Goal: Book appointment/travel/reservation

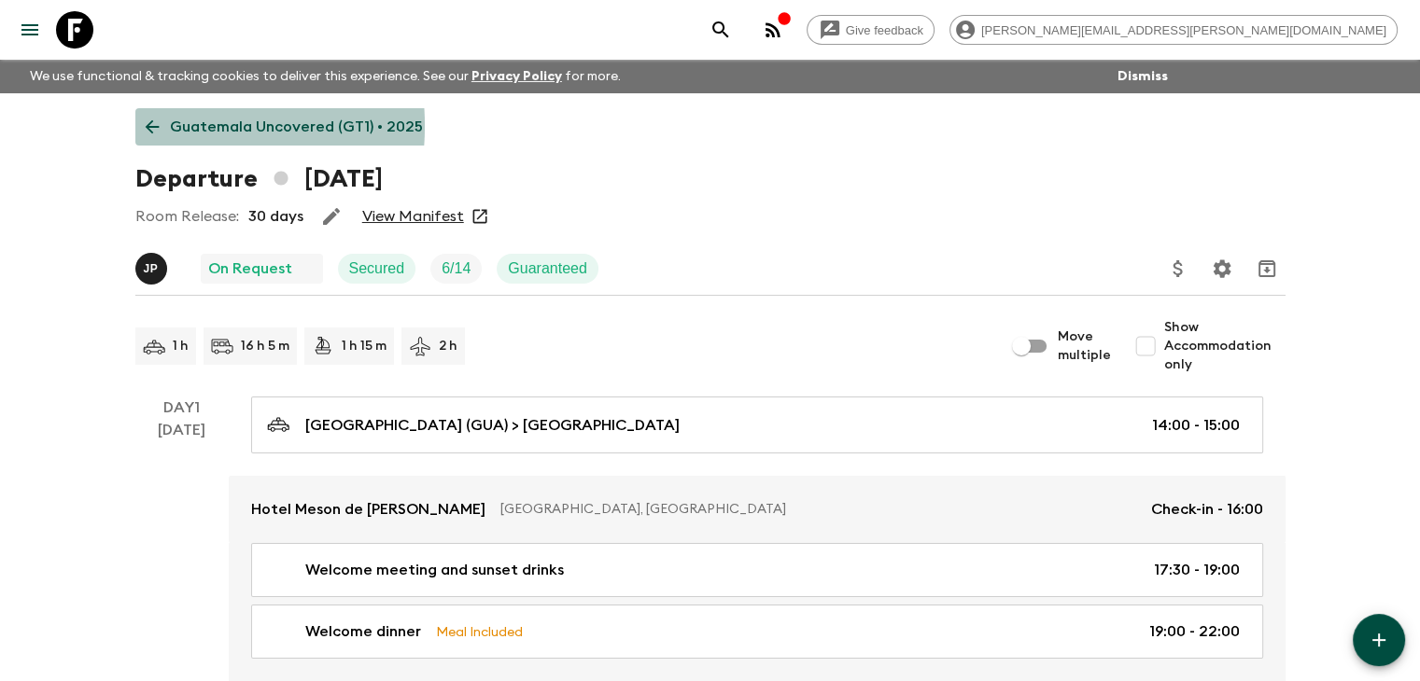
click at [149, 126] on icon at bounding box center [152, 127] width 14 height 14
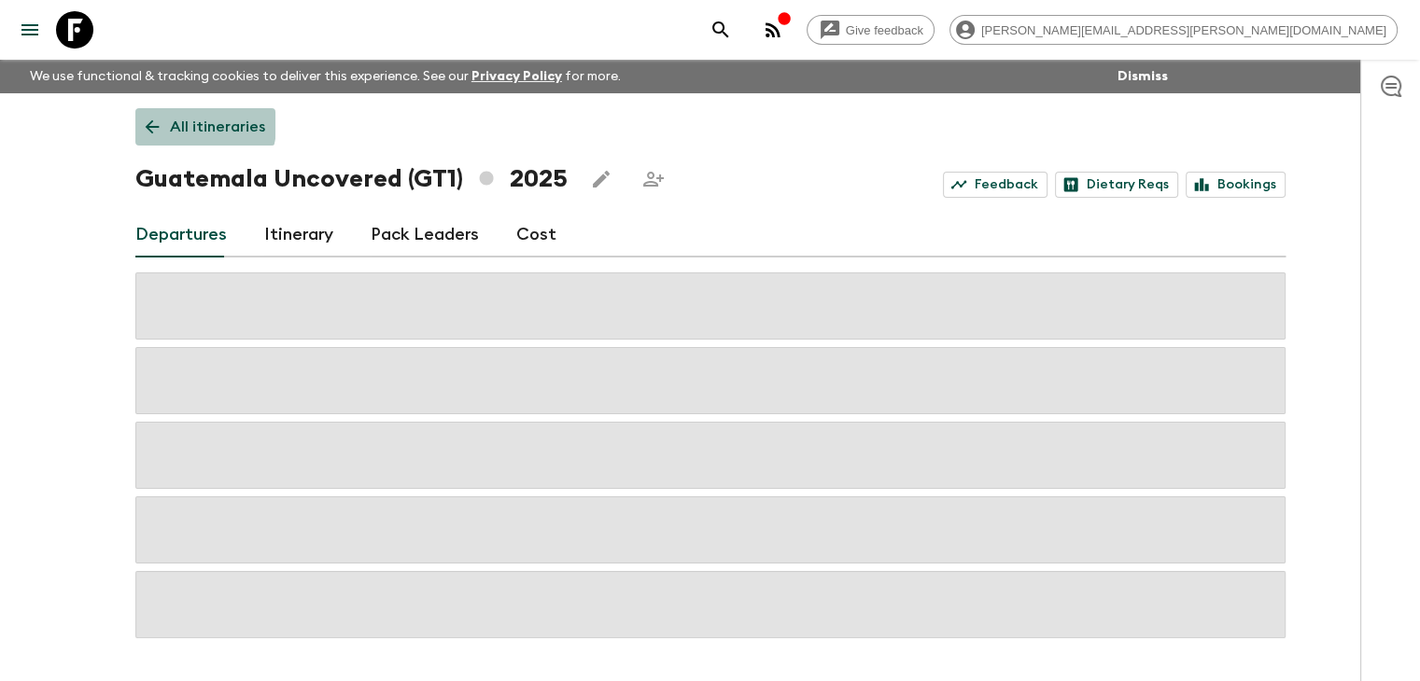
click at [154, 117] on icon at bounding box center [152, 127] width 21 height 21
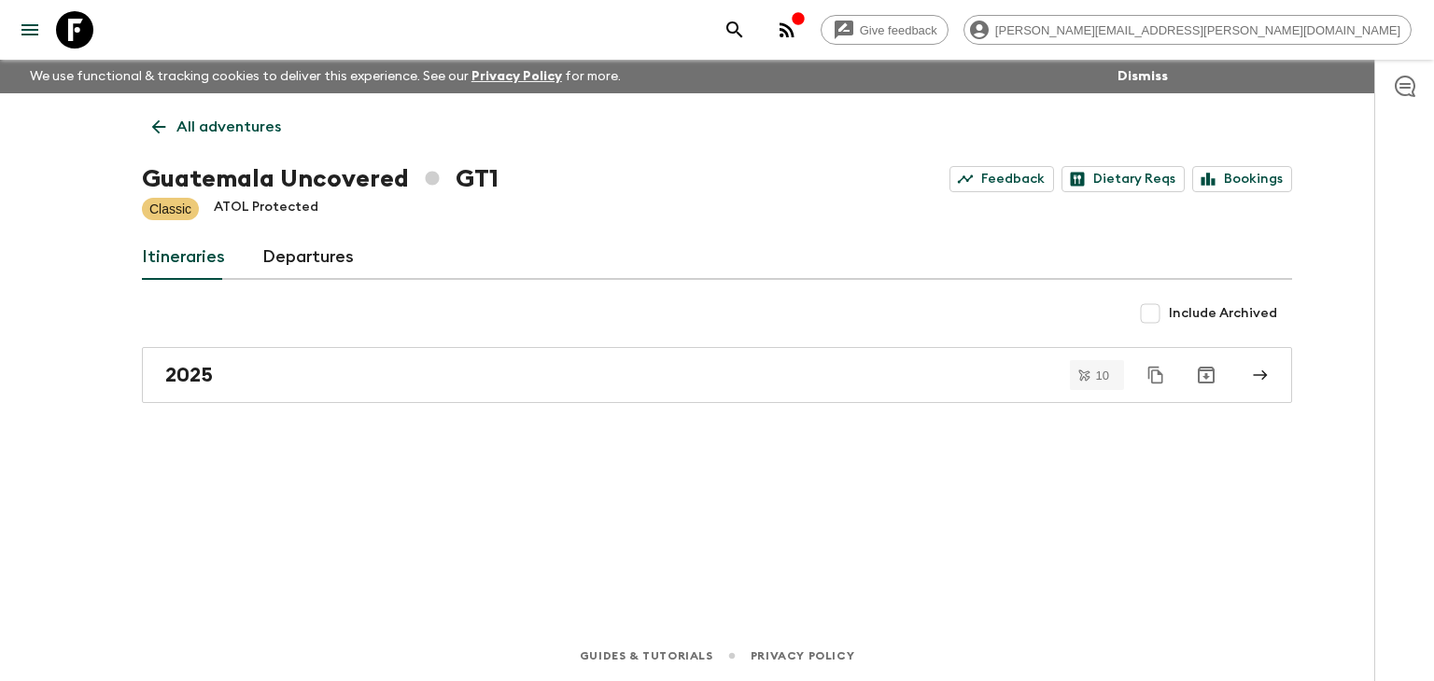
click at [173, 96] on div "All adventures Guatemala Uncovered GT1 Feedback Dietary Reqs Bookings Classic A…" at bounding box center [716, 335] width 1195 height 485
click at [165, 128] on icon at bounding box center [158, 127] width 21 height 21
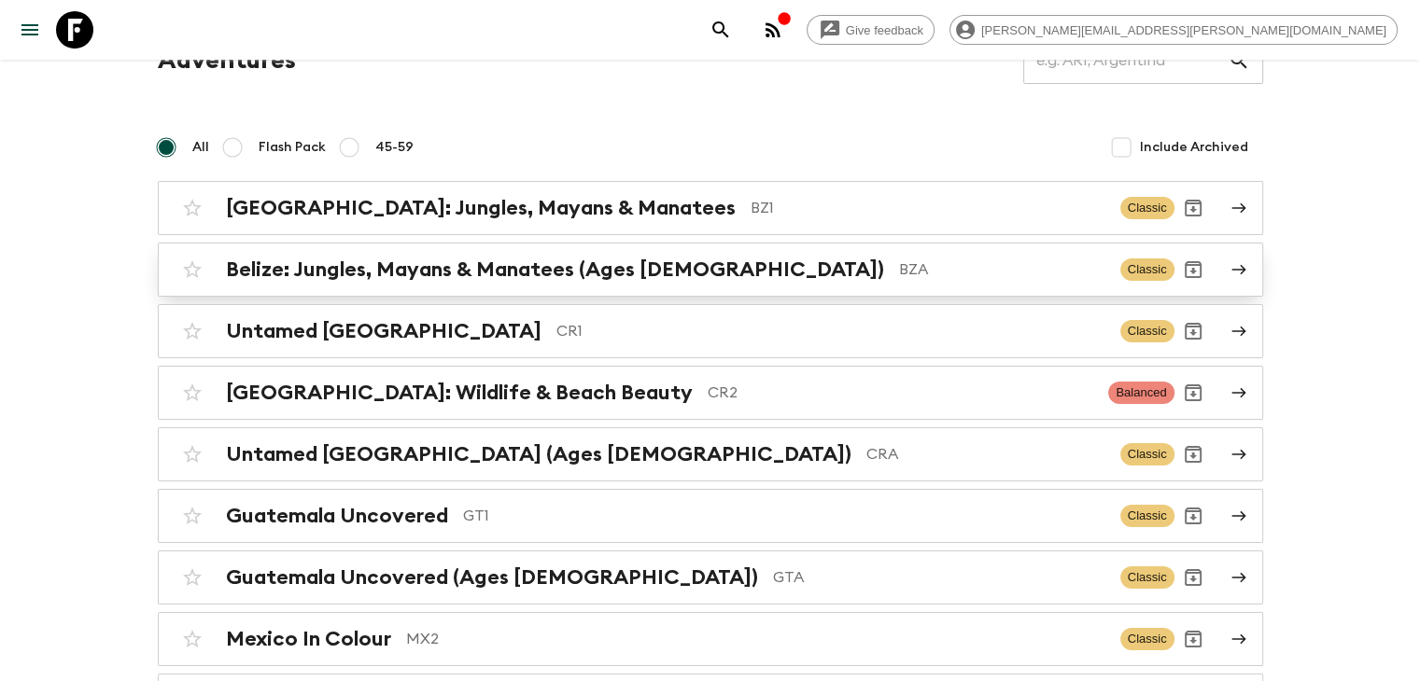
scroll to position [187, 0]
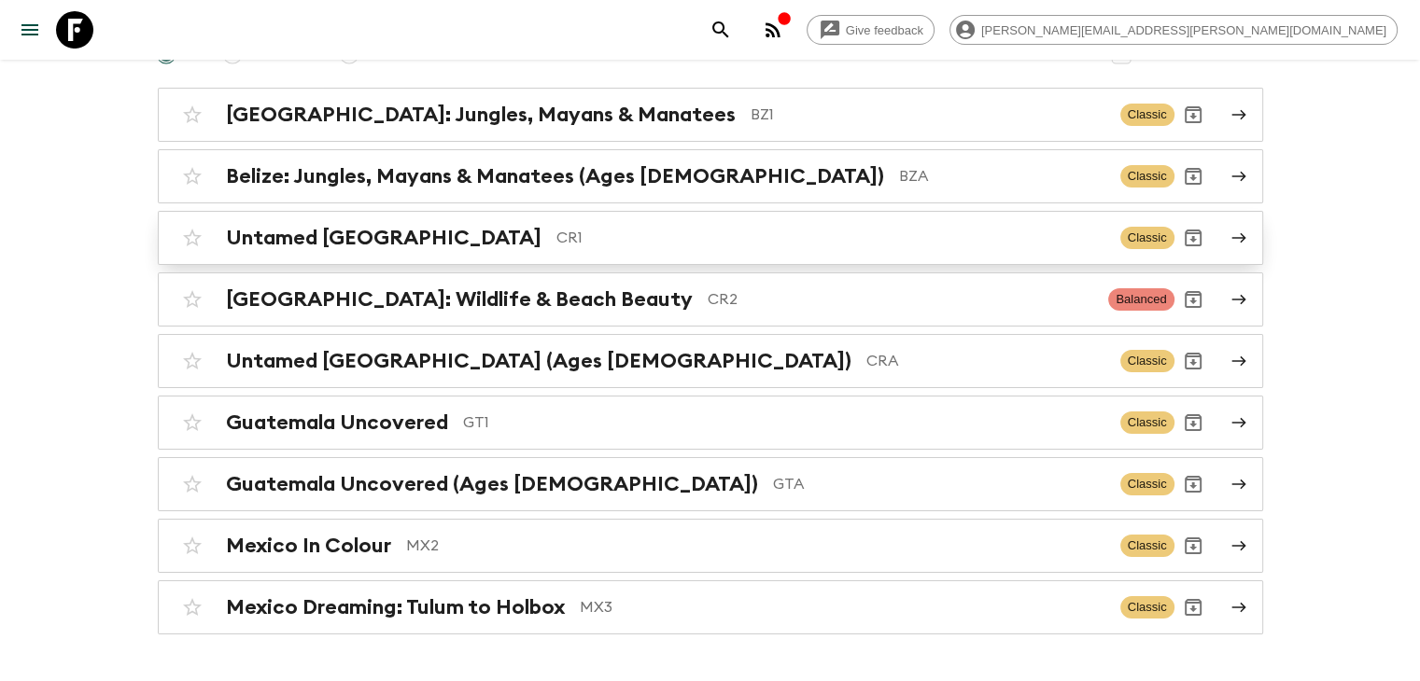
click at [338, 232] on h2 "Untamed [GEOGRAPHIC_DATA]" at bounding box center [383, 238] width 315 height 24
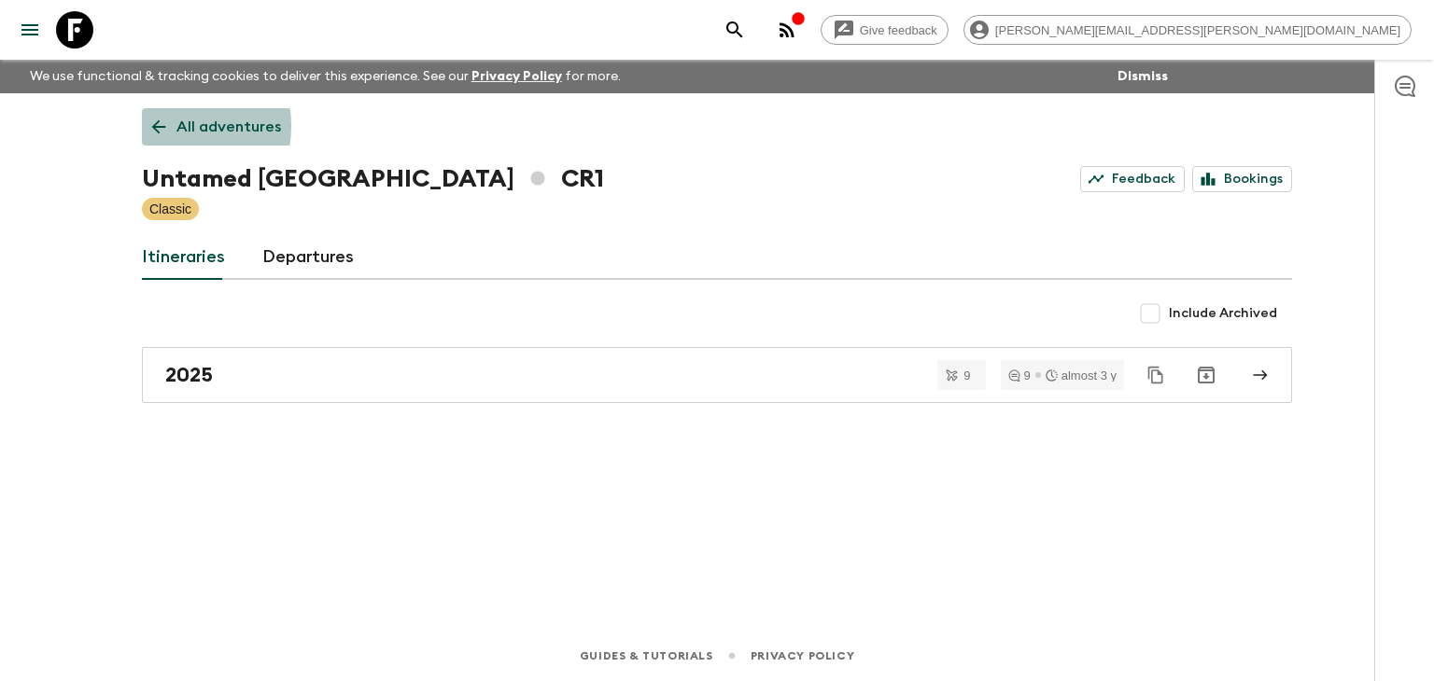
click at [155, 126] on icon at bounding box center [159, 127] width 14 height 14
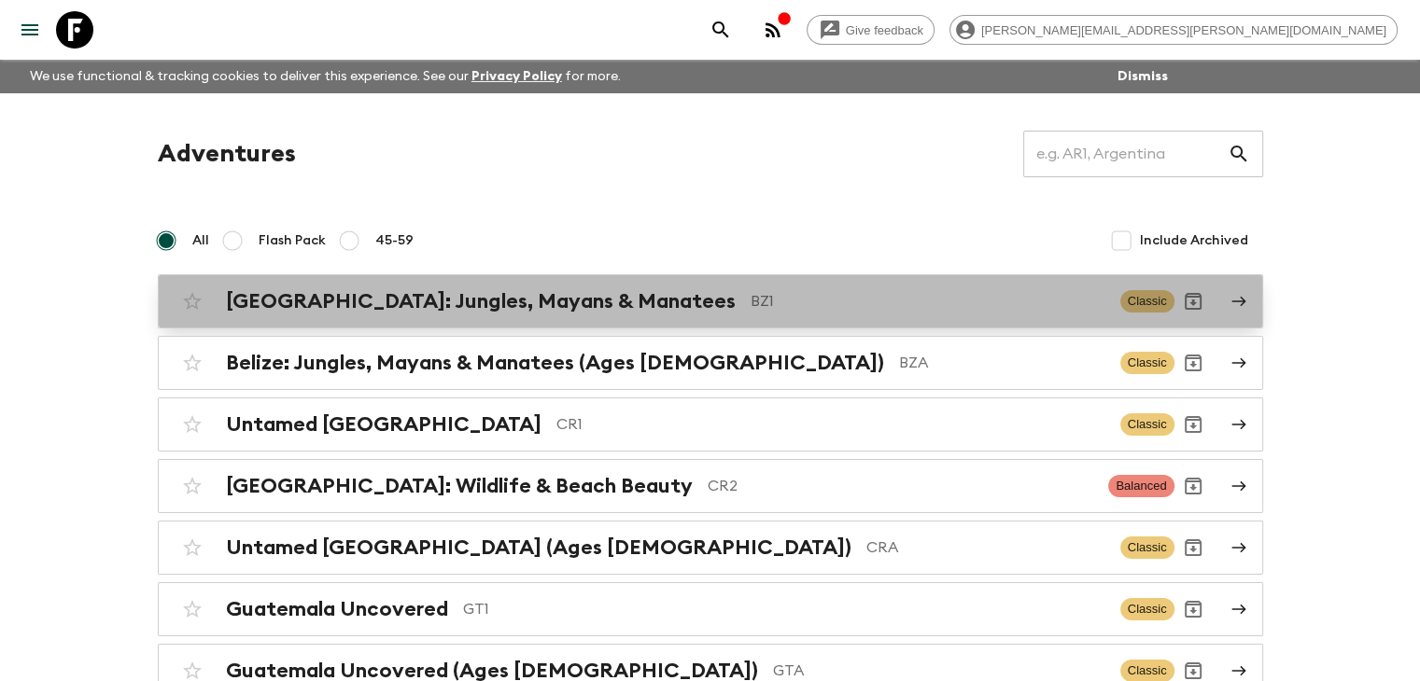
click at [494, 299] on h2 "[GEOGRAPHIC_DATA]: Jungles, Mayans & Manatees" at bounding box center [481, 301] width 510 height 24
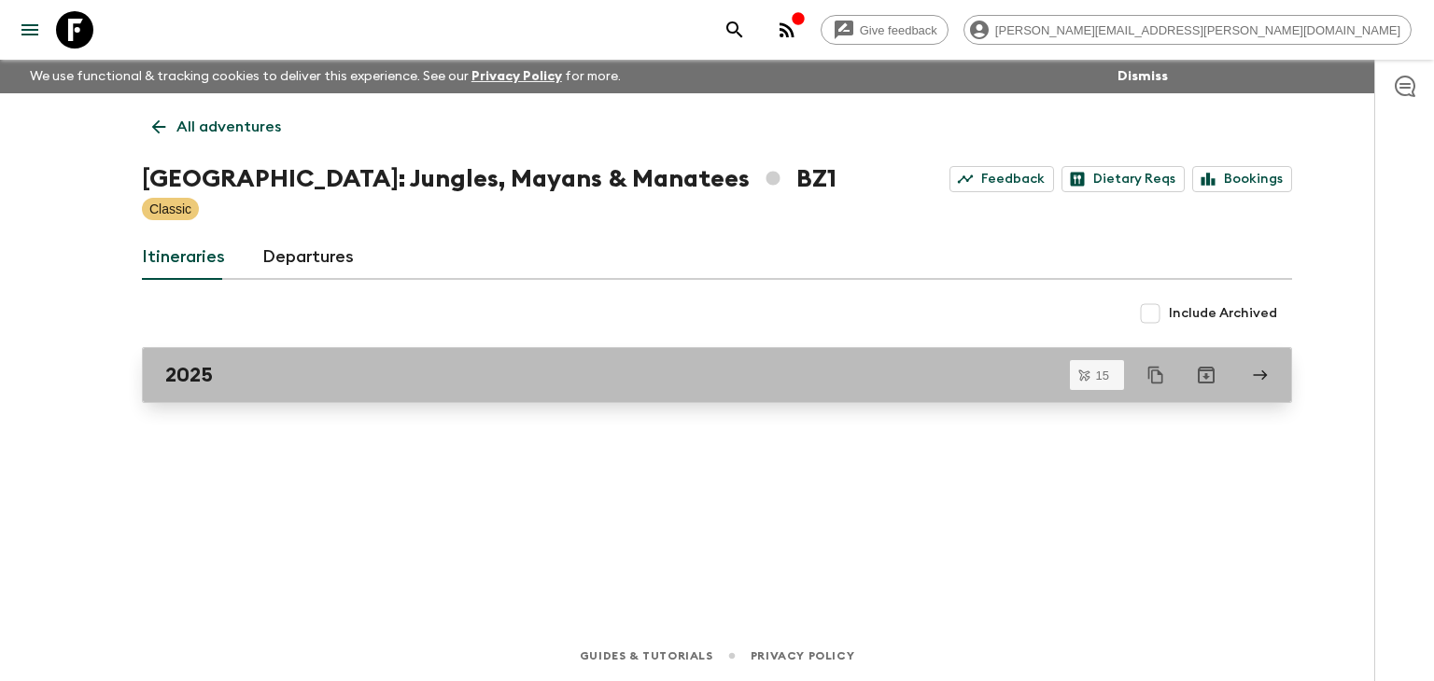
click at [264, 379] on div "2025" at bounding box center [699, 375] width 1068 height 24
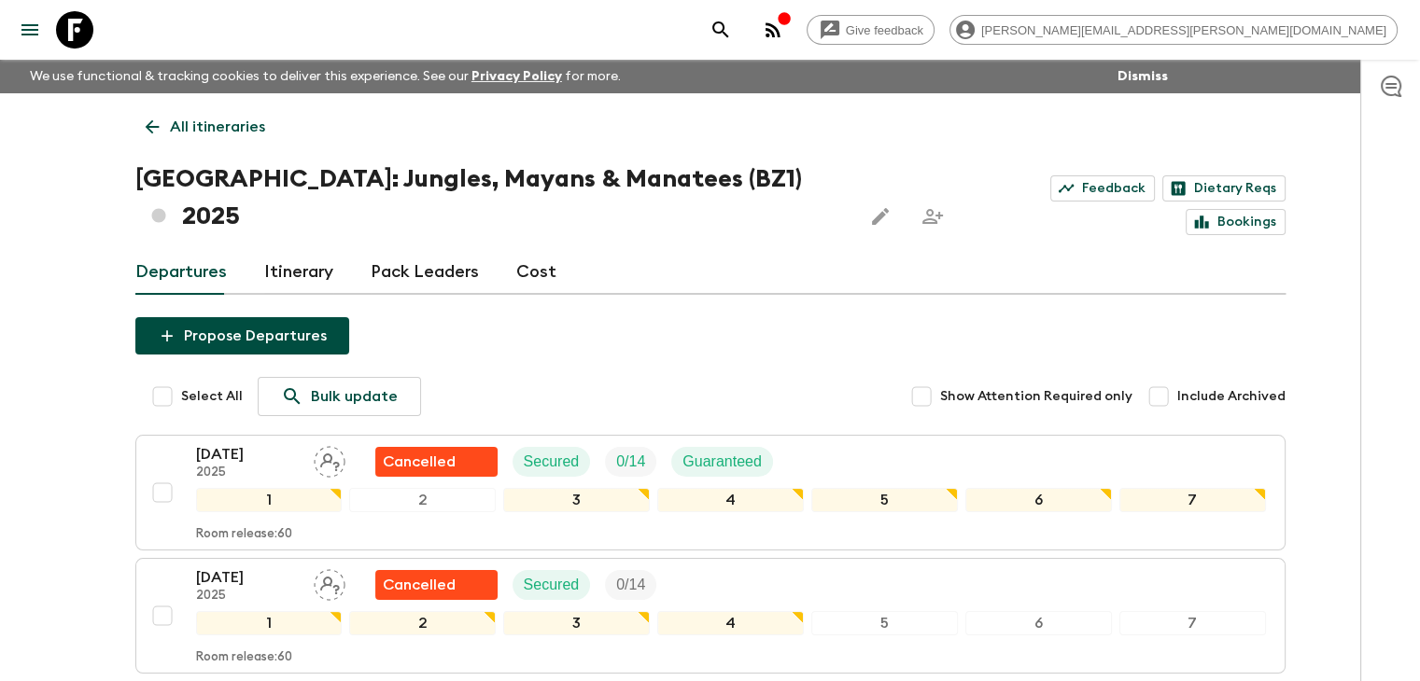
click at [142, 119] on icon at bounding box center [152, 127] width 21 height 21
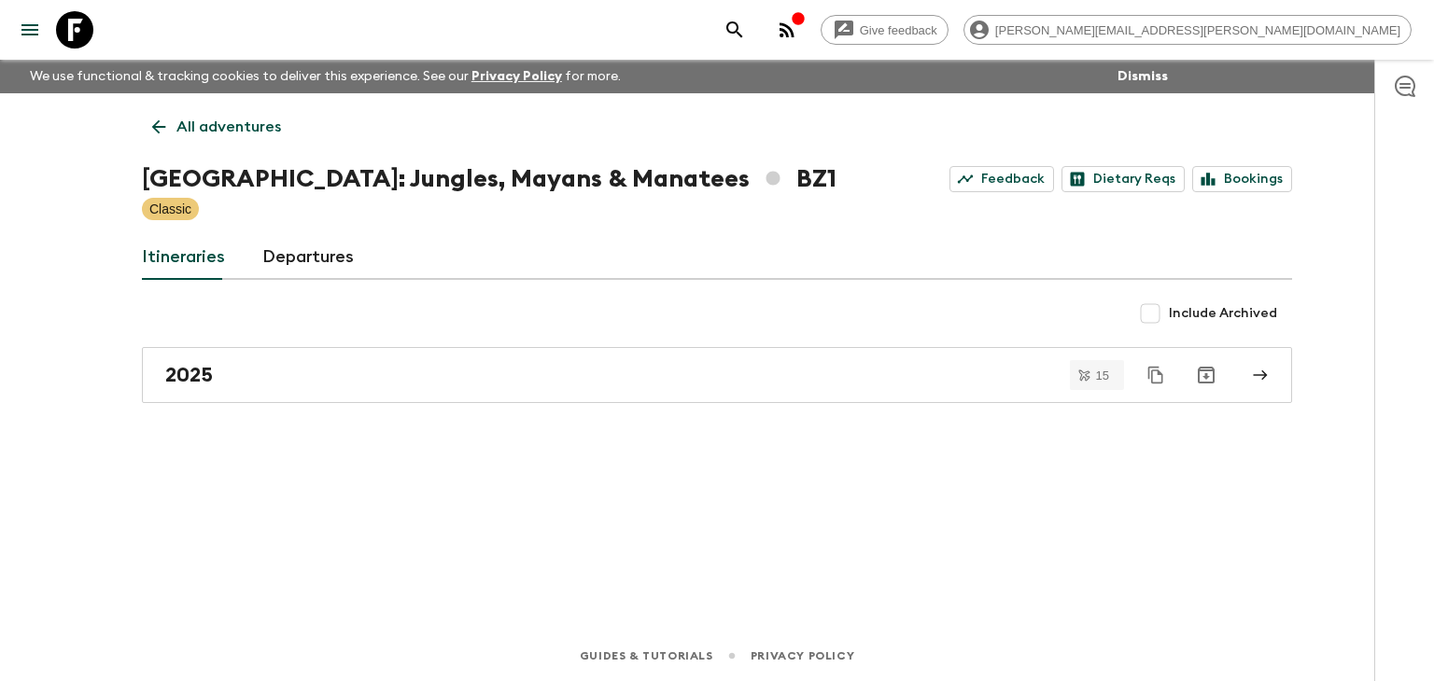
click at [163, 126] on icon at bounding box center [159, 127] width 14 height 14
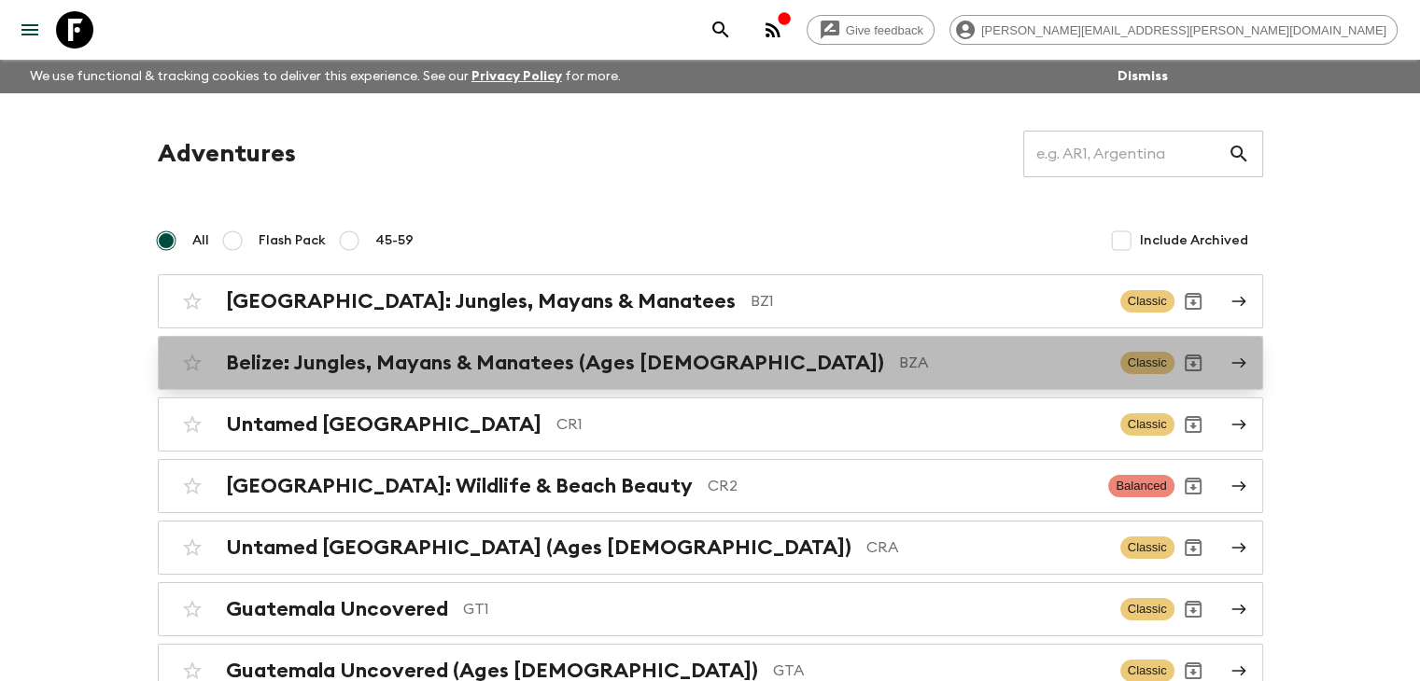
click at [375, 367] on h2 "Belize: Jungles, Mayans & Manatees (Ages [DEMOGRAPHIC_DATA])" at bounding box center [555, 363] width 658 height 24
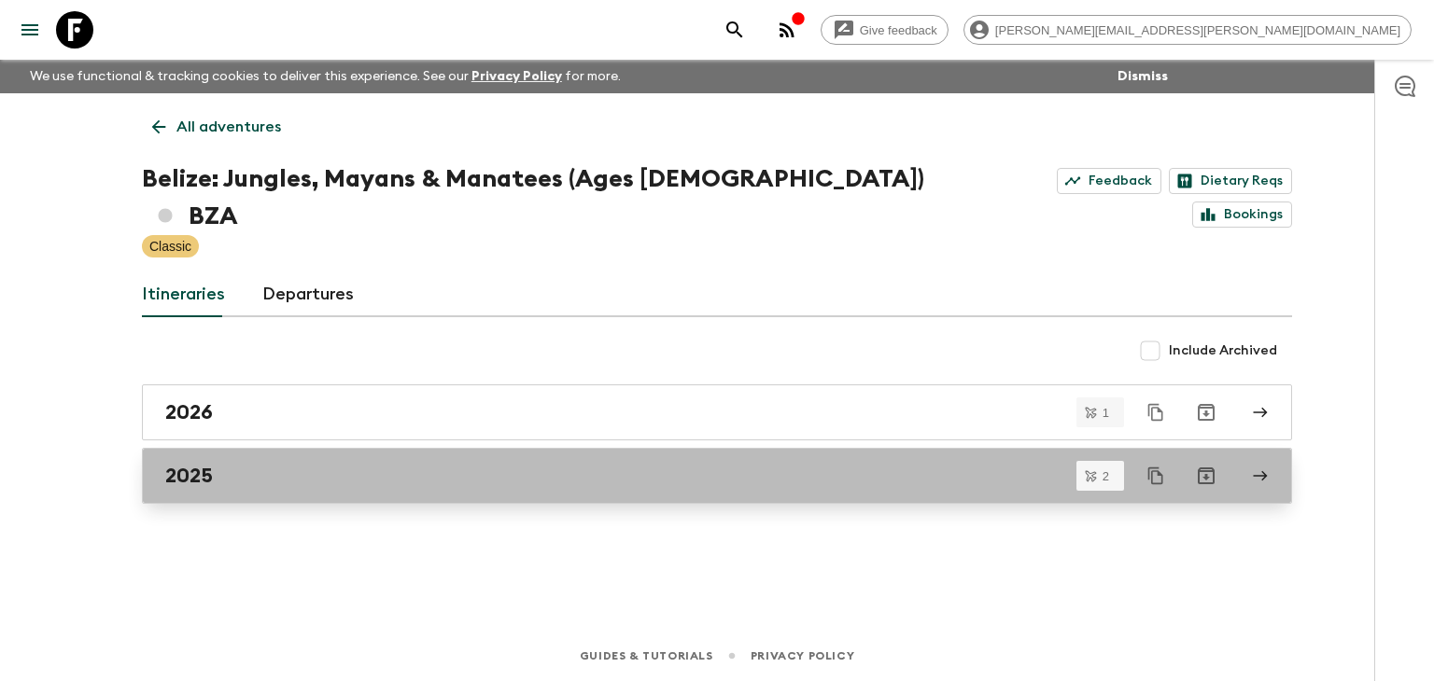
click at [326, 464] on div "2025" at bounding box center [699, 476] width 1068 height 24
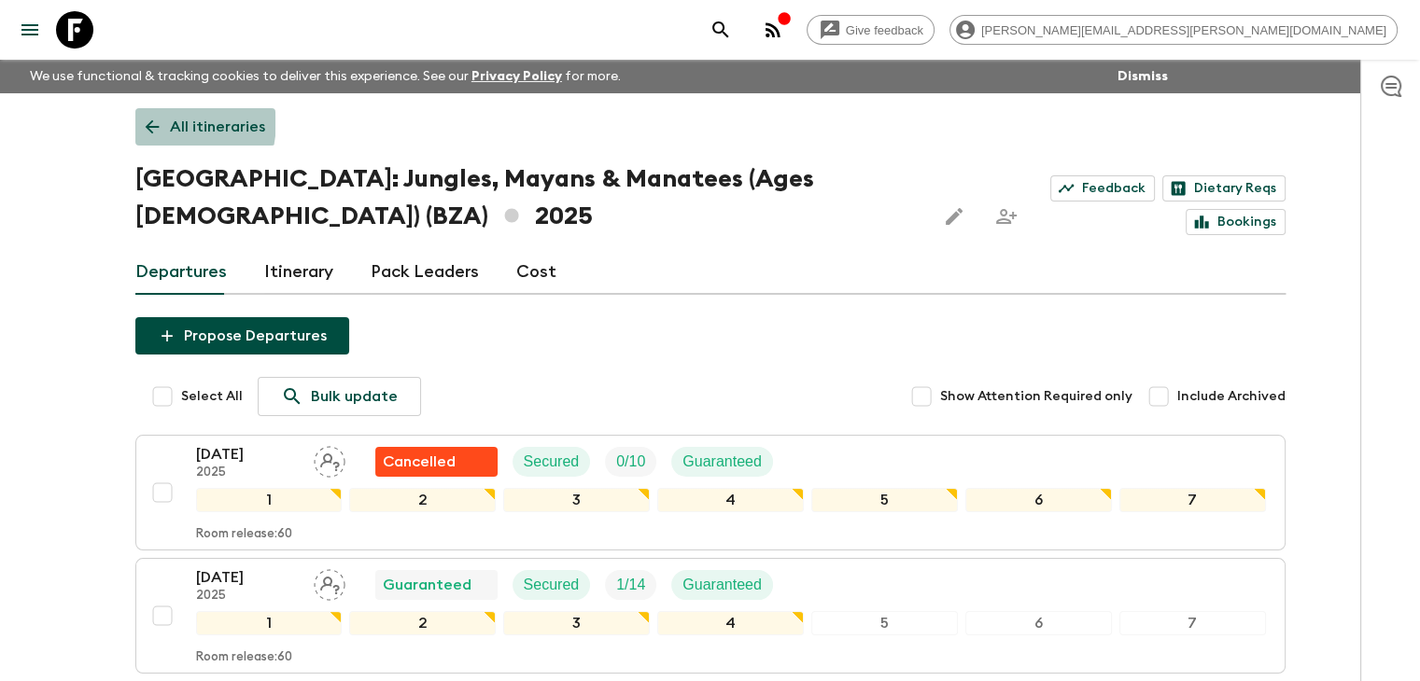
click at [147, 120] on icon at bounding box center [152, 127] width 21 height 21
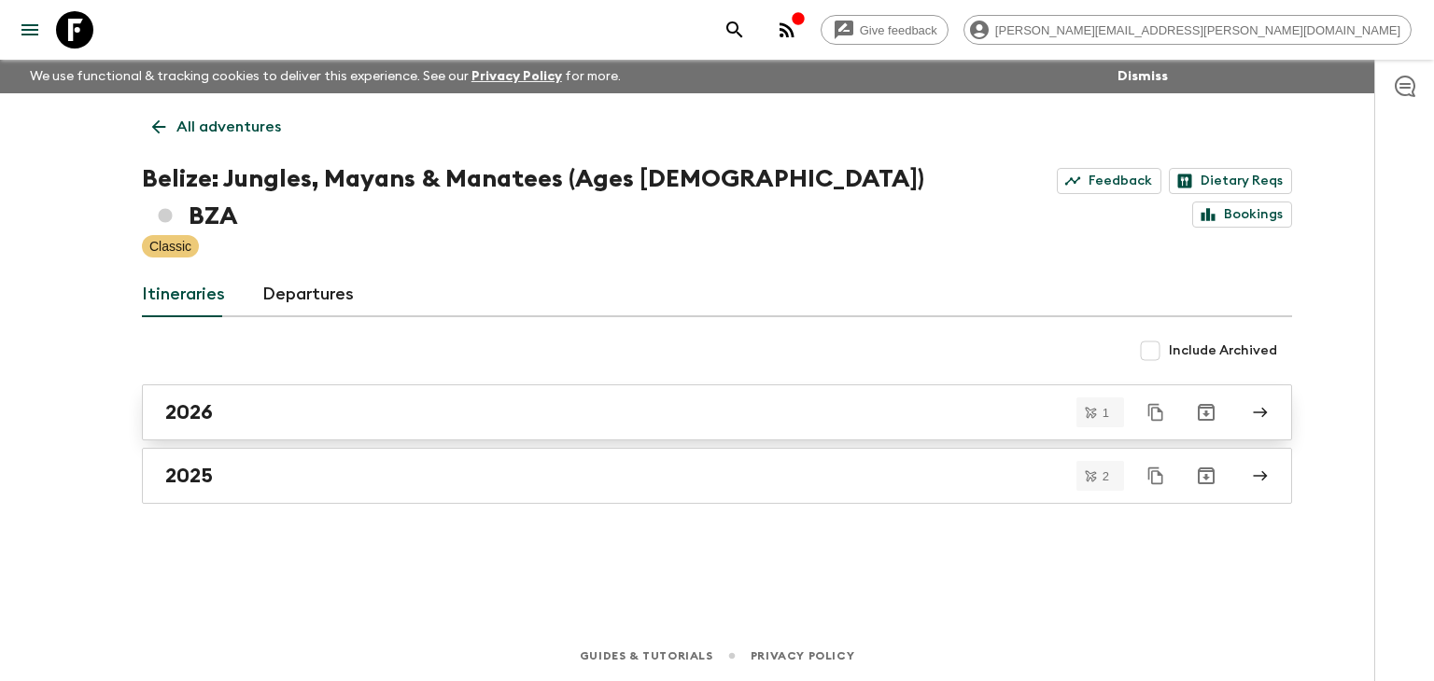
click at [286, 400] on div "2026" at bounding box center [699, 412] width 1068 height 24
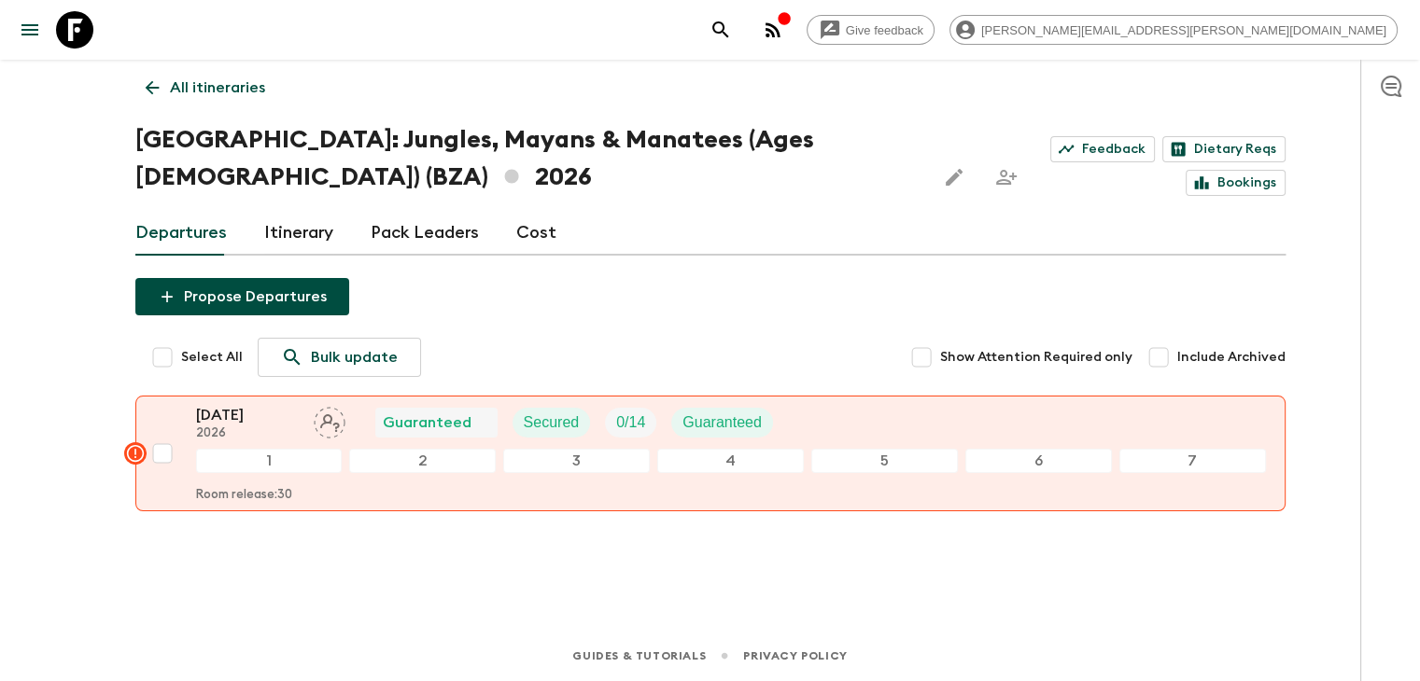
scroll to position [38, 0]
click at [153, 92] on icon at bounding box center [152, 88] width 21 height 21
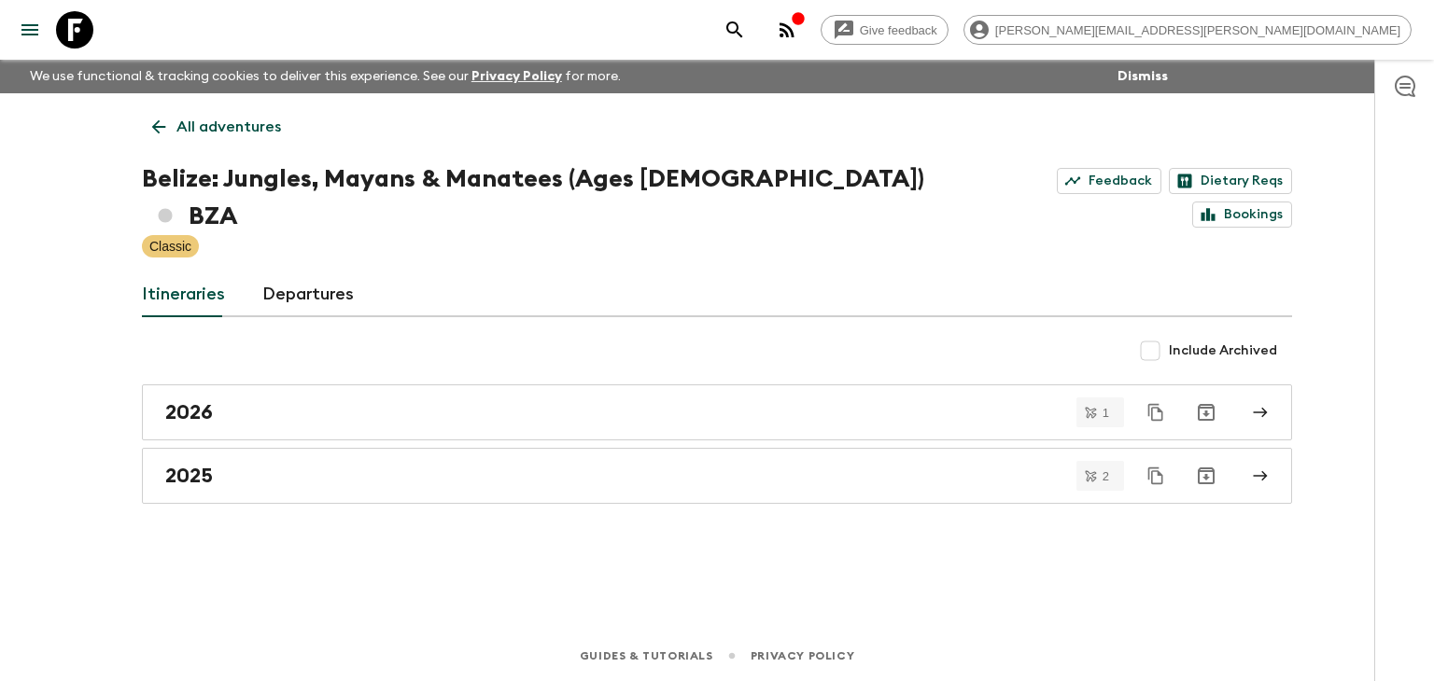
click at [157, 131] on icon at bounding box center [159, 127] width 14 height 14
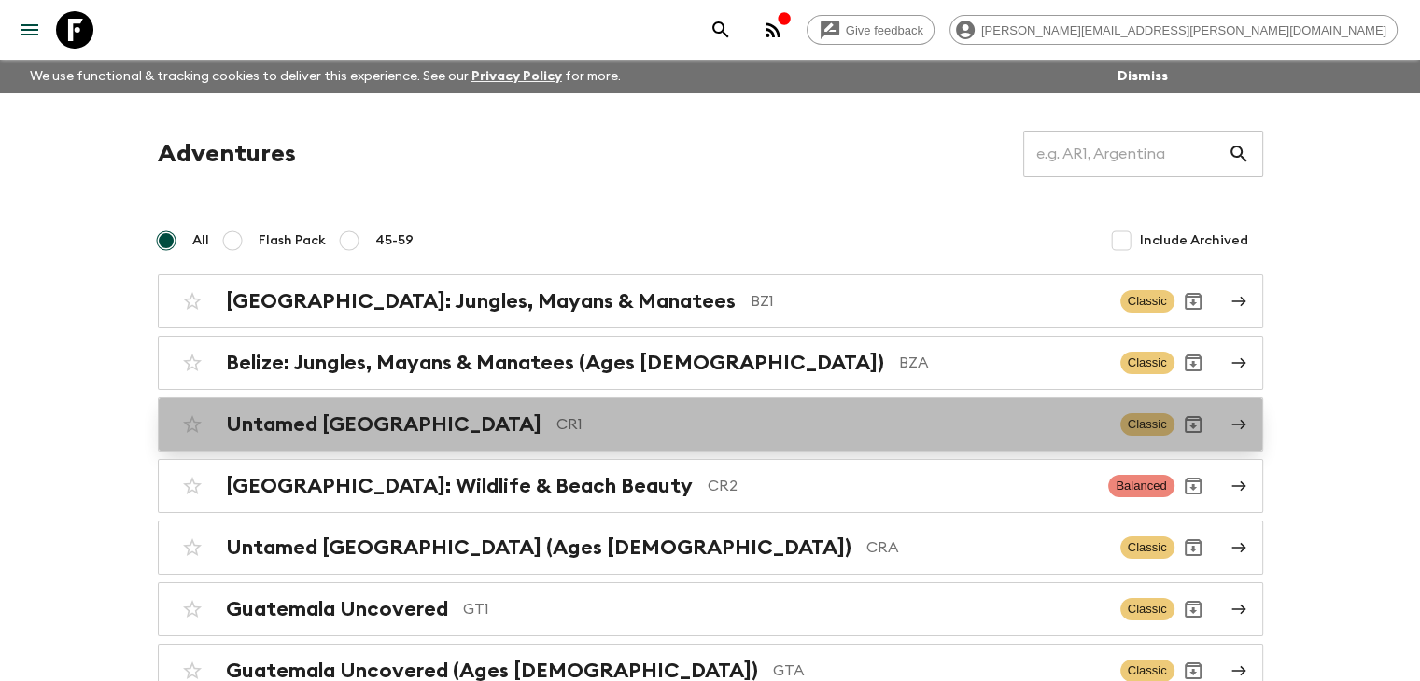
click at [556, 416] on p "CR1" at bounding box center [830, 424] width 549 height 22
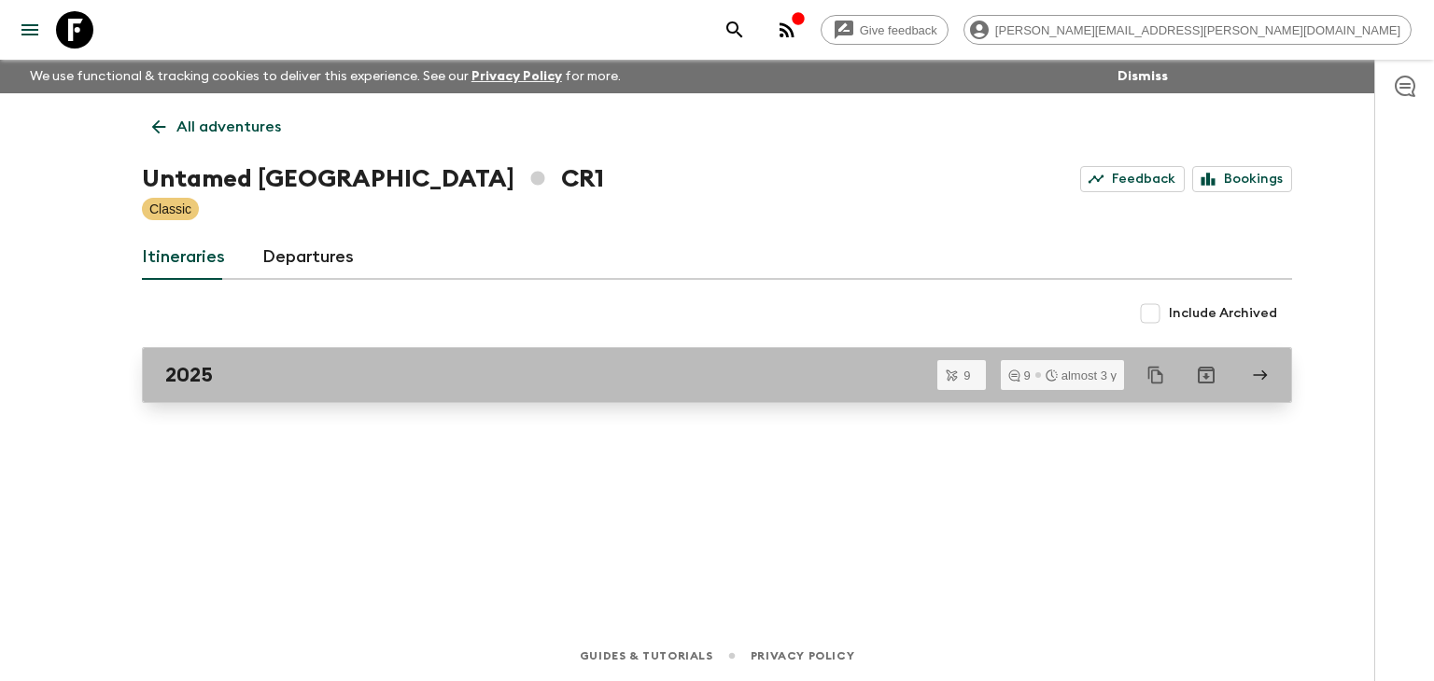
click at [340, 374] on div "2025" at bounding box center [699, 375] width 1068 height 24
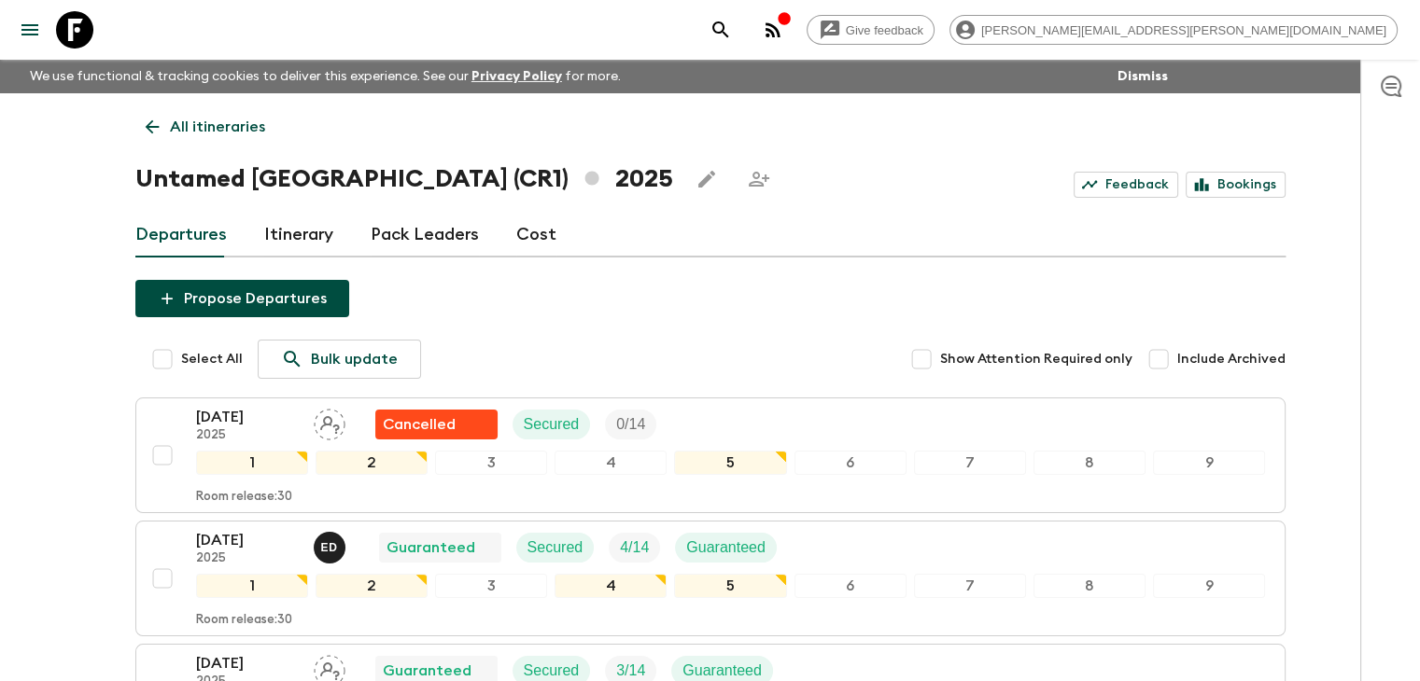
click at [140, 128] on link "All itineraries" at bounding box center [205, 126] width 140 height 37
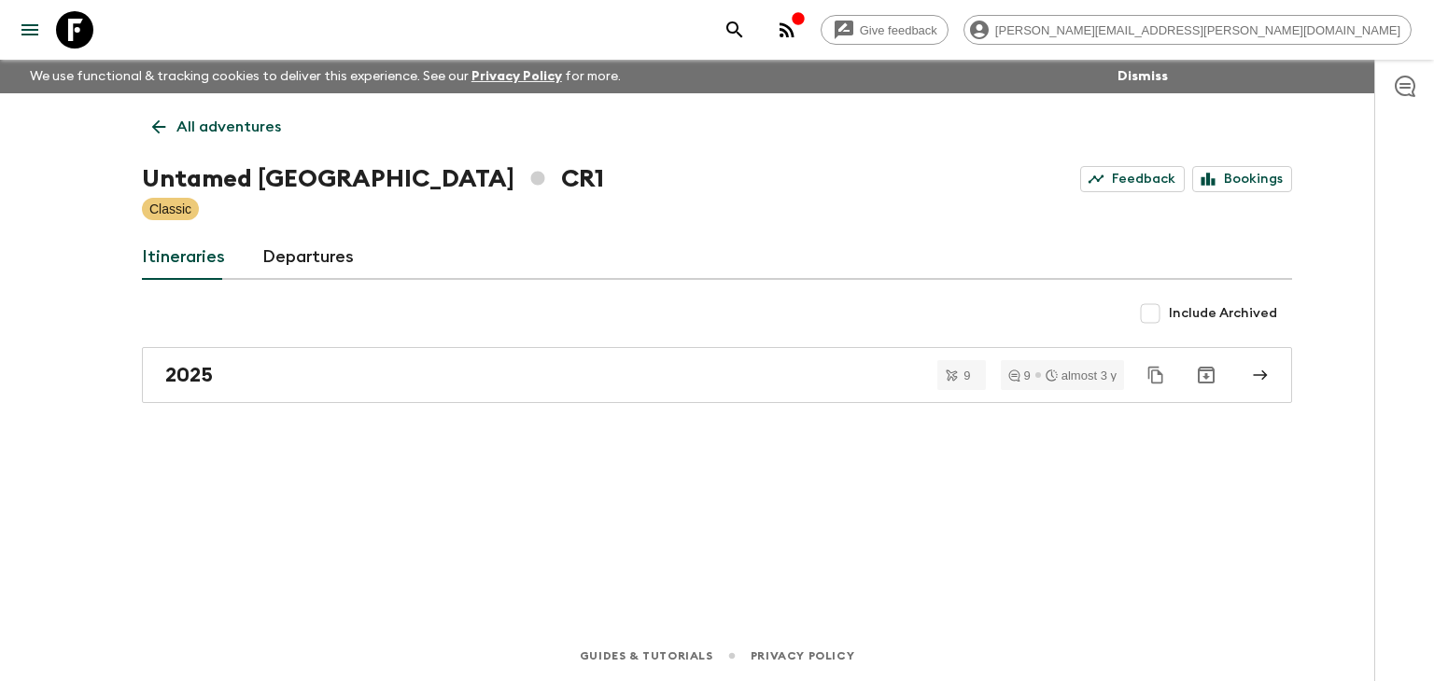
click at [153, 122] on icon at bounding box center [158, 127] width 21 height 21
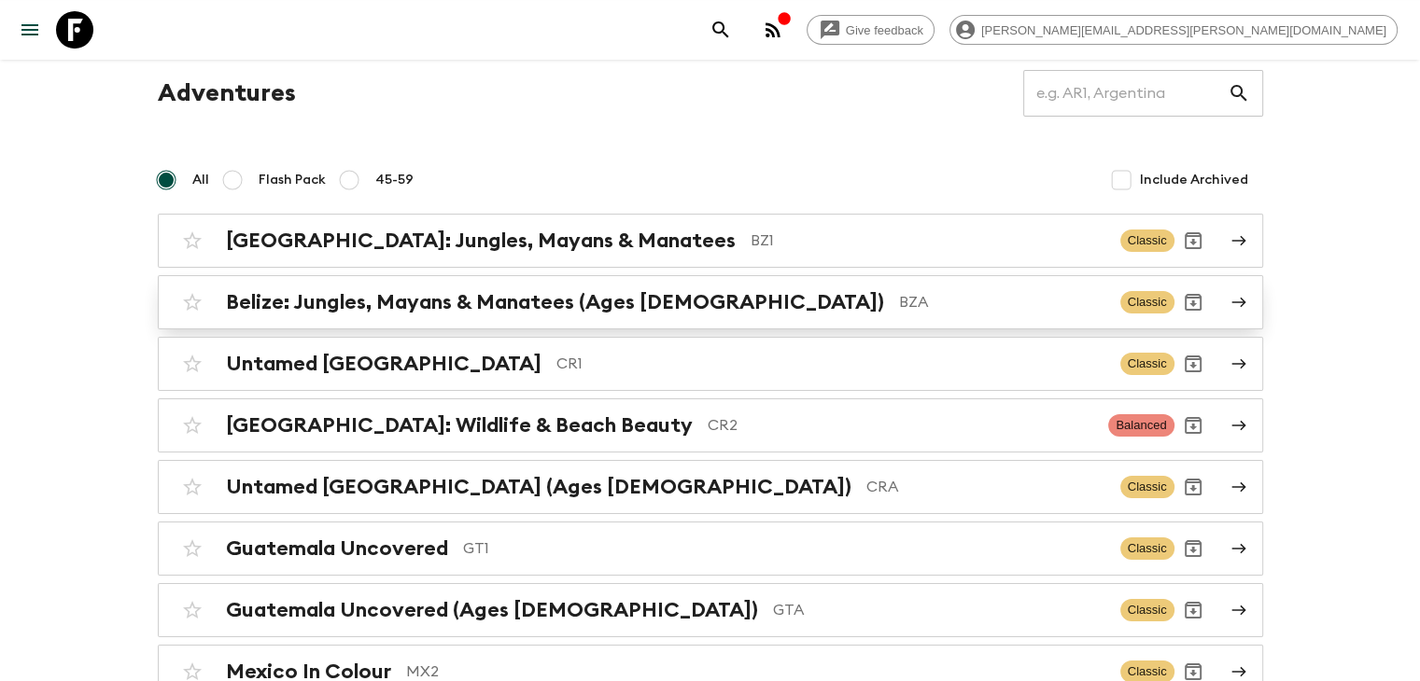
scroll to position [93, 0]
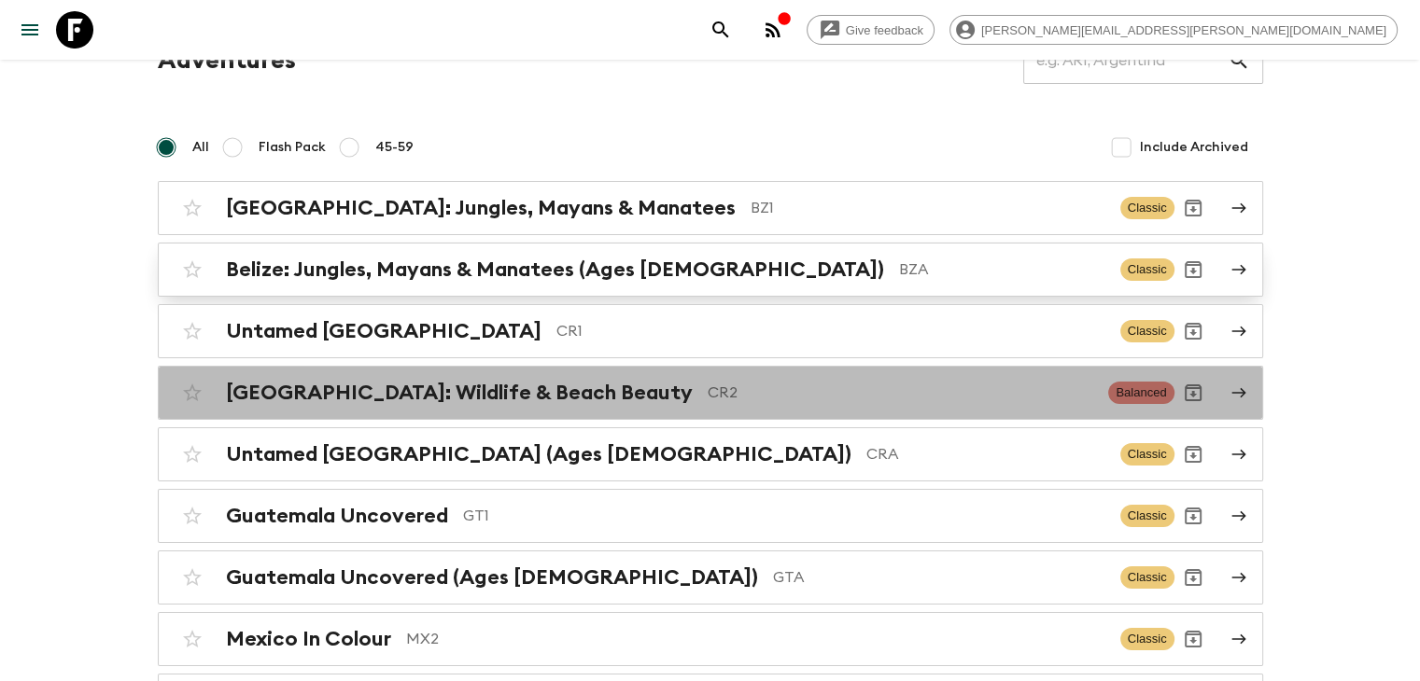
click at [293, 376] on div "[GEOGRAPHIC_DATA]: Wildlife & Beach Beauty CR2 Balanced" at bounding box center [674, 392] width 1001 height 37
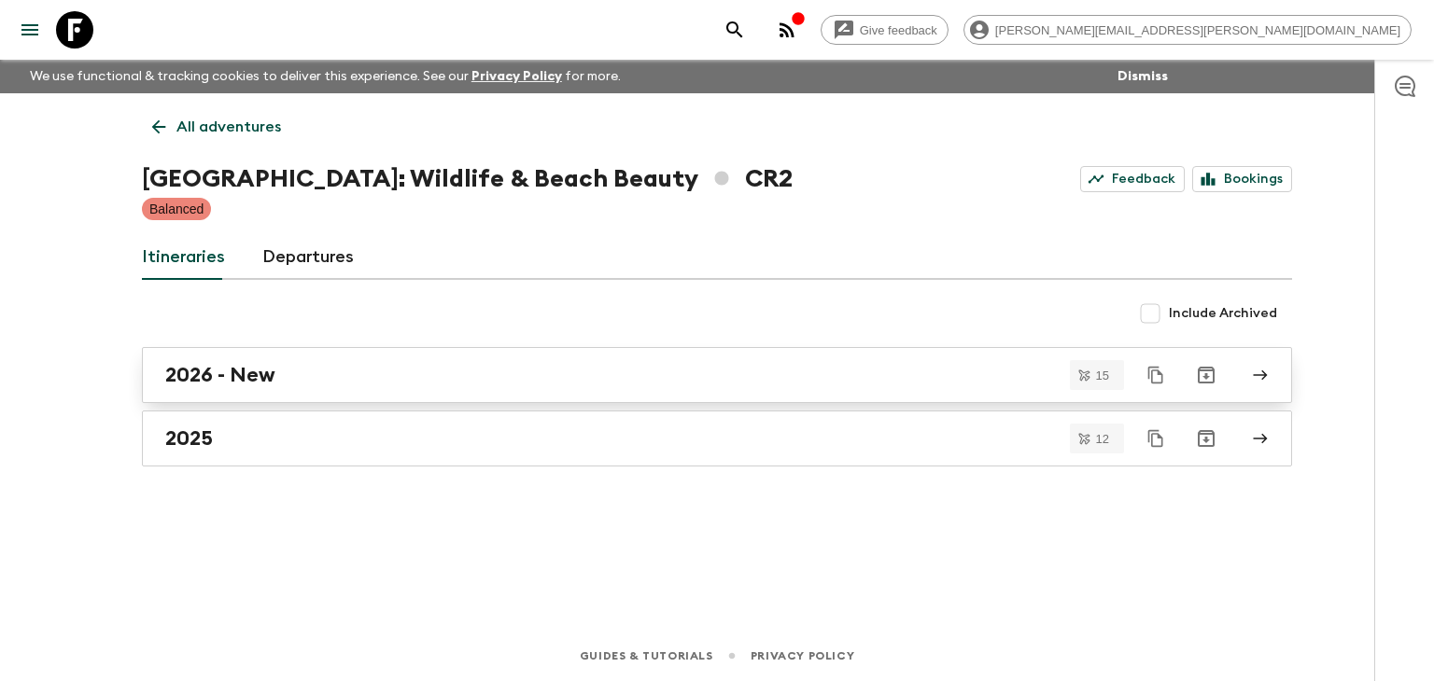
click at [287, 377] on div "2026 - New" at bounding box center [699, 375] width 1068 height 24
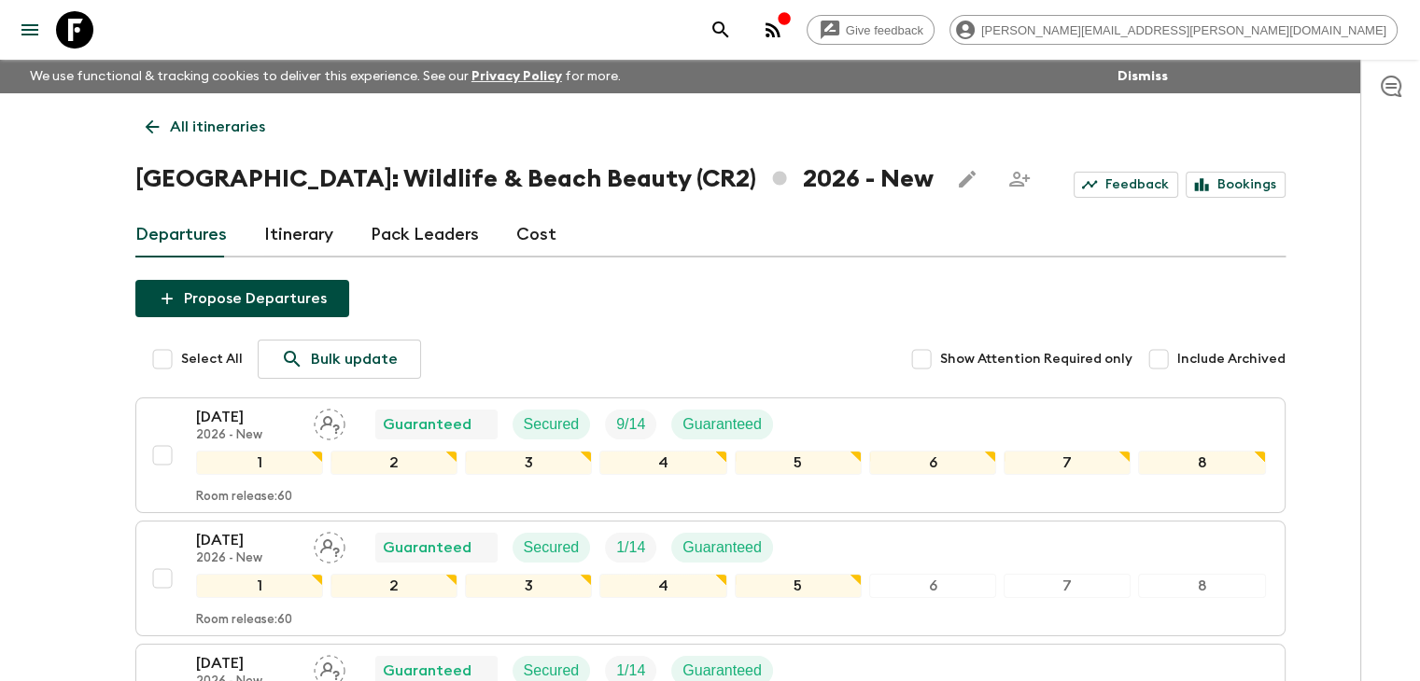
click at [148, 120] on icon at bounding box center [152, 127] width 21 height 21
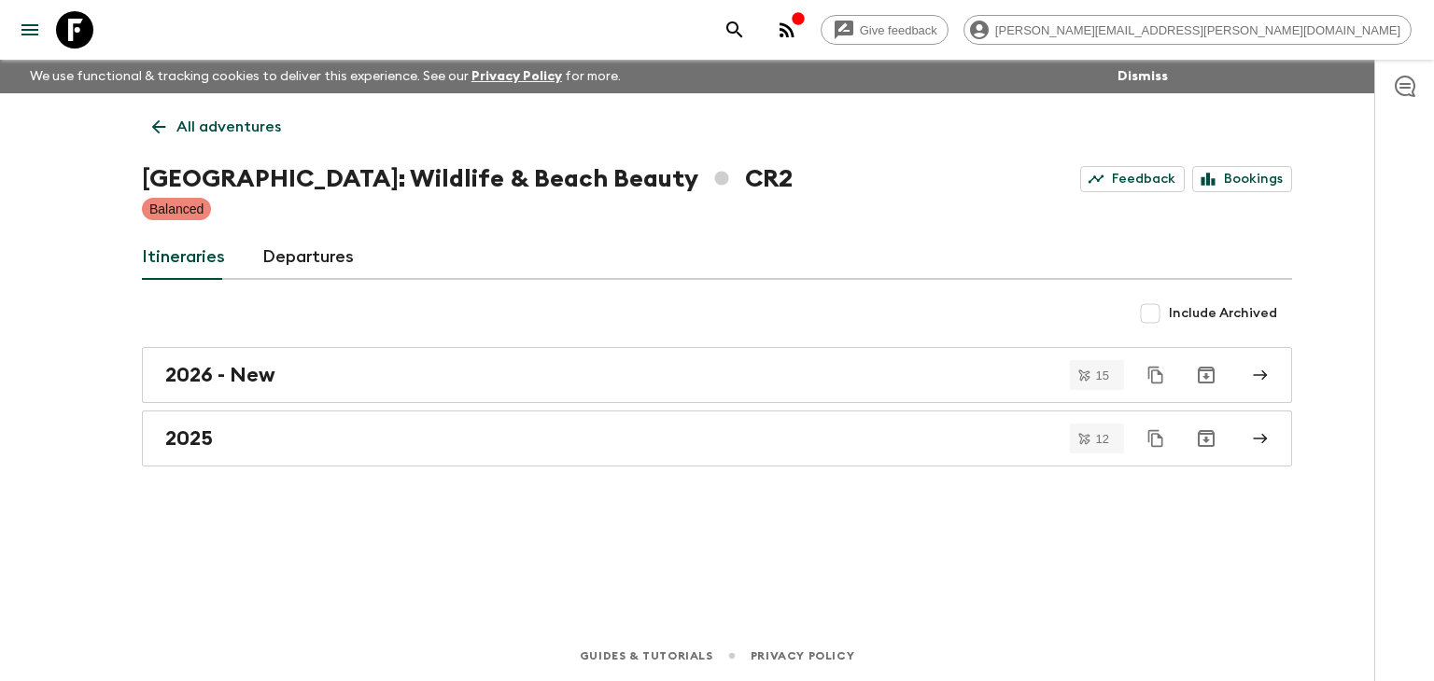
click at [297, 424] on link "2025" at bounding box center [717, 439] width 1150 height 56
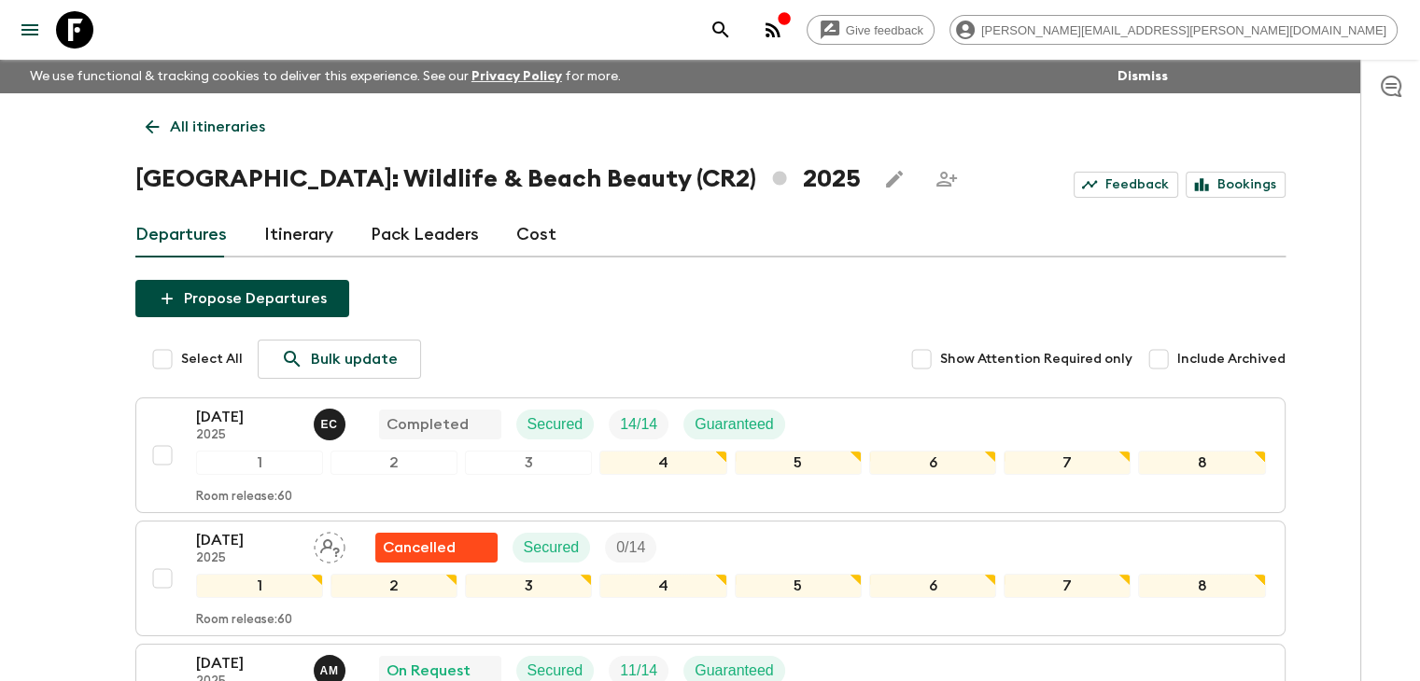
click at [142, 120] on icon at bounding box center [152, 127] width 21 height 21
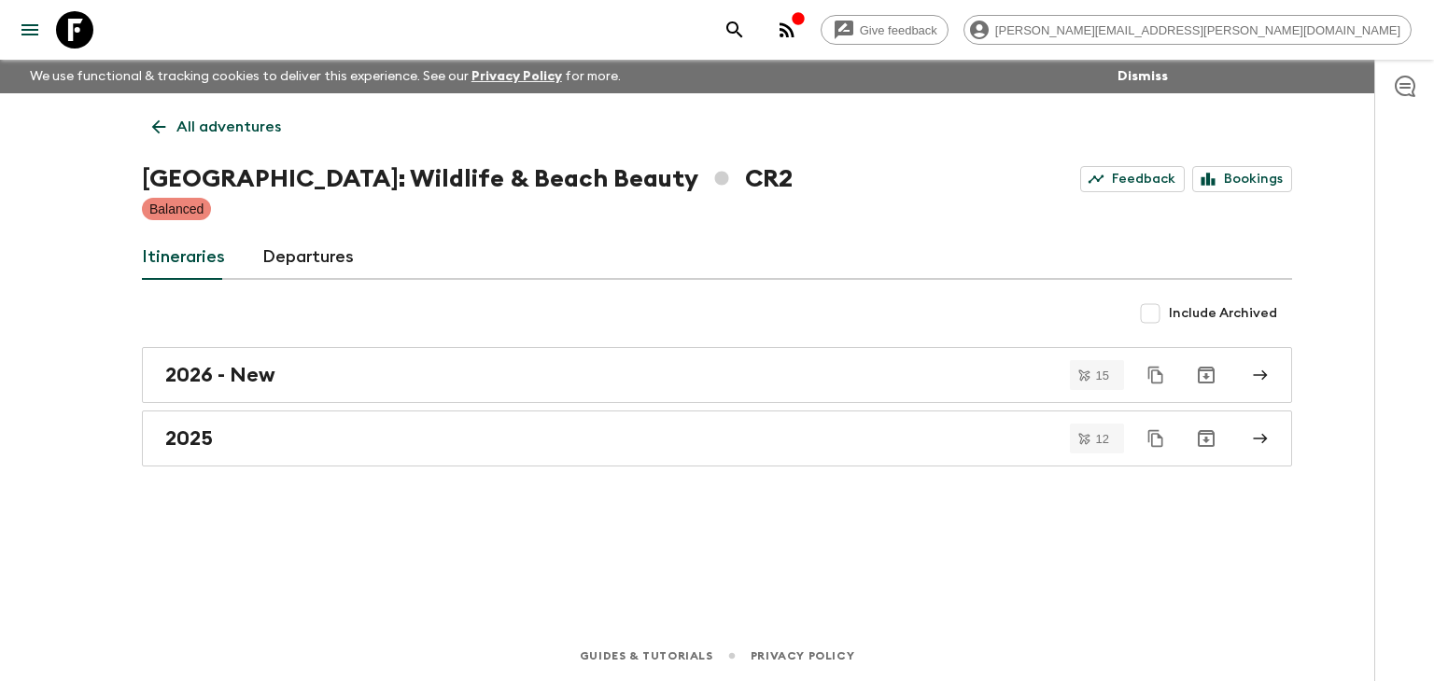
click at [168, 126] on icon at bounding box center [158, 127] width 21 height 21
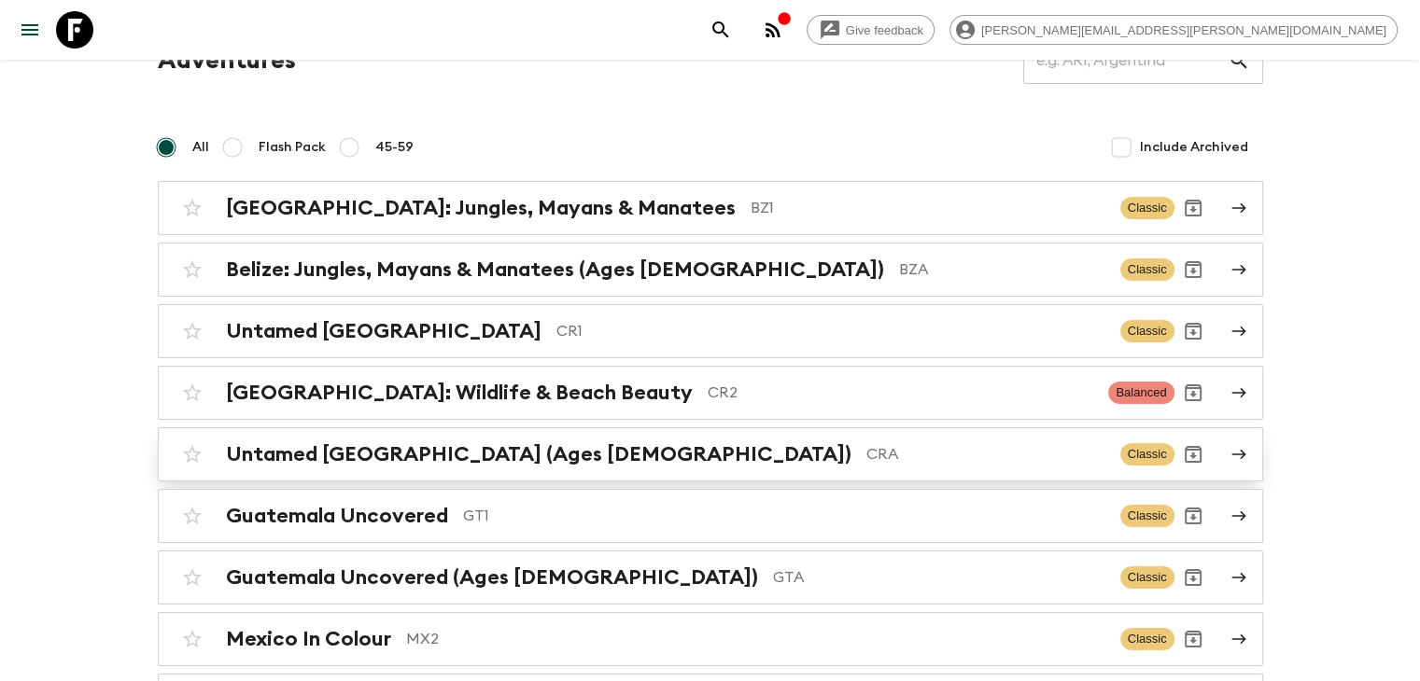
scroll to position [187, 0]
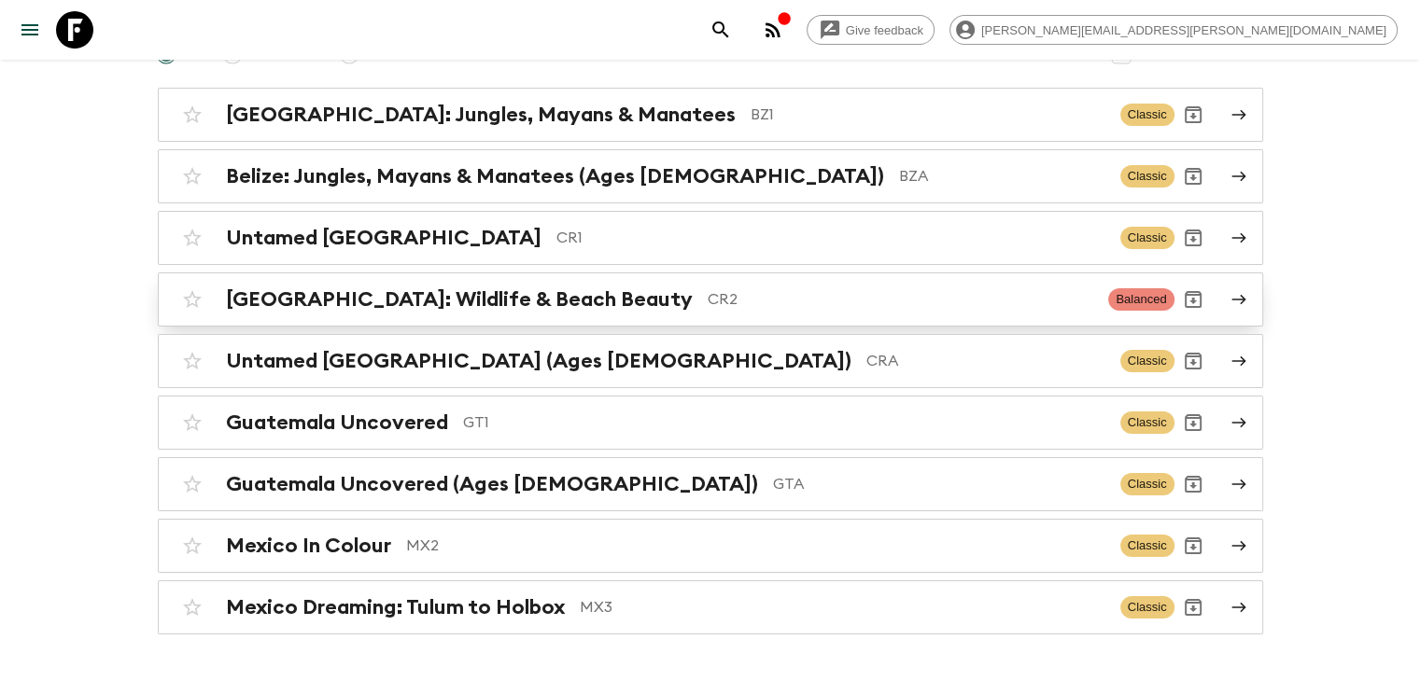
click at [476, 287] on h2 "[GEOGRAPHIC_DATA]: Wildlife & Beach Beauty" at bounding box center [459, 299] width 467 height 24
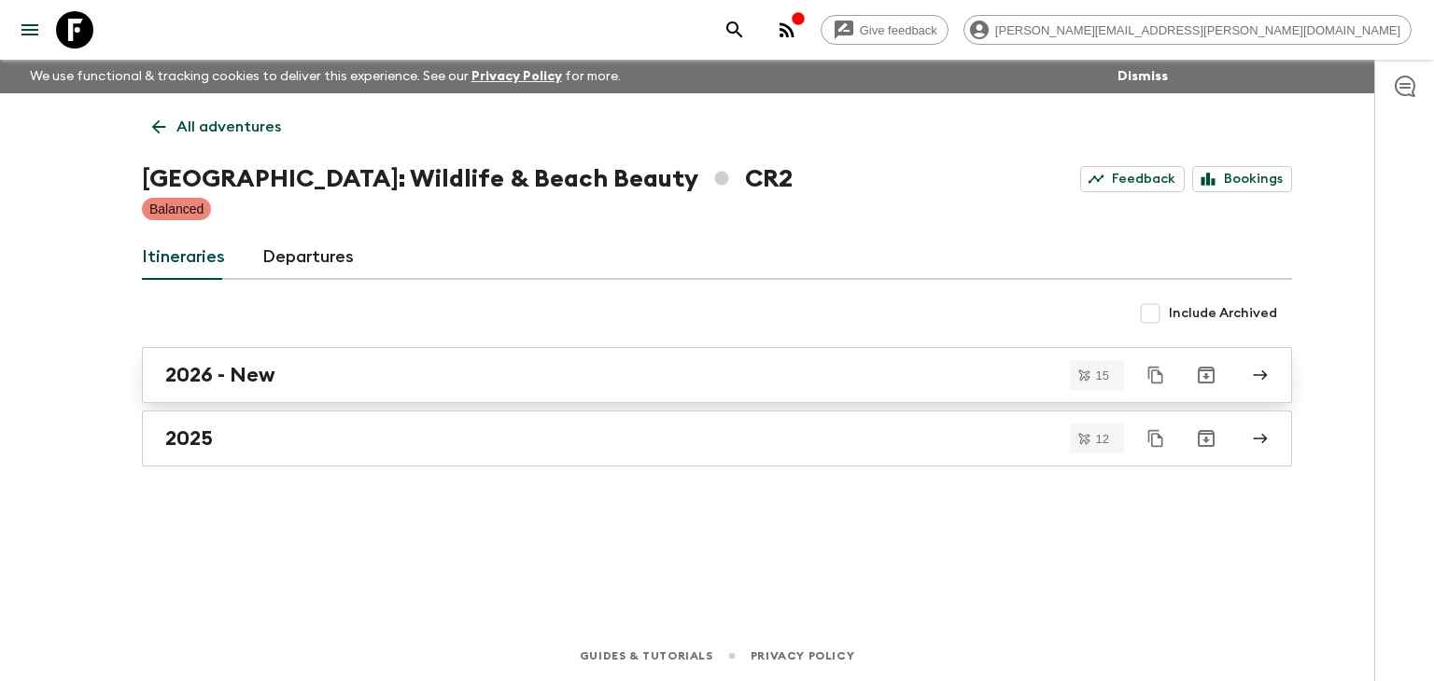
click at [259, 376] on h2 "2026 - New" at bounding box center [220, 375] width 110 height 24
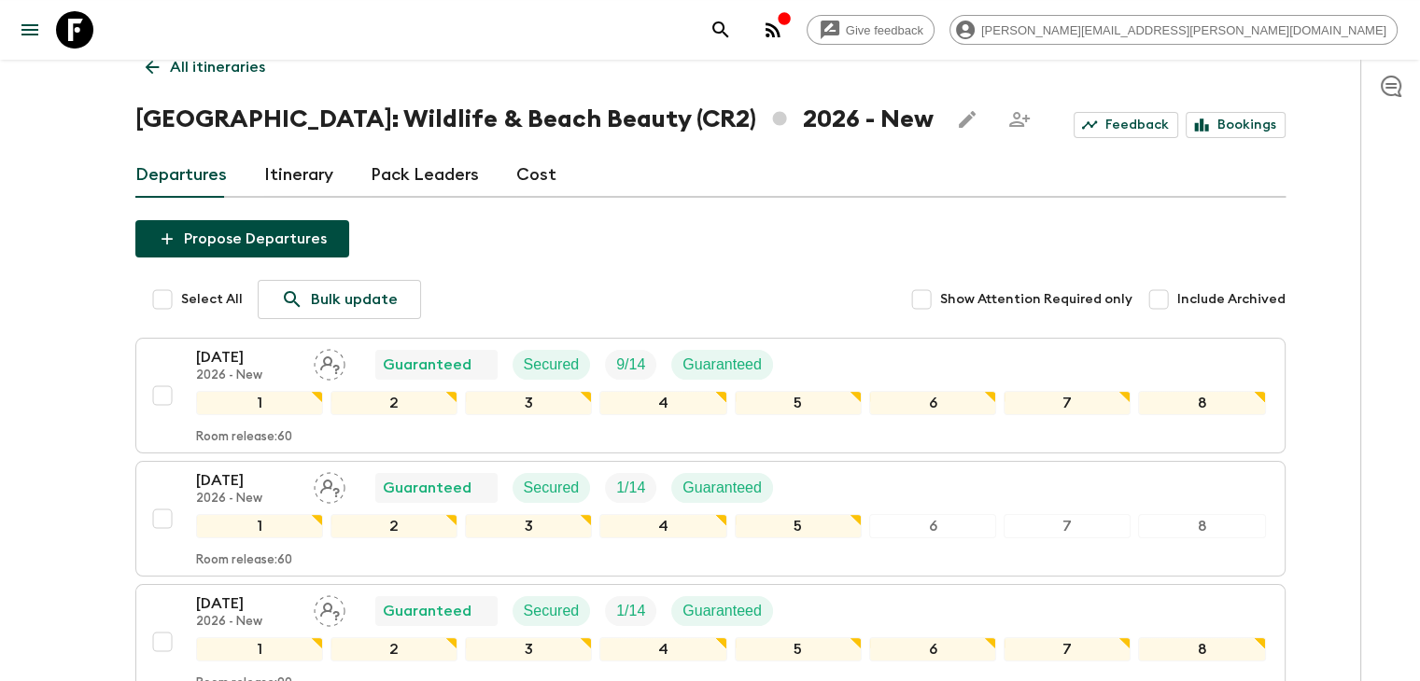
scroll to position [153, 0]
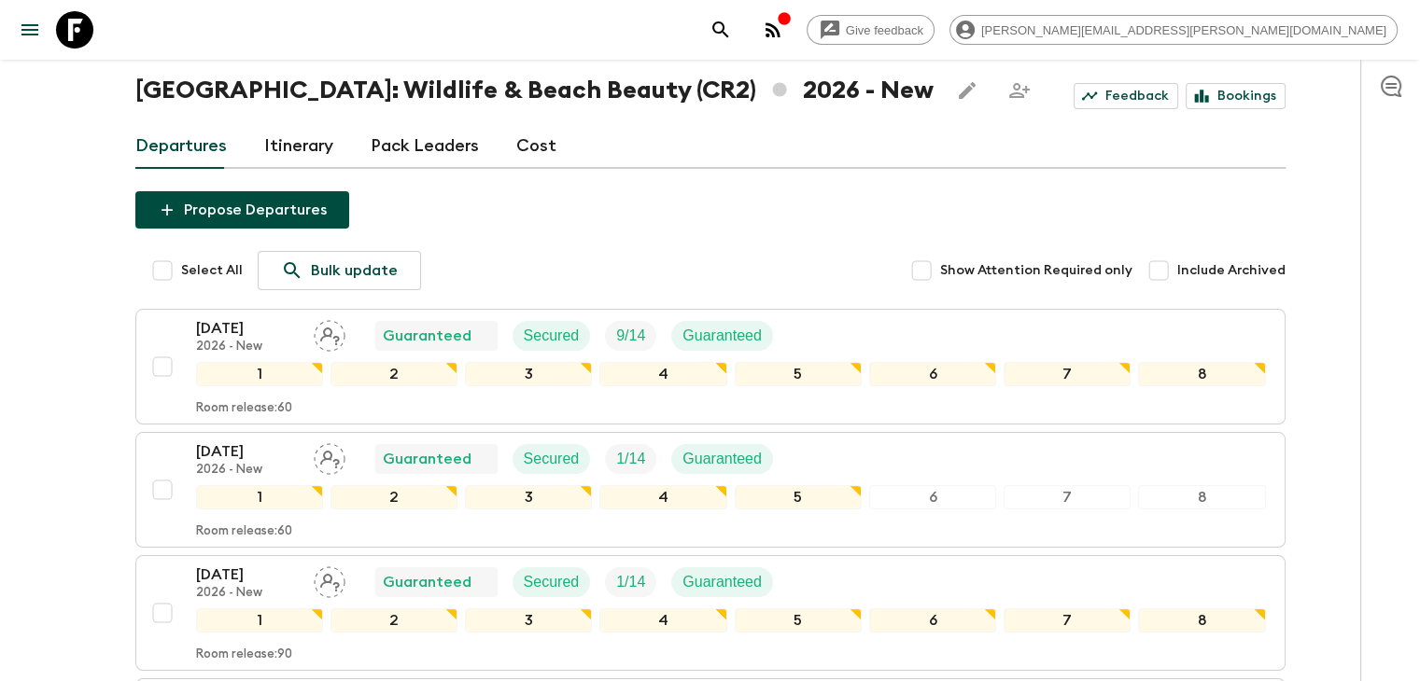
scroll to position [93, 0]
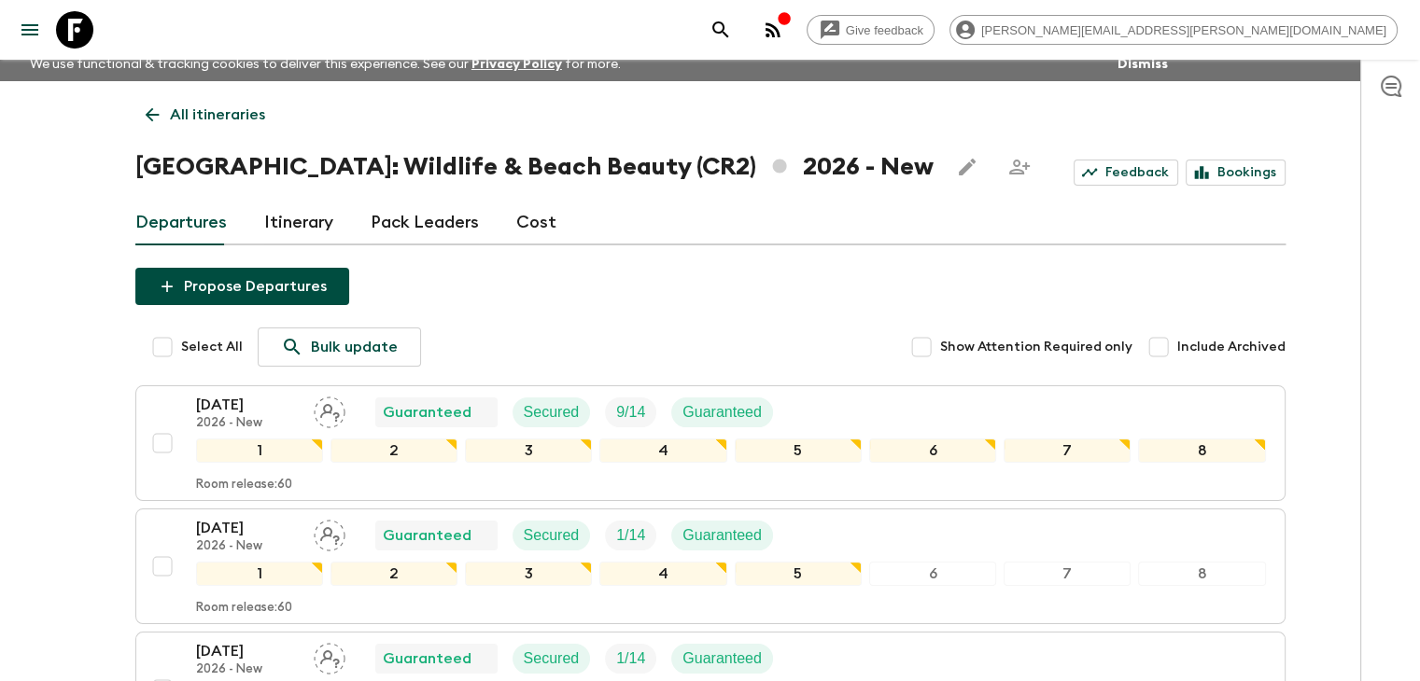
scroll to position [0, 0]
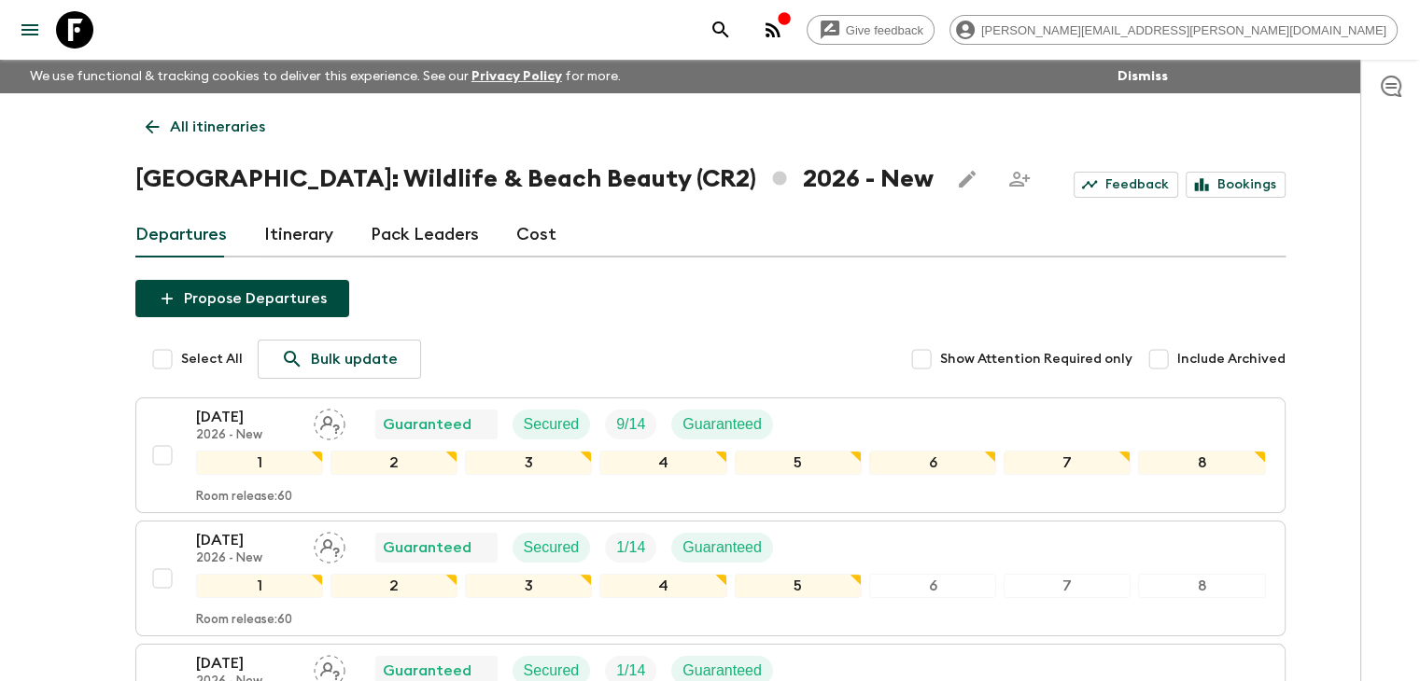
click at [146, 115] on link "All itineraries" at bounding box center [205, 126] width 140 height 37
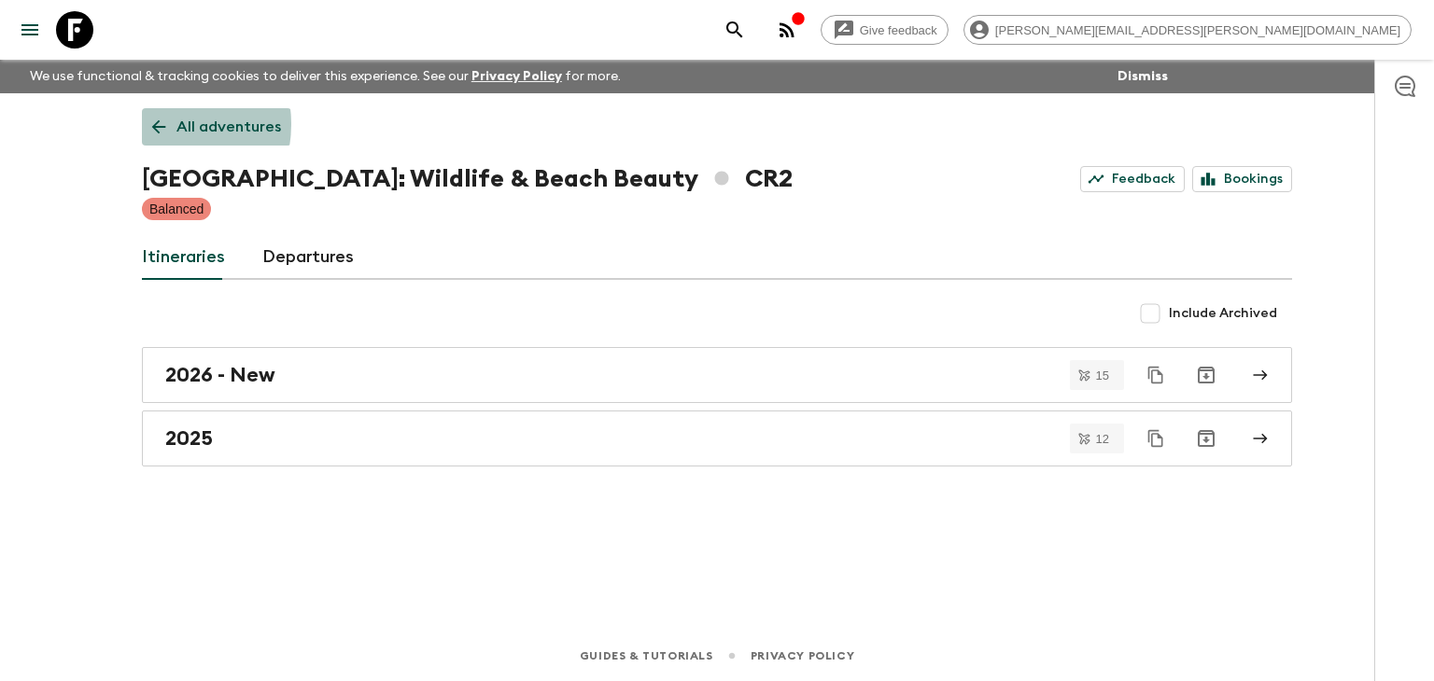
click at [154, 124] on icon at bounding box center [159, 127] width 14 height 14
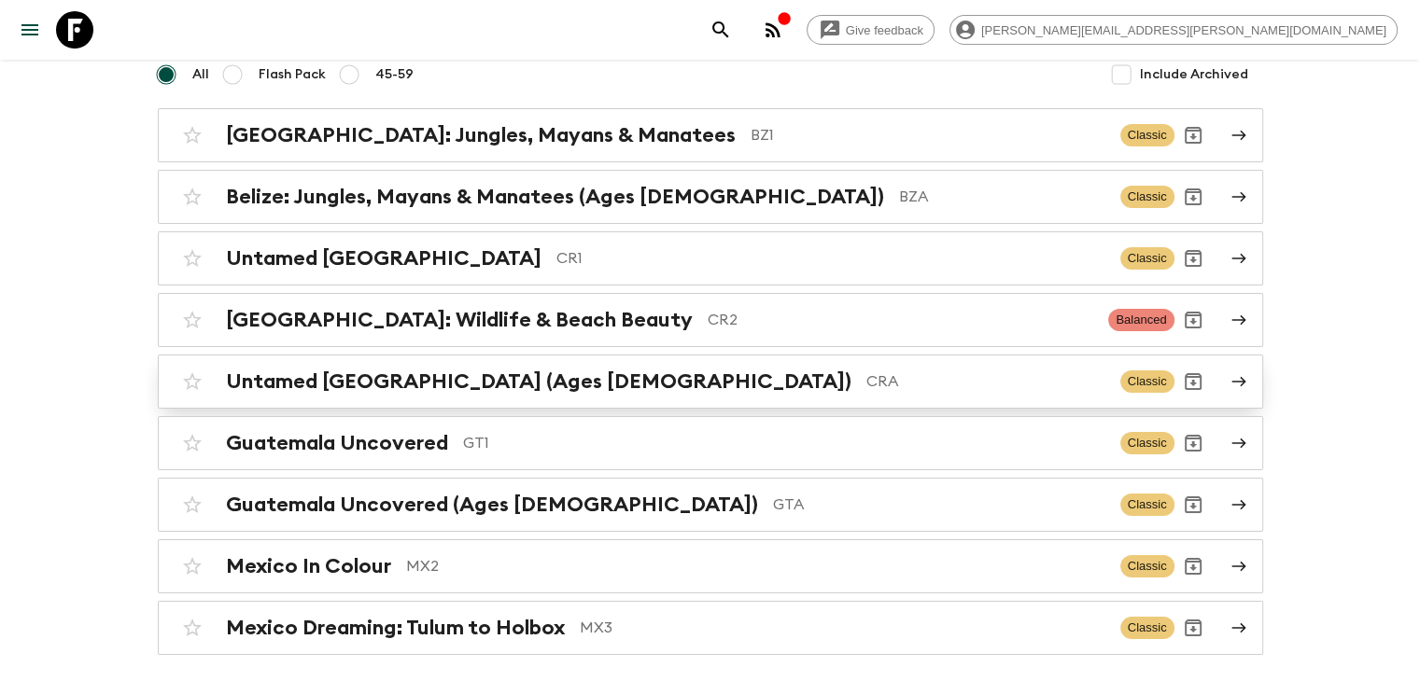
scroll to position [187, 0]
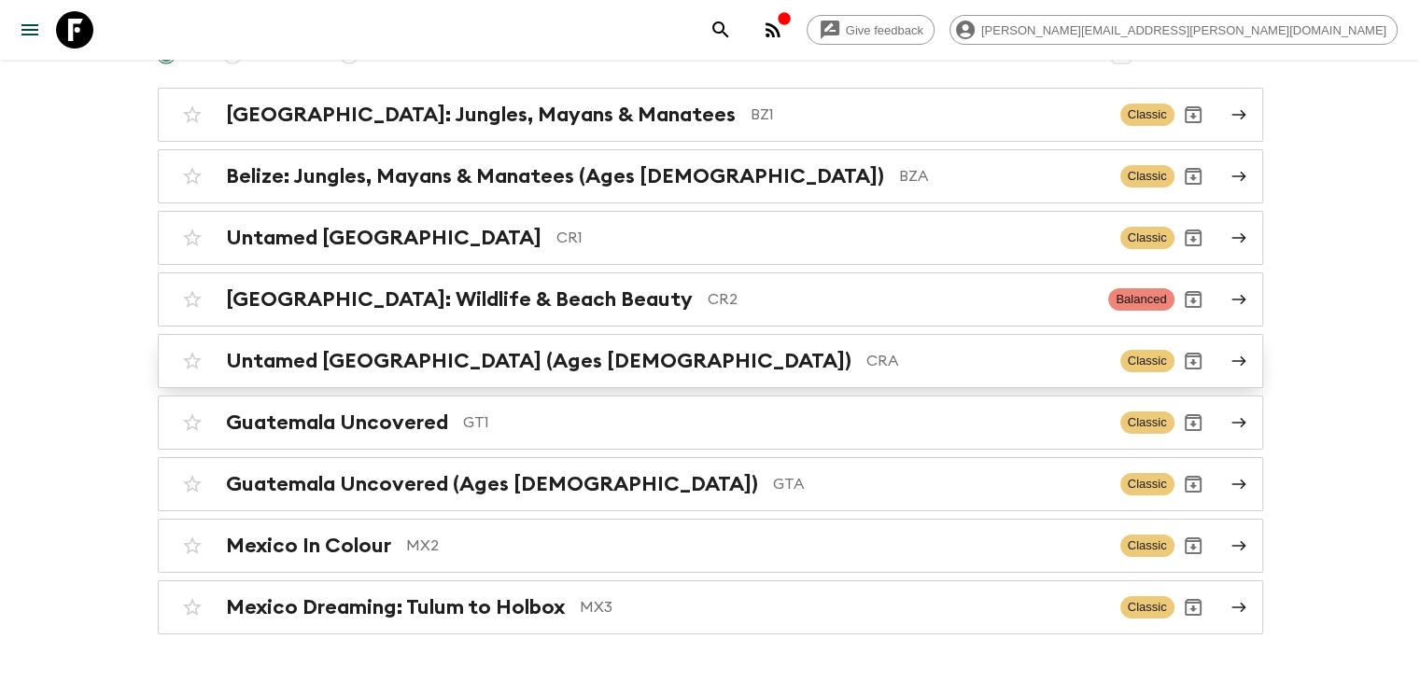
click at [425, 355] on h2 "Untamed [GEOGRAPHIC_DATA] (Ages [DEMOGRAPHIC_DATA])" at bounding box center [538, 361] width 625 height 24
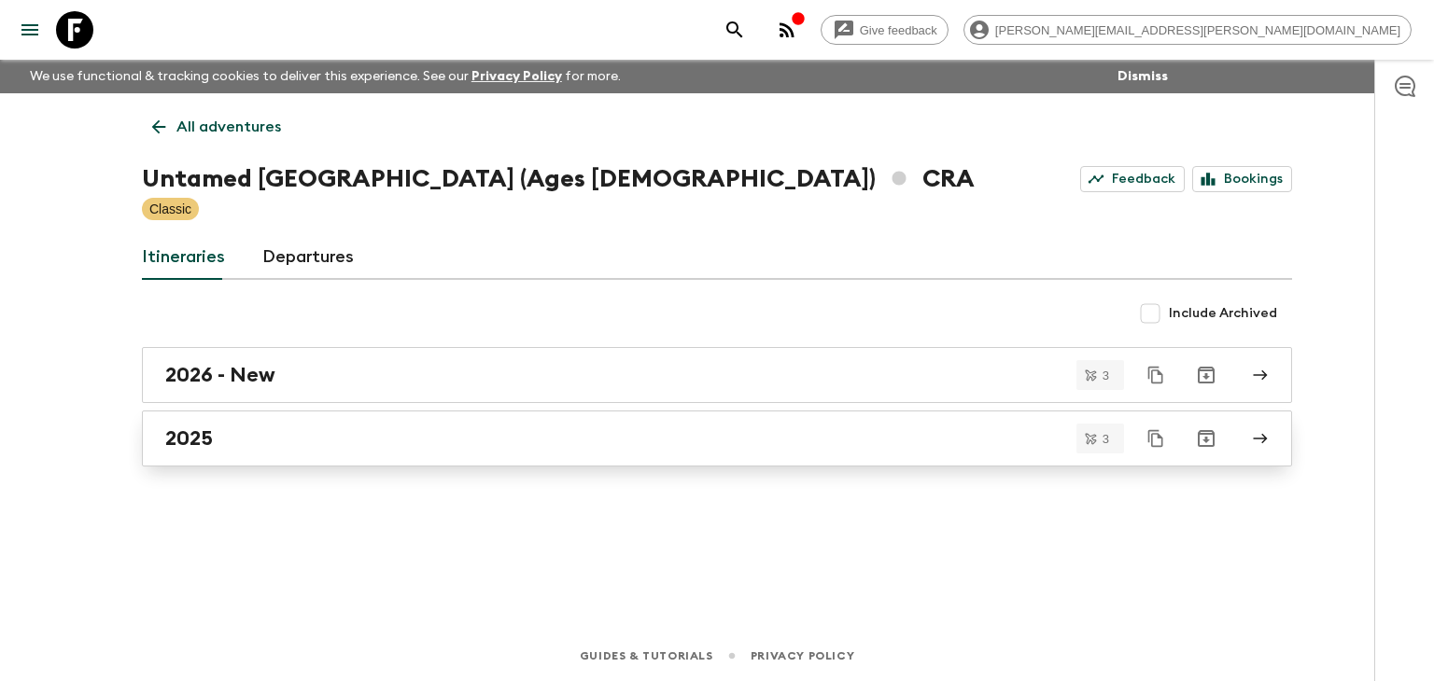
click at [309, 417] on link "2025" at bounding box center [717, 439] width 1150 height 56
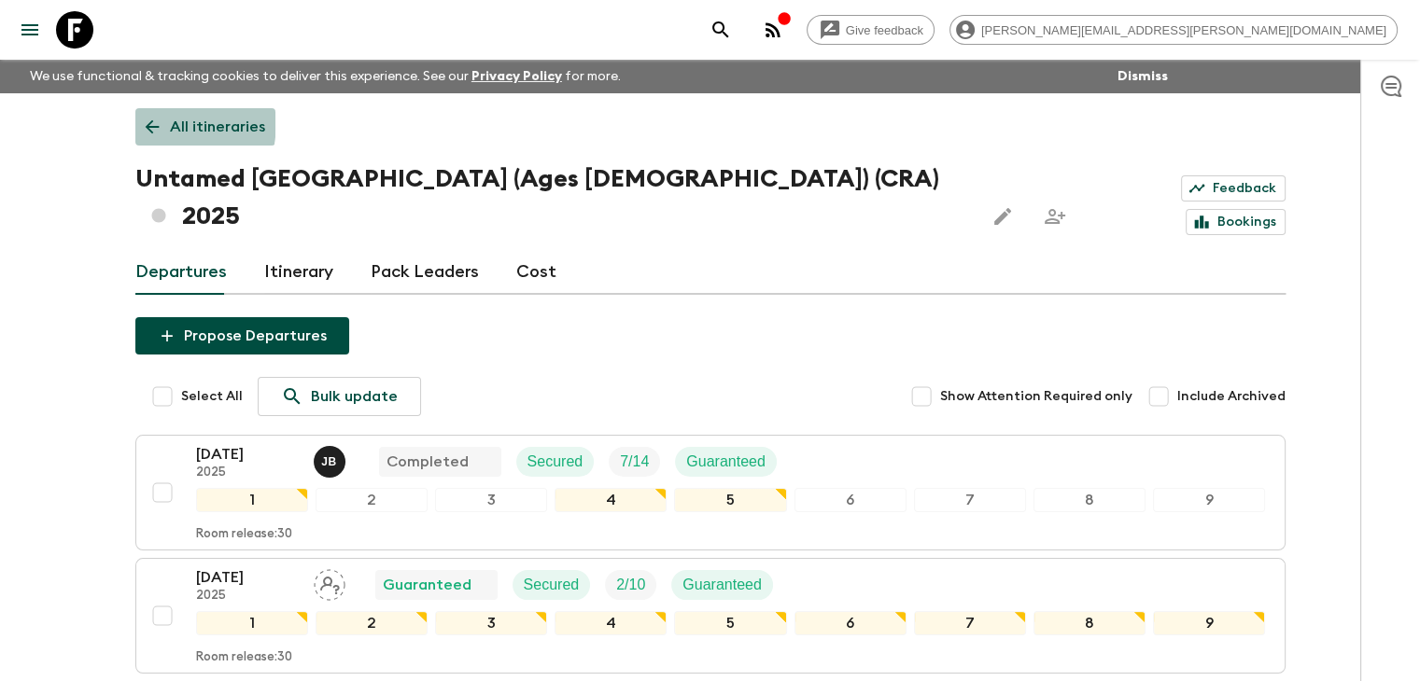
click at [142, 121] on icon at bounding box center [152, 127] width 21 height 21
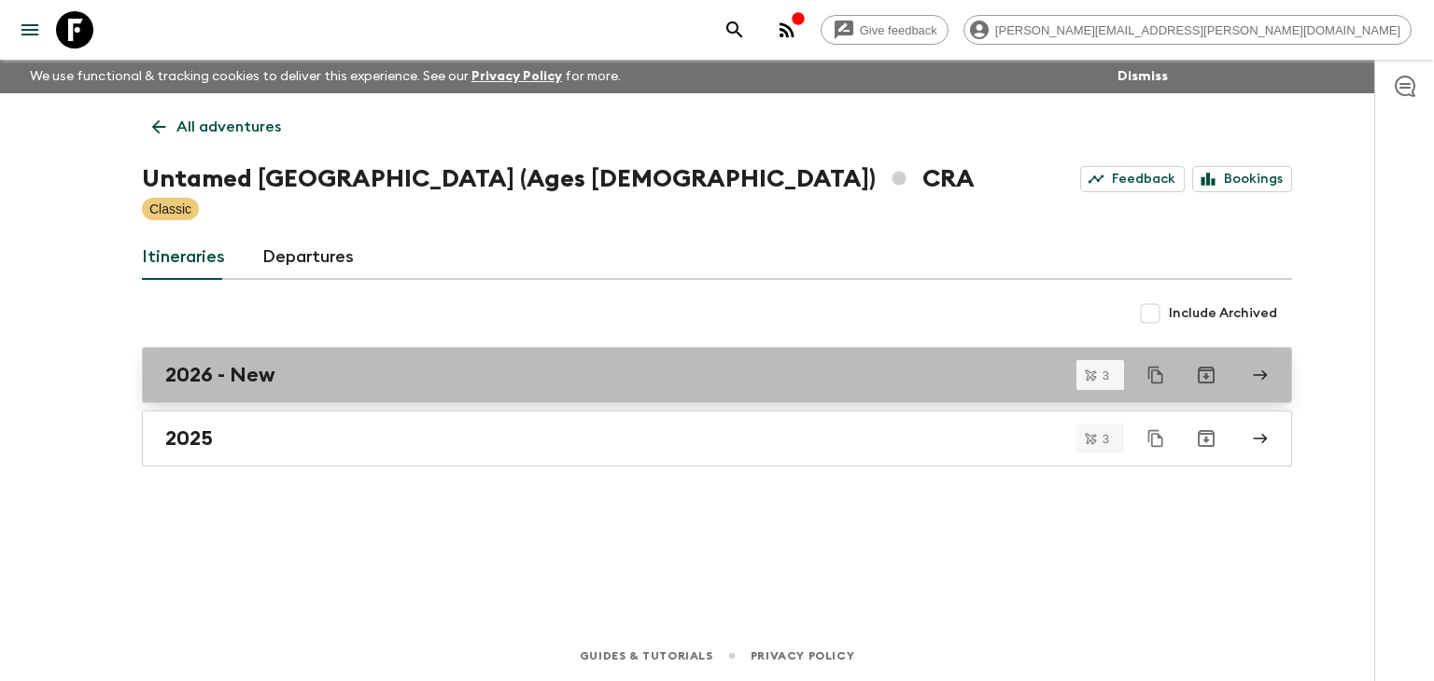
click at [298, 378] on div "2026 - New" at bounding box center [699, 375] width 1068 height 24
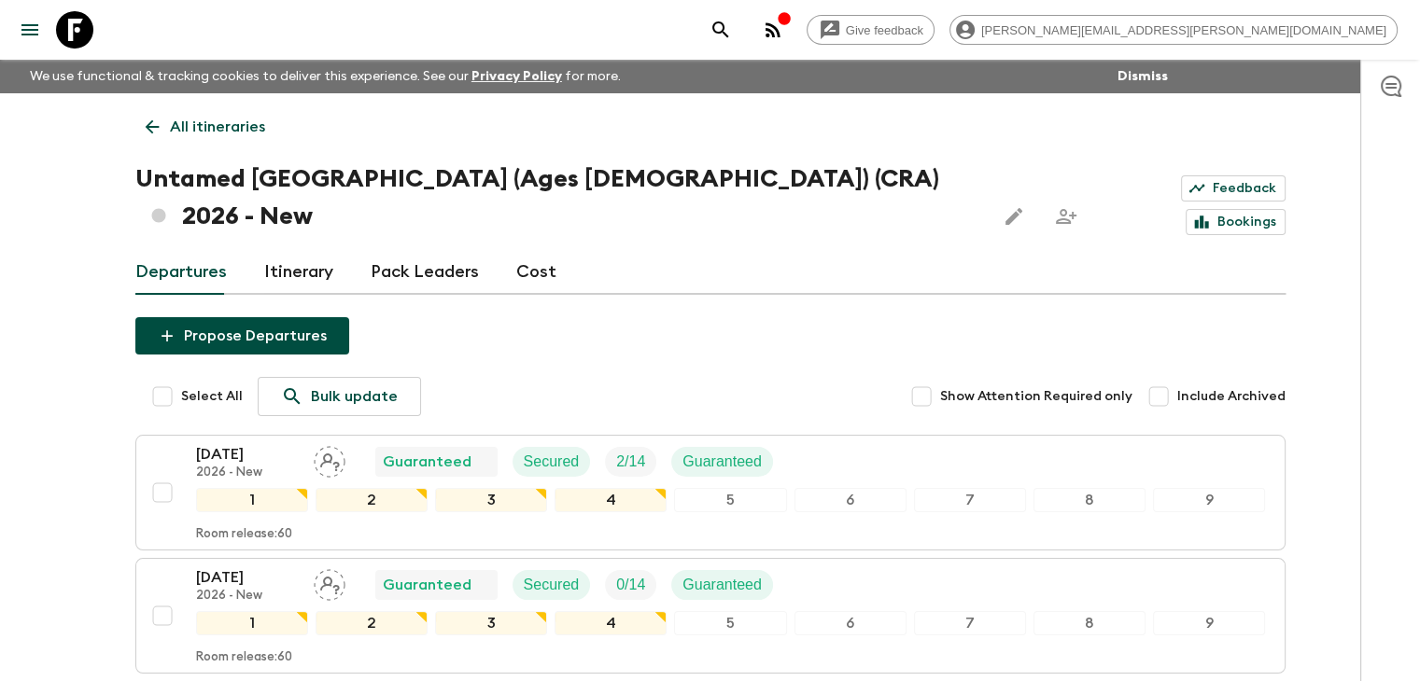
click at [147, 126] on icon at bounding box center [152, 127] width 14 height 14
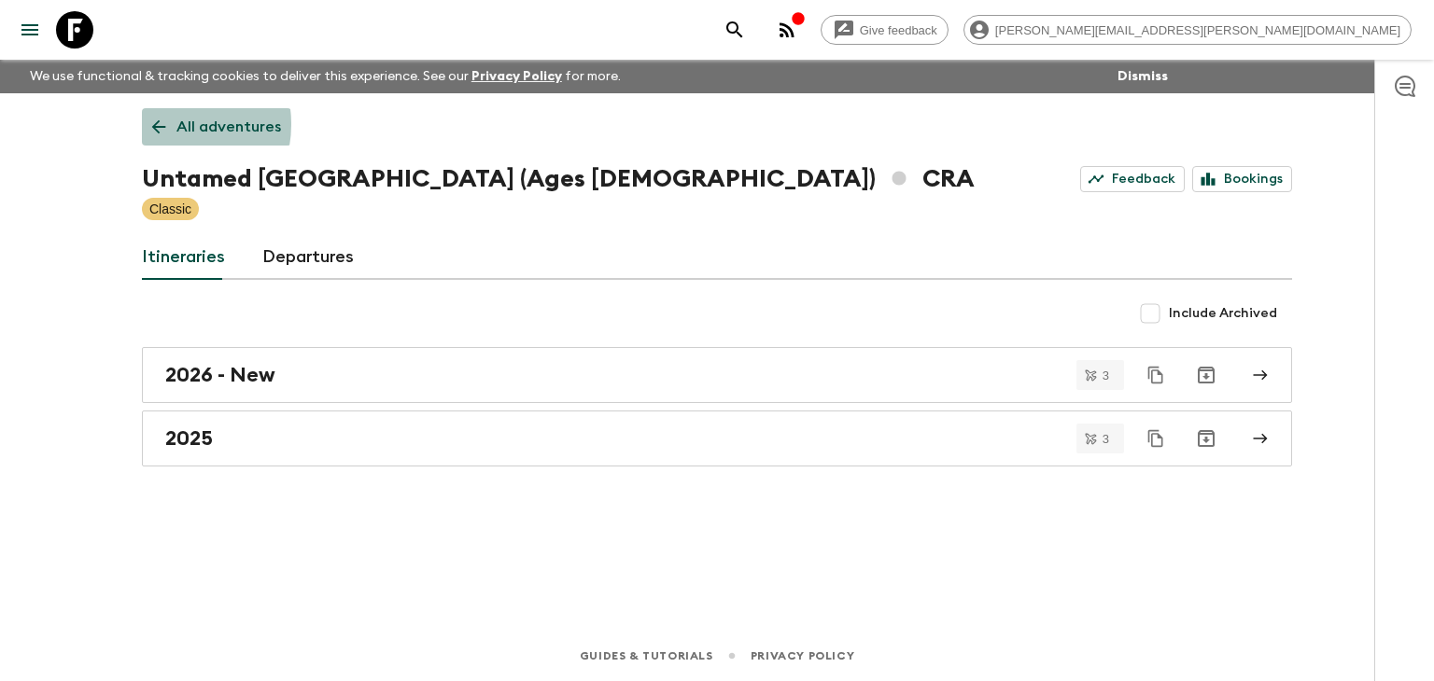
click at [161, 124] on icon at bounding box center [158, 127] width 21 height 21
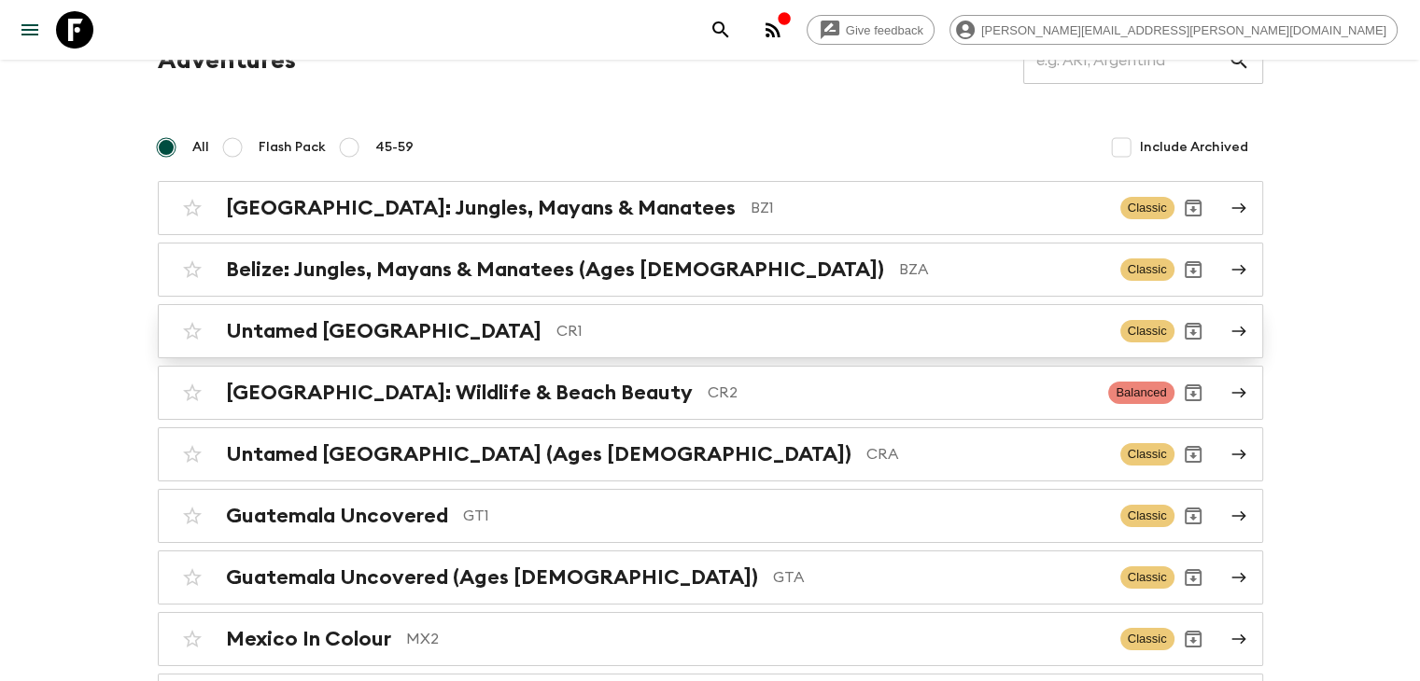
scroll to position [187, 0]
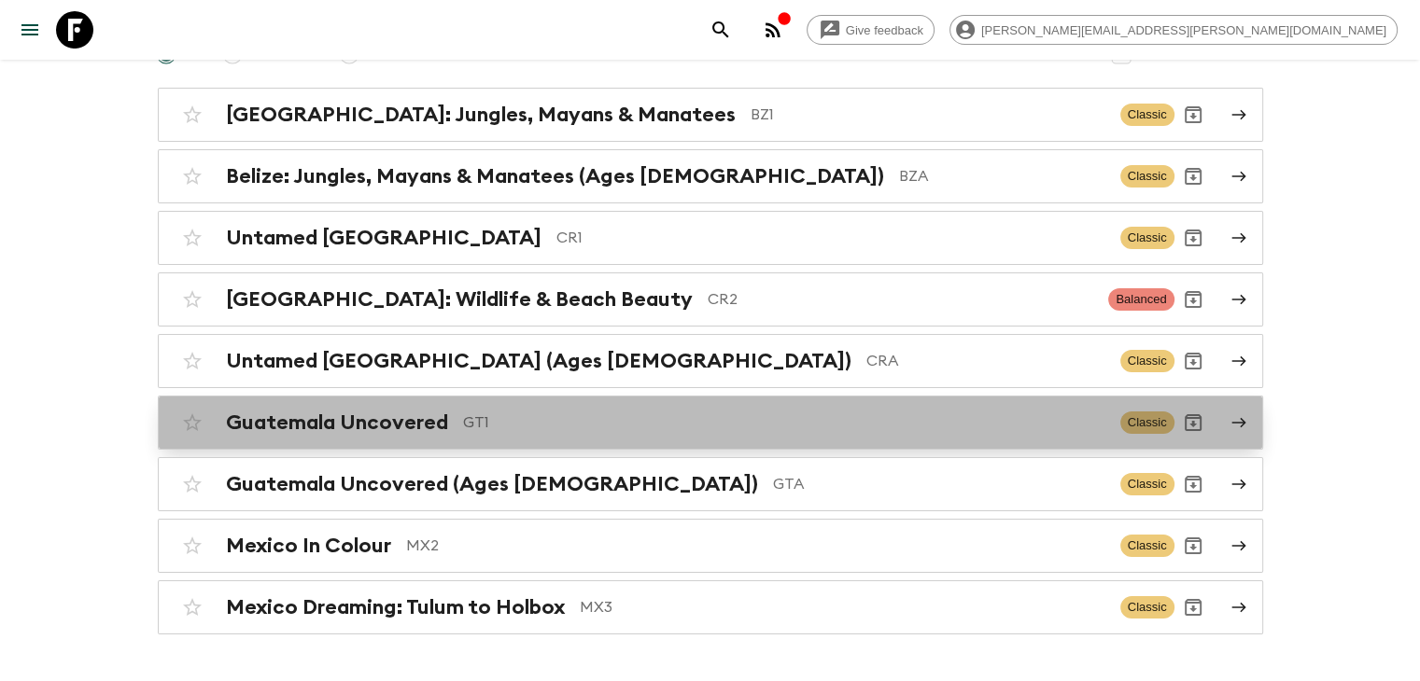
click at [330, 417] on h2 "Guatemala Uncovered" at bounding box center [337, 423] width 222 height 24
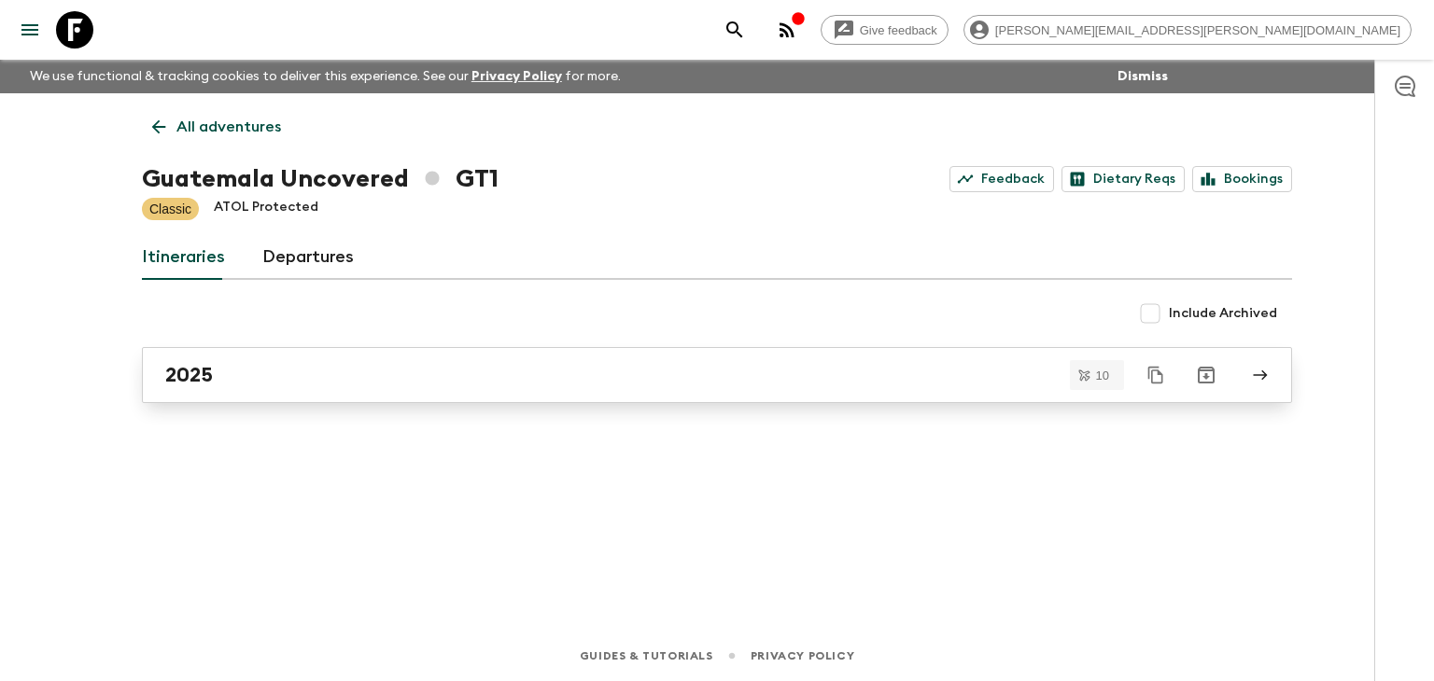
click at [285, 365] on div "2025" at bounding box center [699, 375] width 1068 height 24
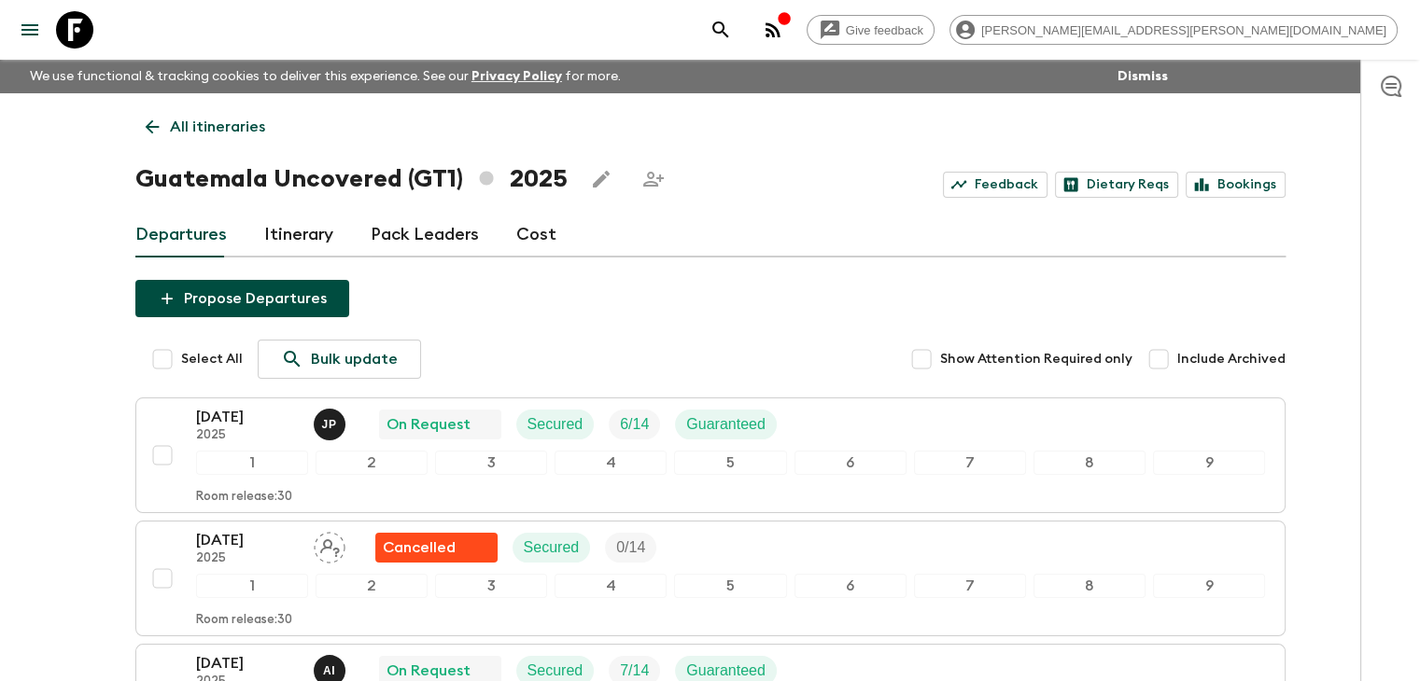
click at [148, 128] on icon at bounding box center [152, 127] width 14 height 14
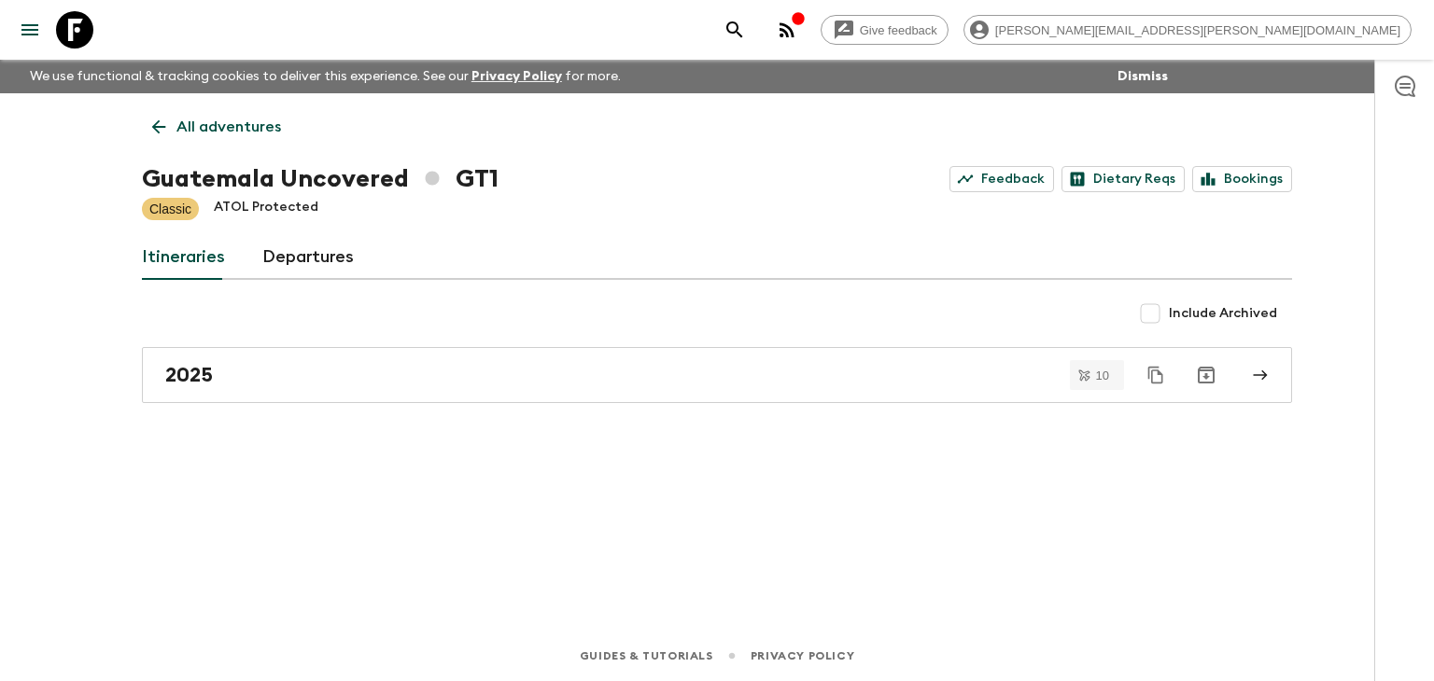
click at [148, 118] on icon at bounding box center [158, 127] width 21 height 21
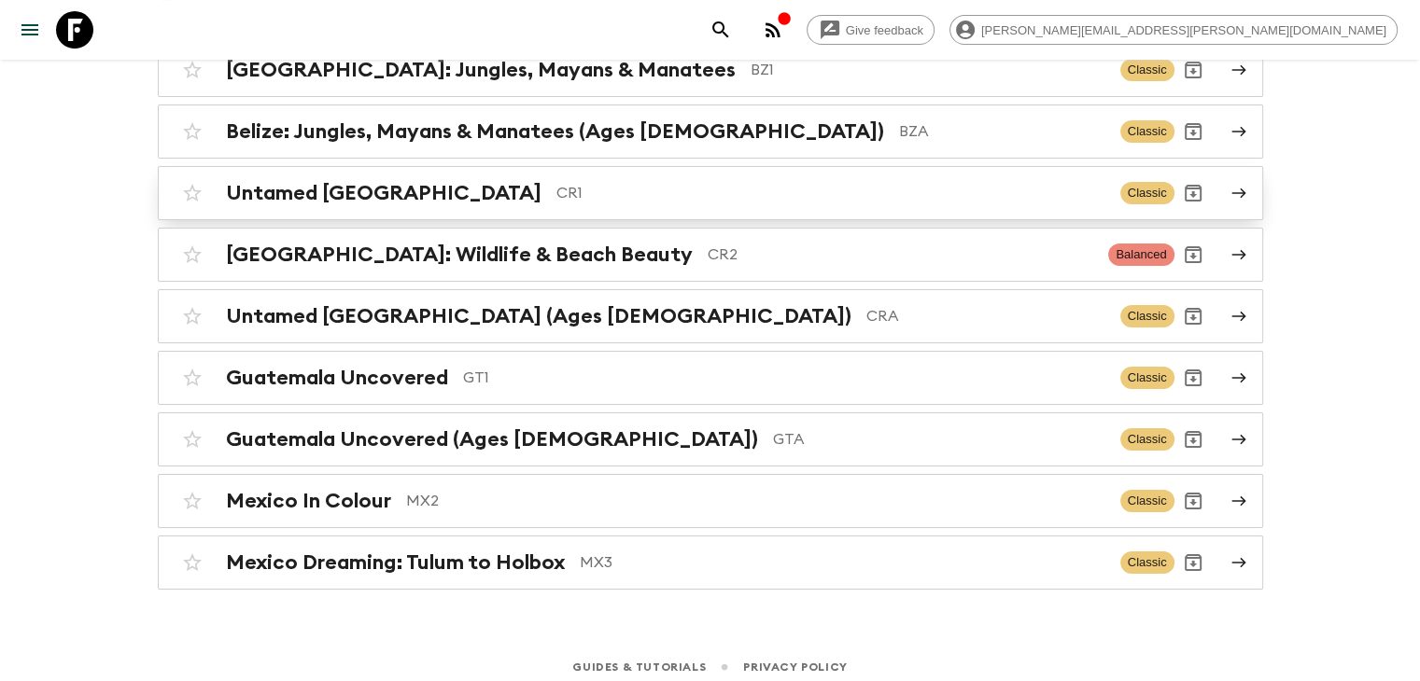
scroll to position [239, 0]
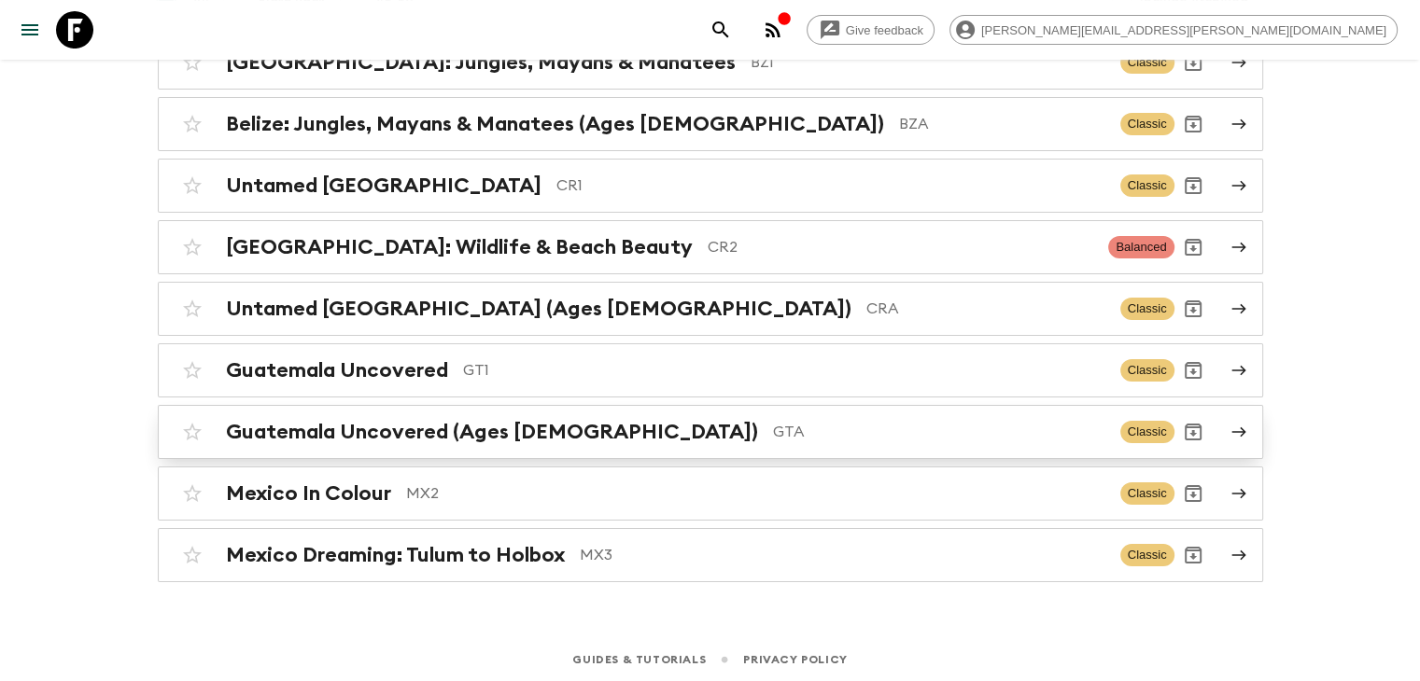
click at [444, 420] on h2 "Guatemala Uncovered (Ages [DEMOGRAPHIC_DATA])" at bounding box center [492, 432] width 532 height 24
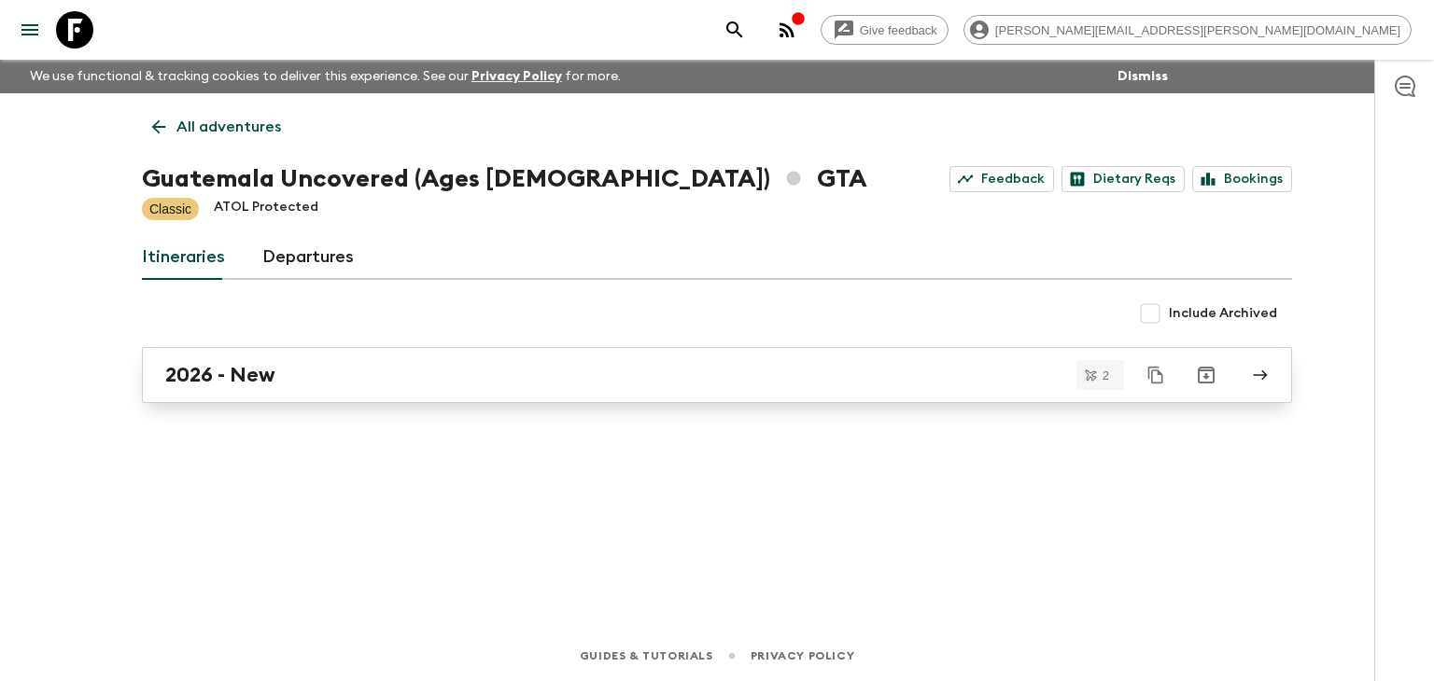
click at [355, 374] on div "2026 - New" at bounding box center [699, 375] width 1068 height 24
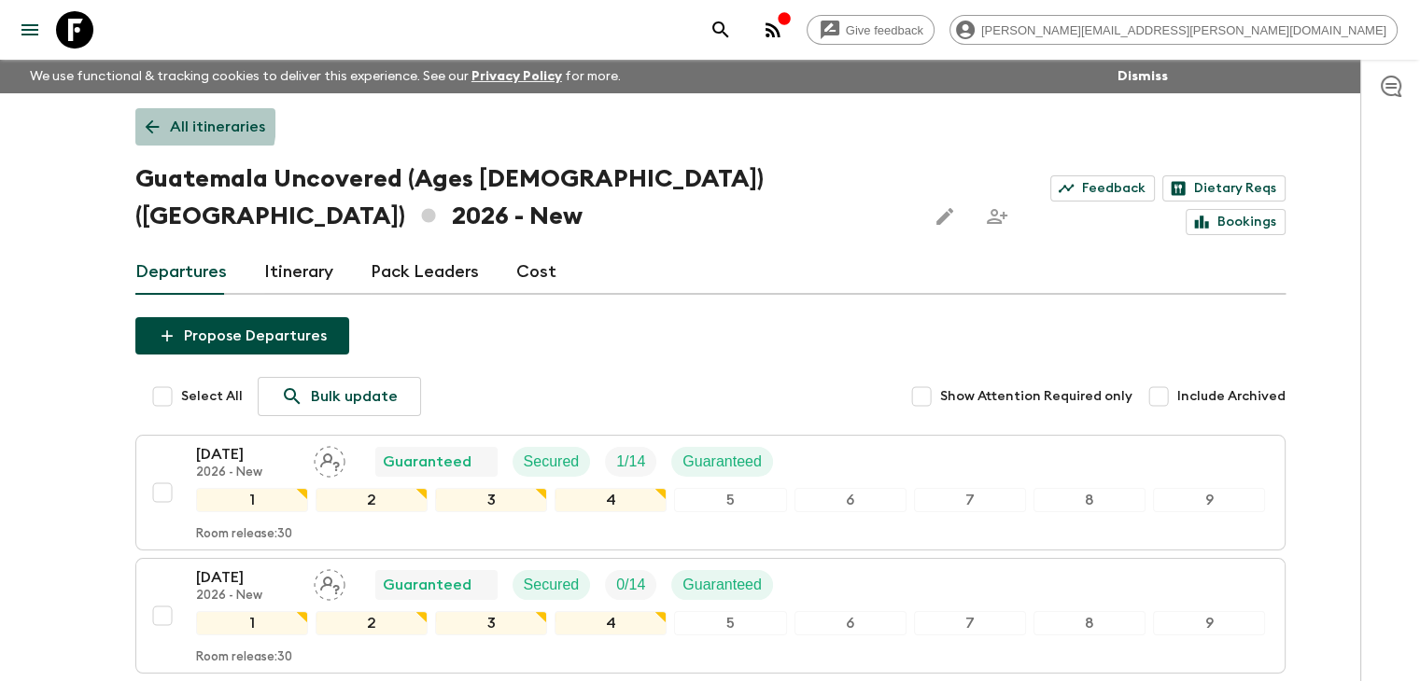
click at [157, 121] on icon at bounding box center [152, 127] width 21 height 21
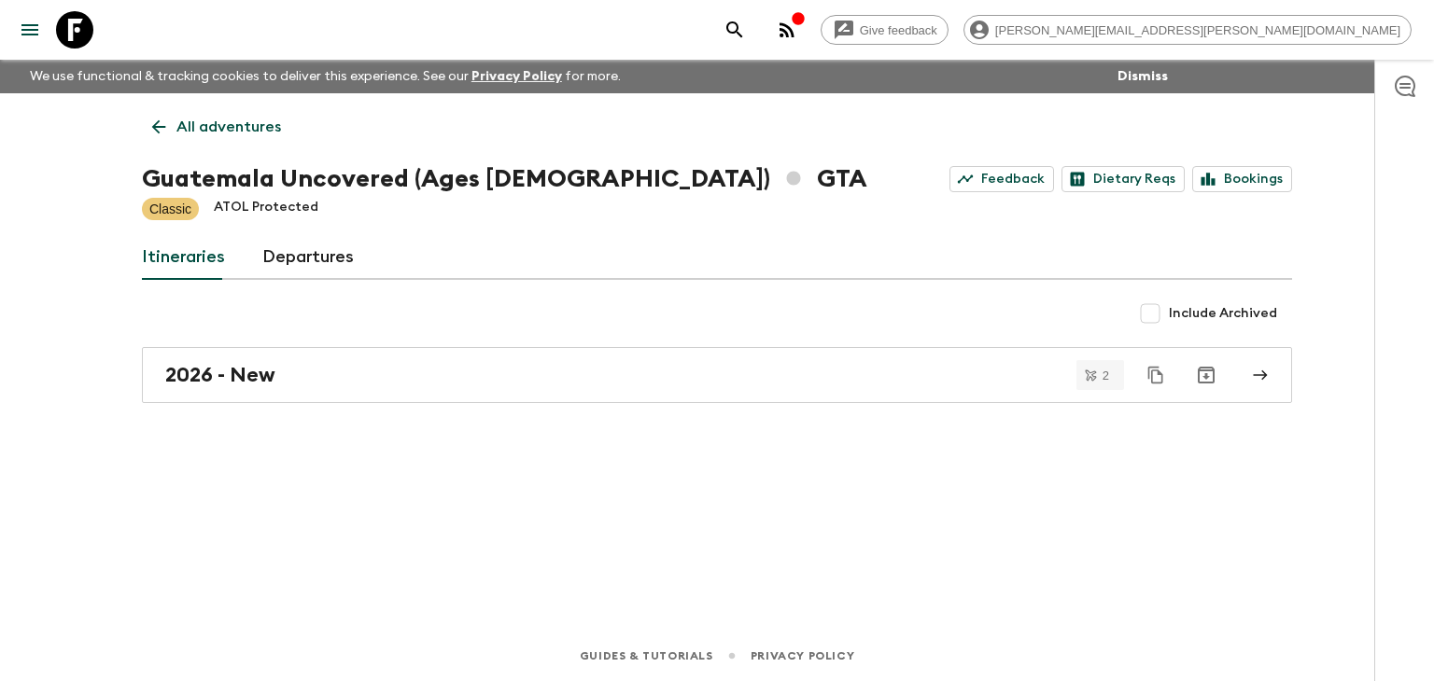
click at [162, 117] on icon at bounding box center [158, 127] width 21 height 21
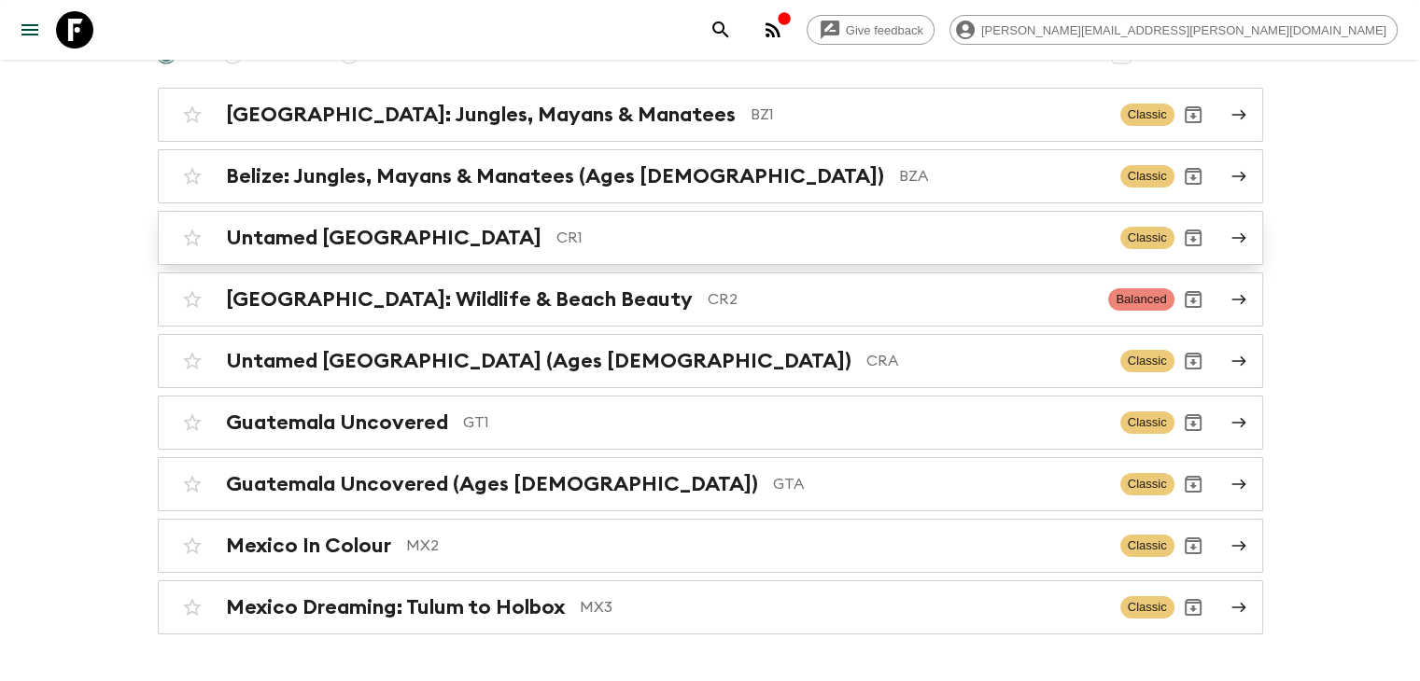
scroll to position [239, 0]
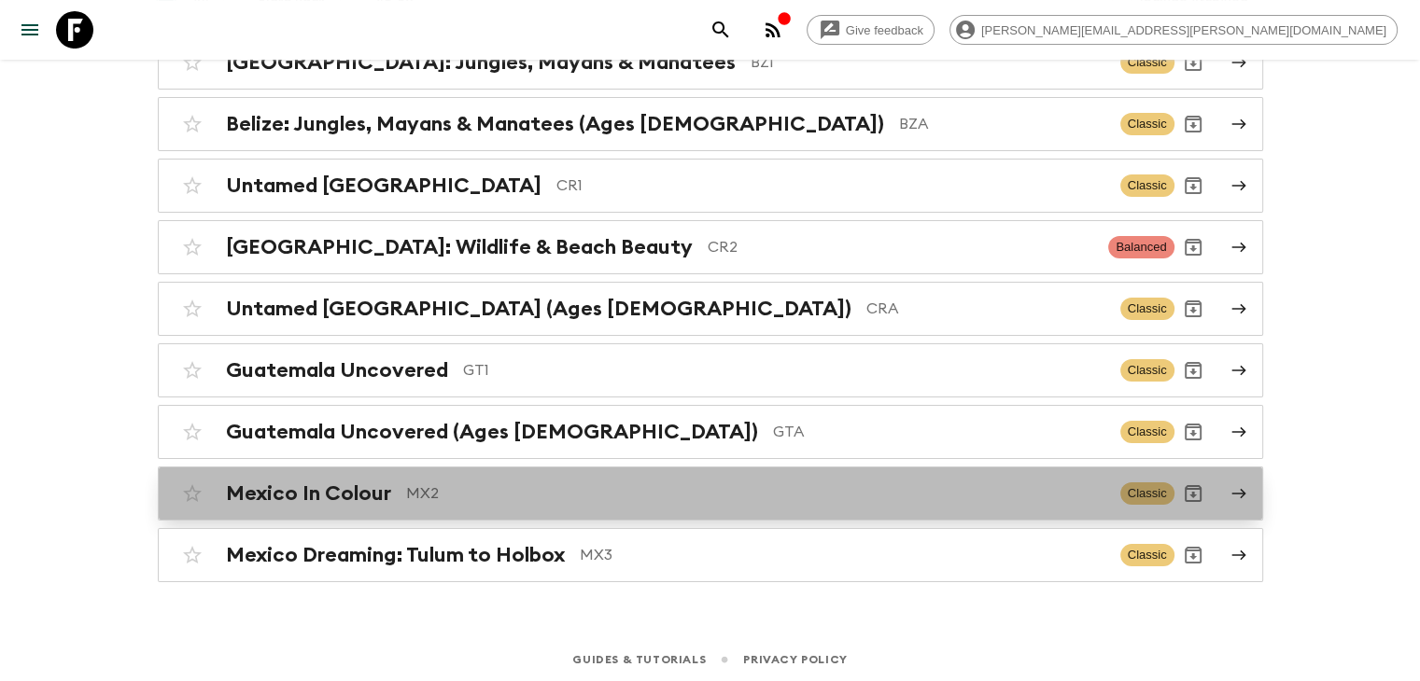
click at [452, 491] on p "MX2" at bounding box center [755, 494] width 699 height 22
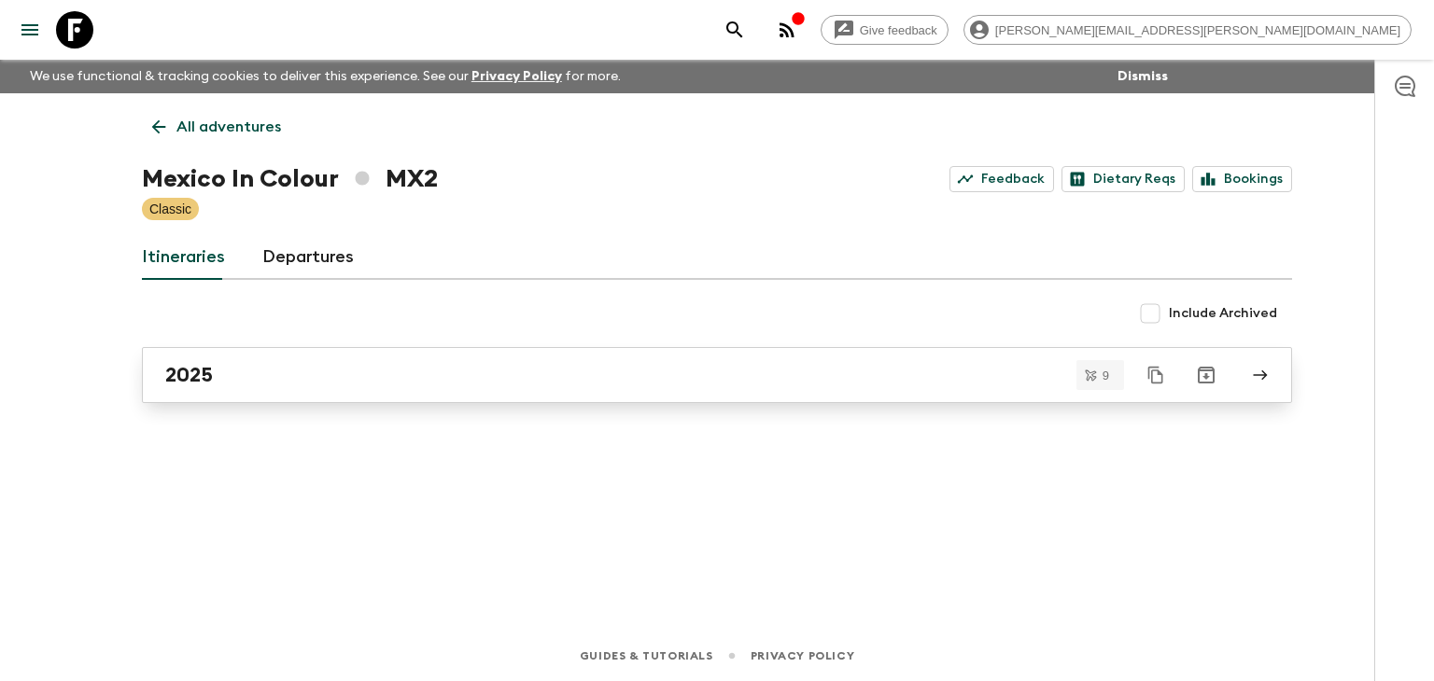
click at [315, 371] on div "2025" at bounding box center [699, 375] width 1068 height 24
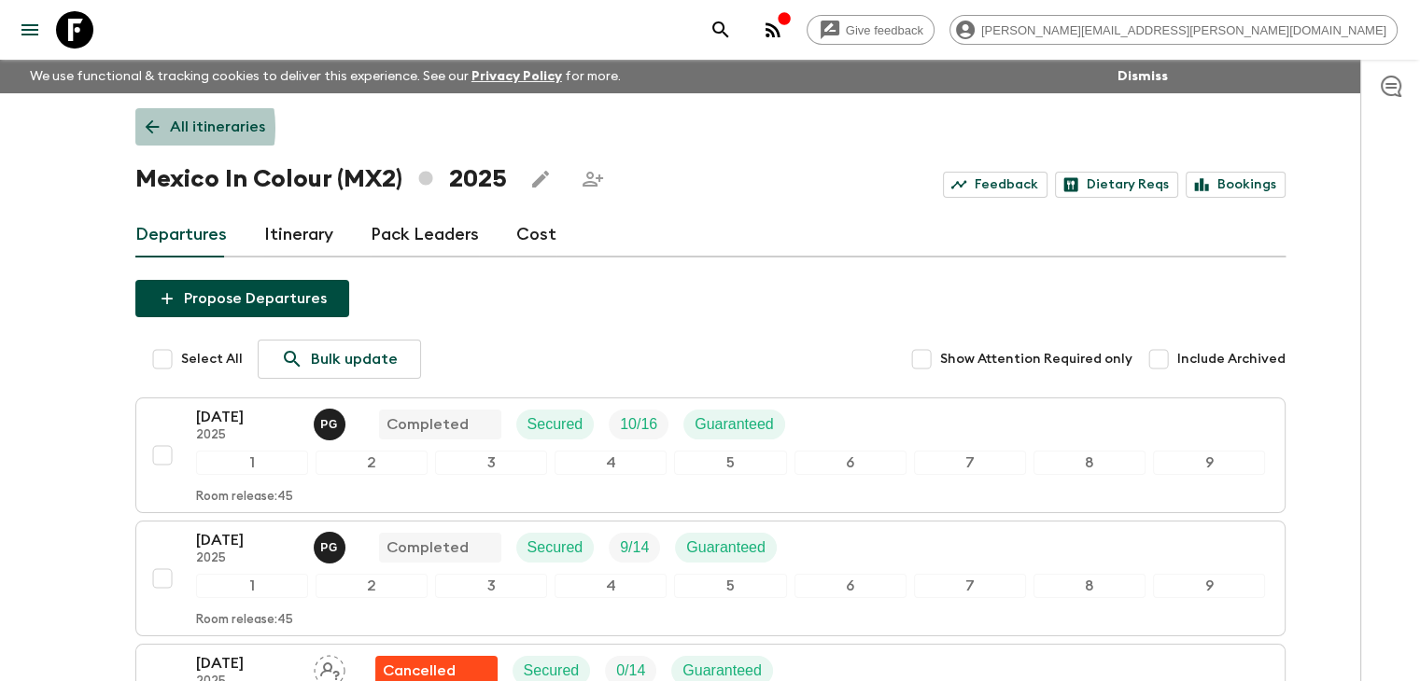
click at [150, 128] on icon at bounding box center [152, 127] width 21 height 21
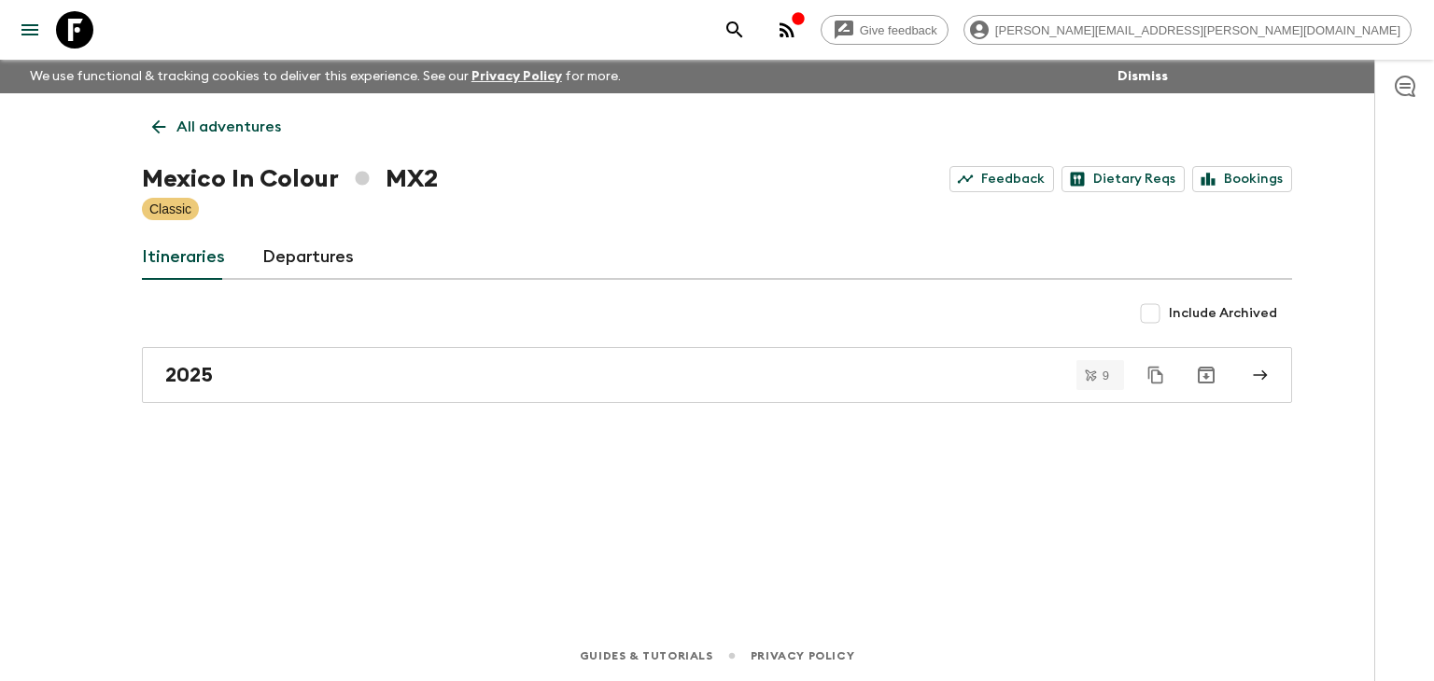
click at [170, 130] on link "All adventures" at bounding box center [216, 126] width 149 height 37
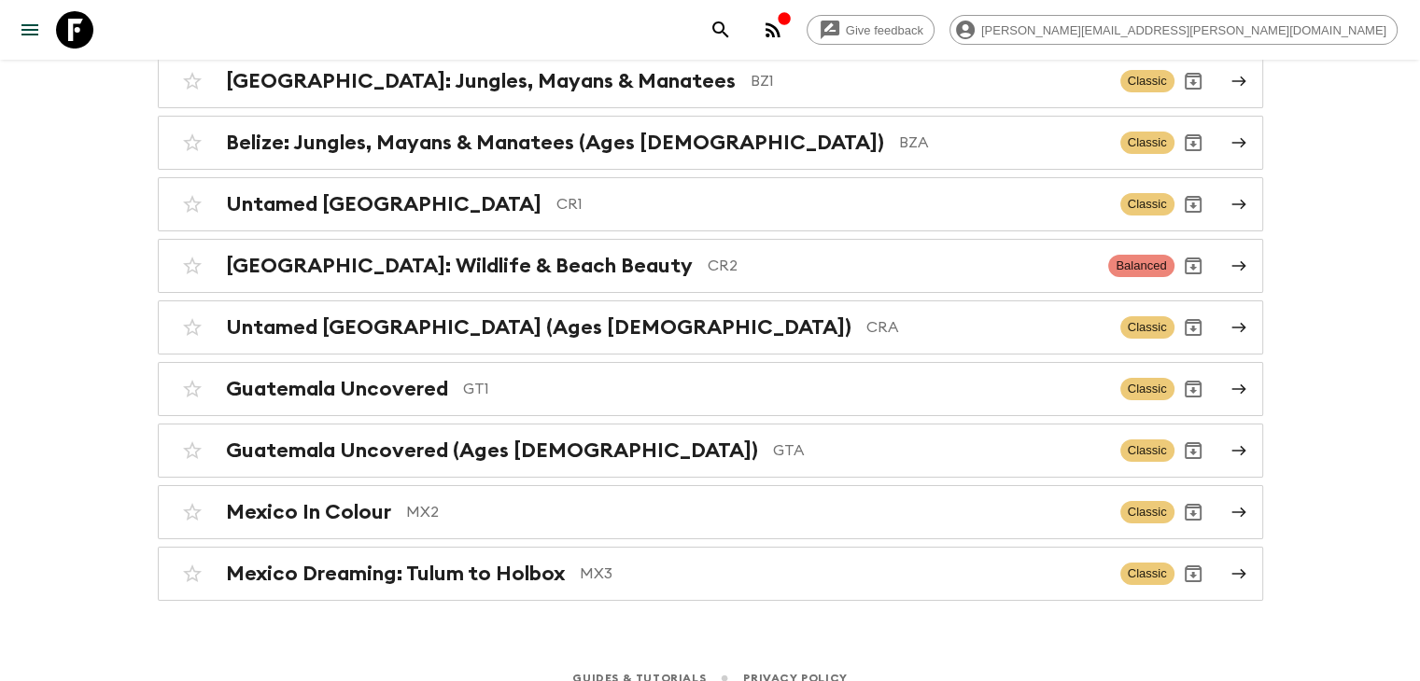
scroll to position [239, 0]
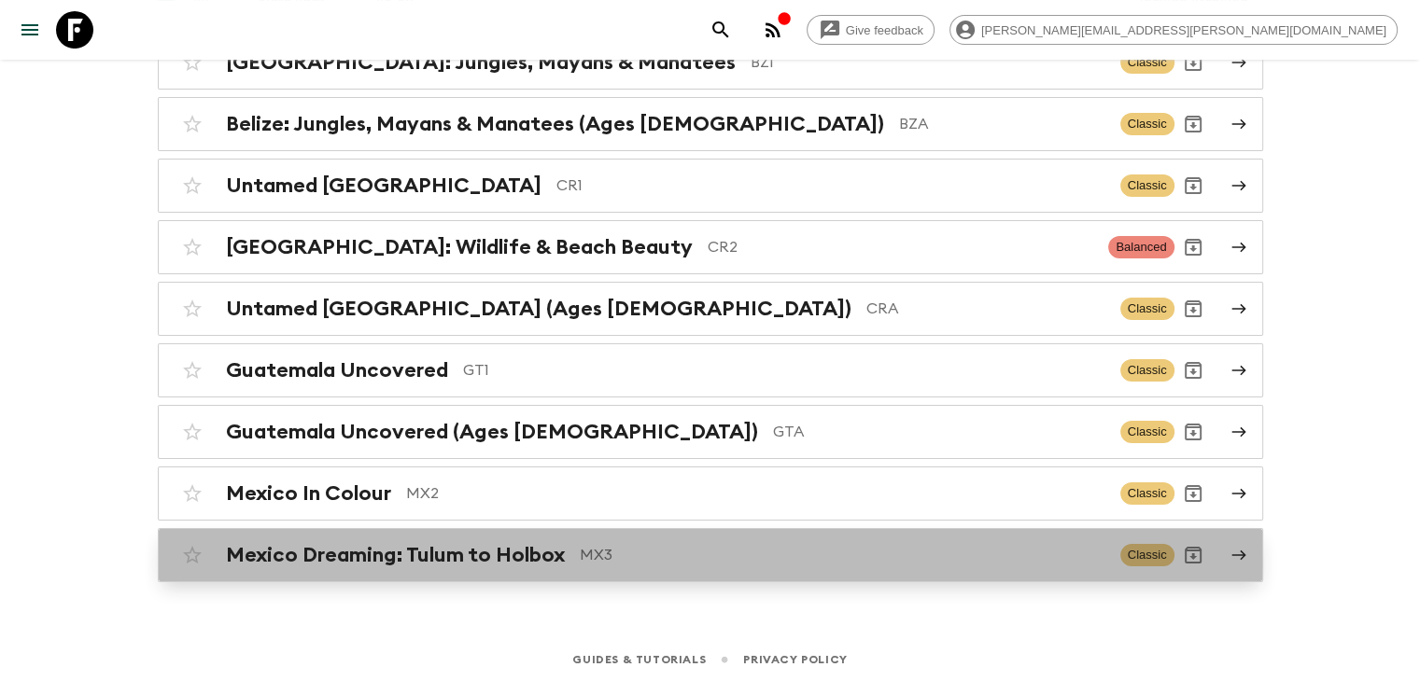
click at [449, 543] on h2 "Mexico Dreaming: Tulum to Holbox" at bounding box center [395, 555] width 339 height 24
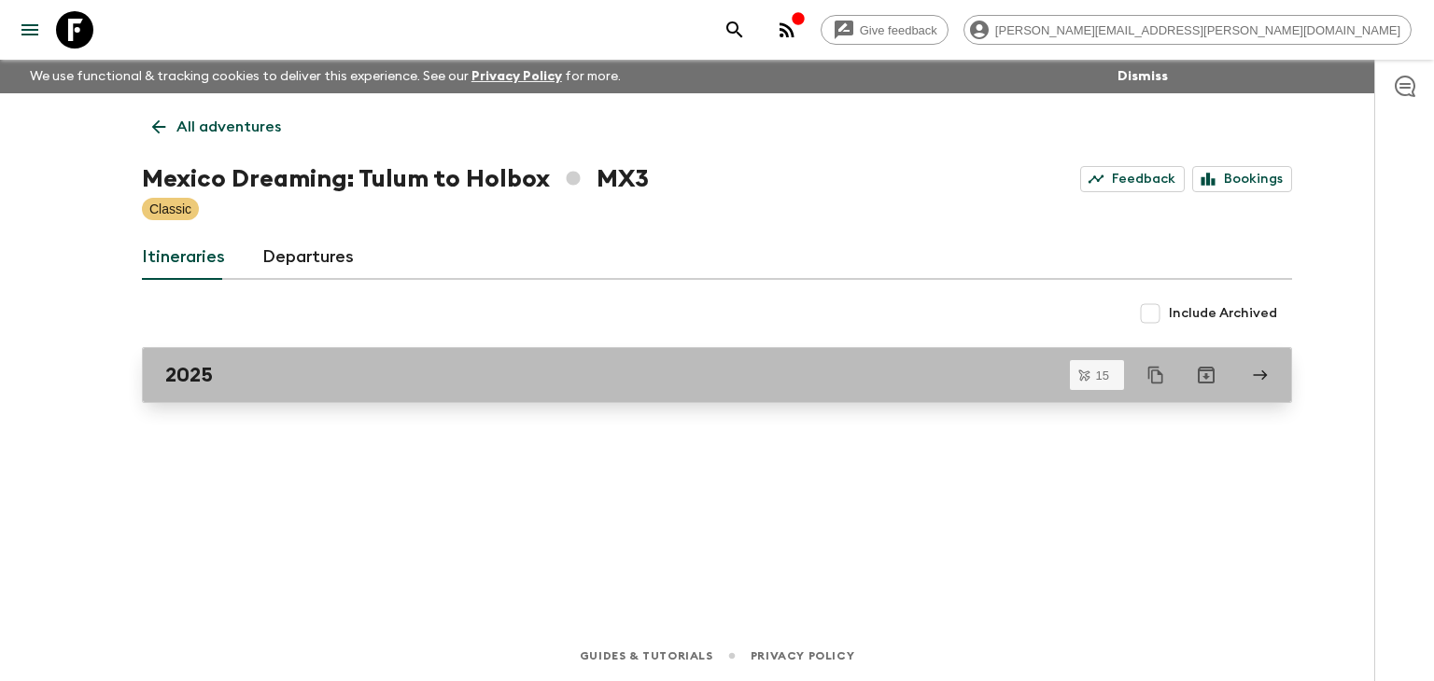
click at [273, 371] on div "2025" at bounding box center [699, 375] width 1068 height 24
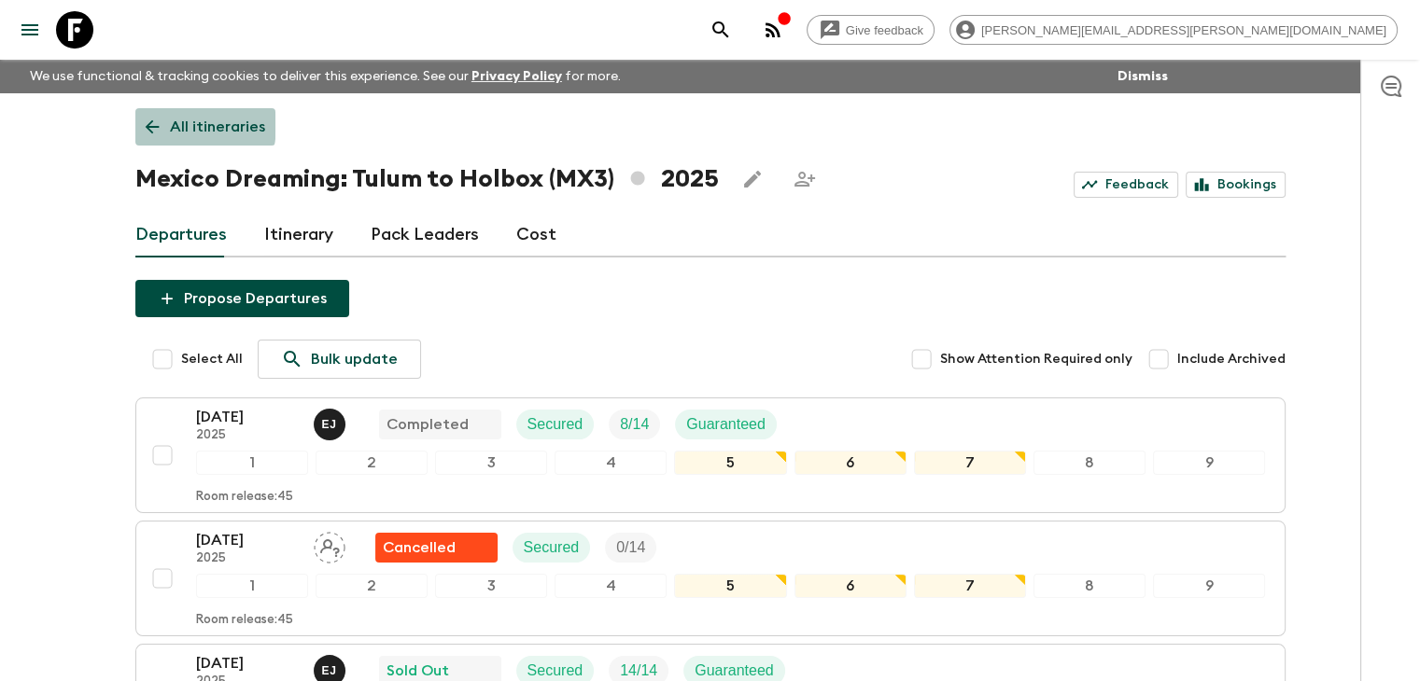
click at [147, 124] on icon at bounding box center [152, 127] width 14 height 14
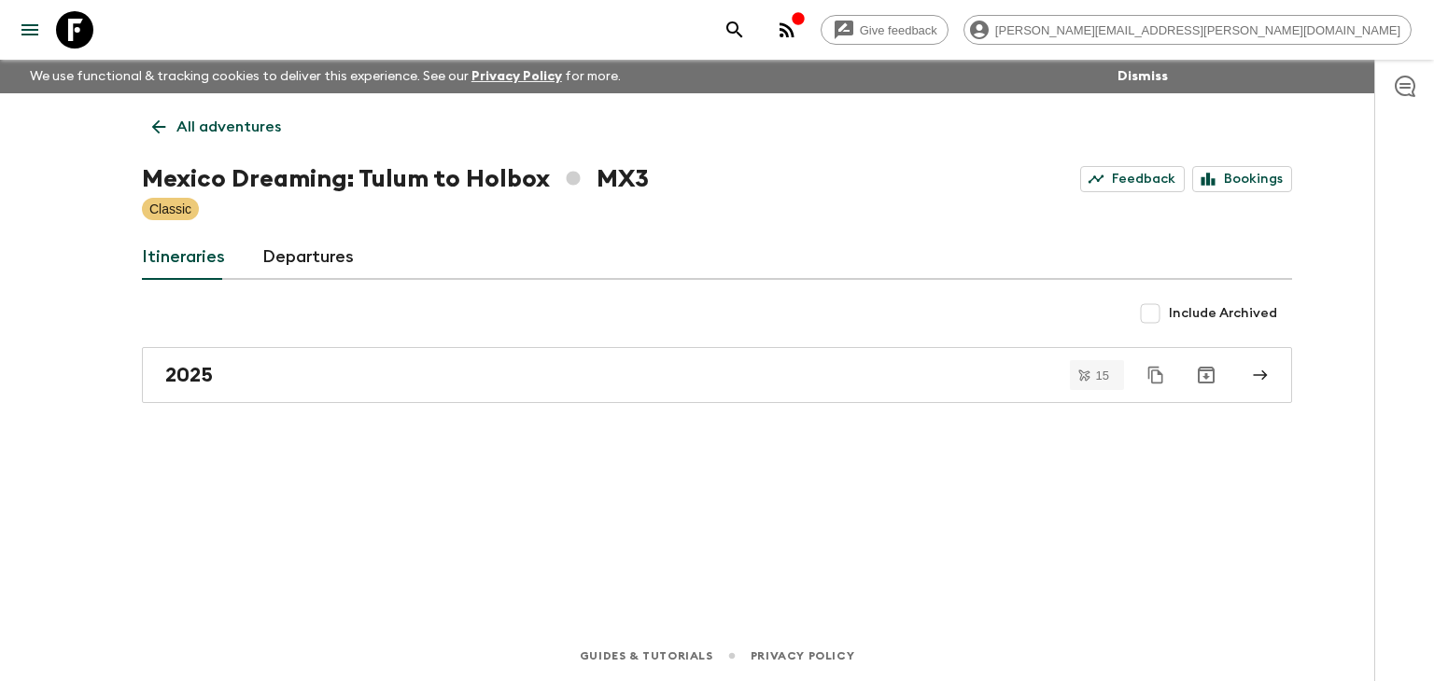
click at [153, 121] on icon at bounding box center [158, 127] width 21 height 21
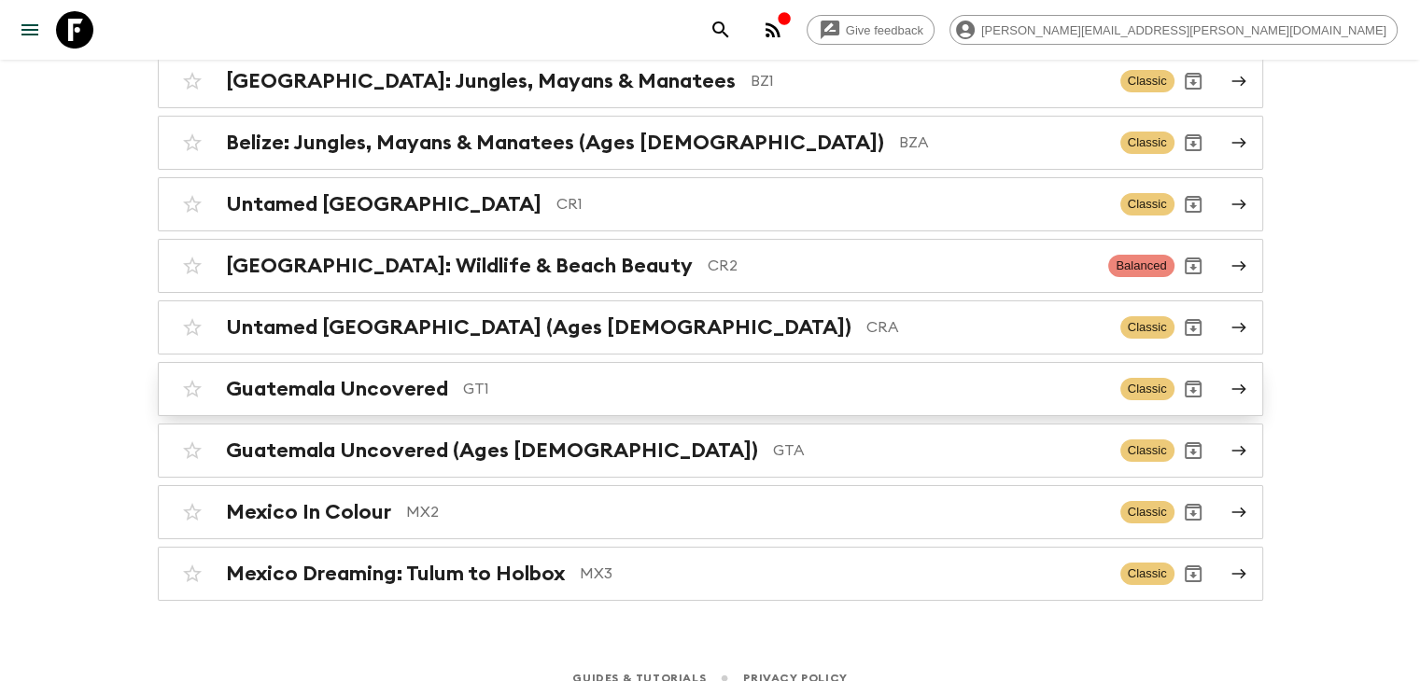
scroll to position [239, 0]
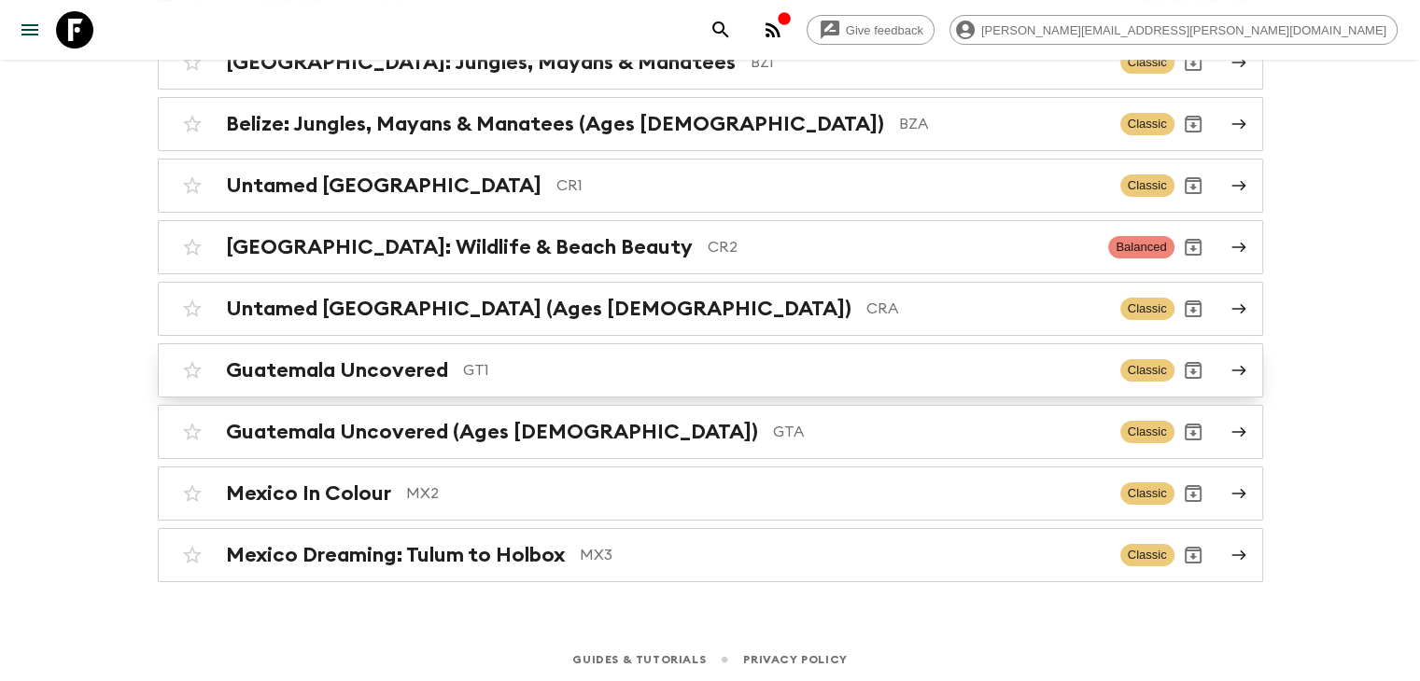
click at [431, 371] on h2 "Guatemala Uncovered" at bounding box center [337, 370] width 222 height 24
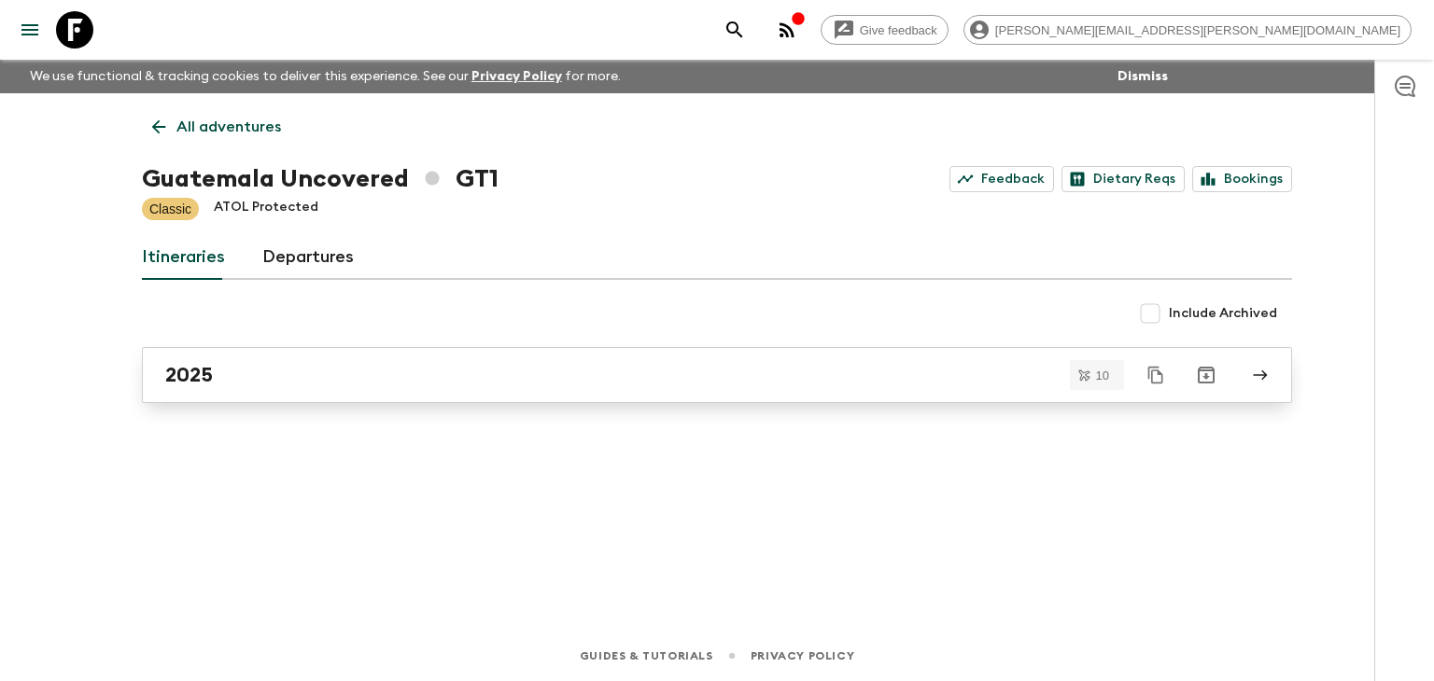
click at [268, 376] on div "2025" at bounding box center [699, 375] width 1068 height 24
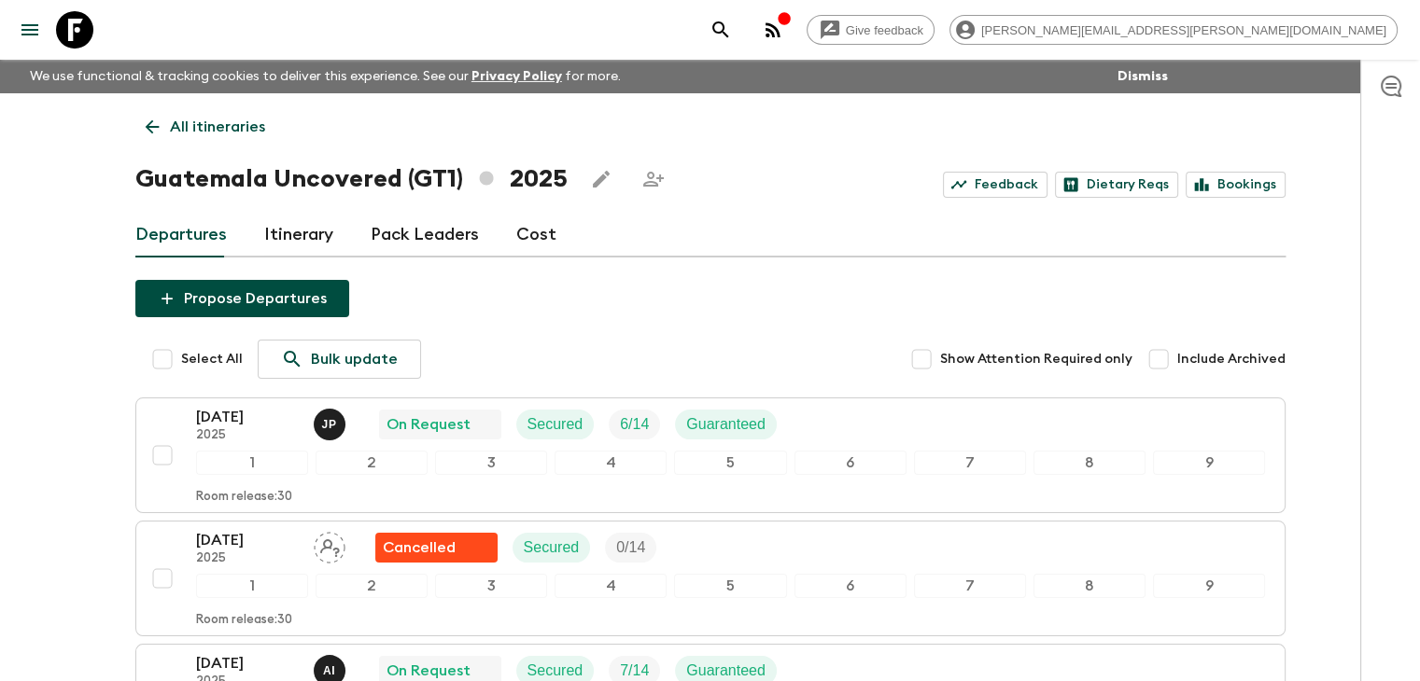
click at [142, 113] on link "All itineraries" at bounding box center [205, 126] width 140 height 37
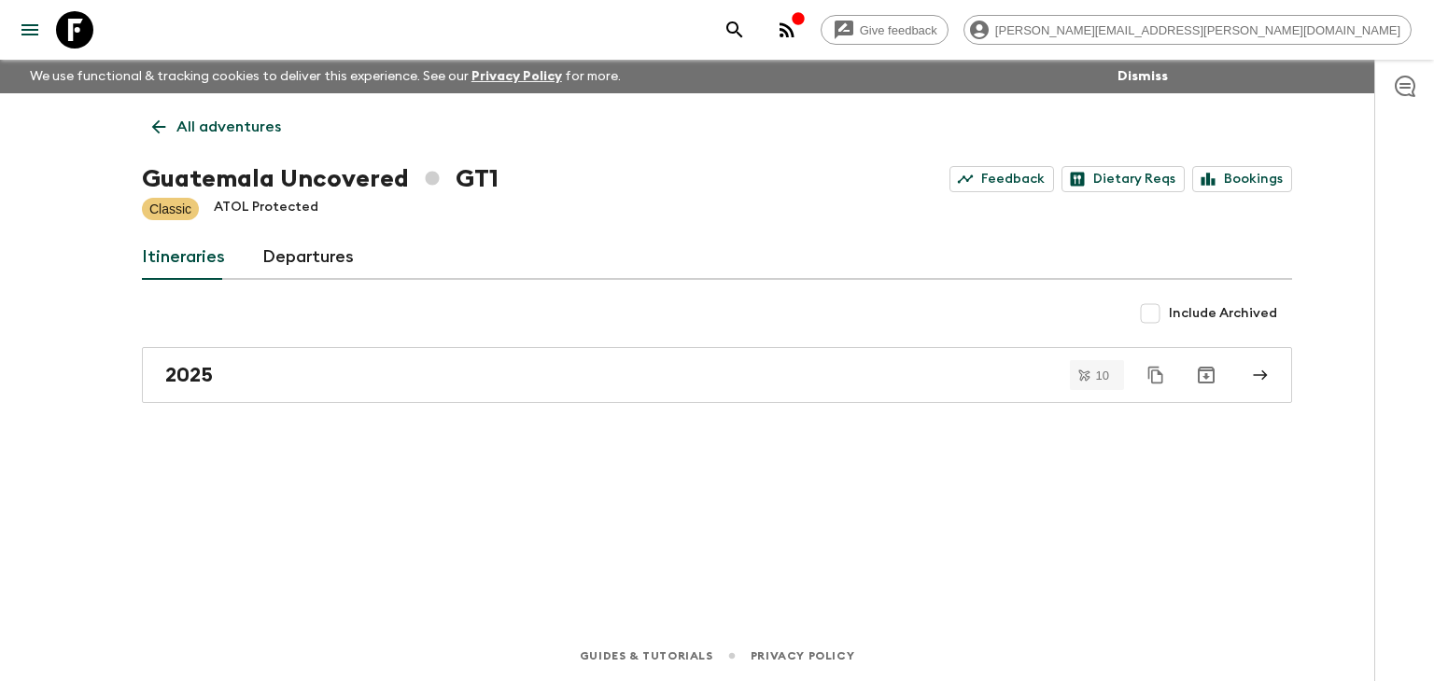
click at [164, 132] on icon at bounding box center [158, 127] width 21 height 21
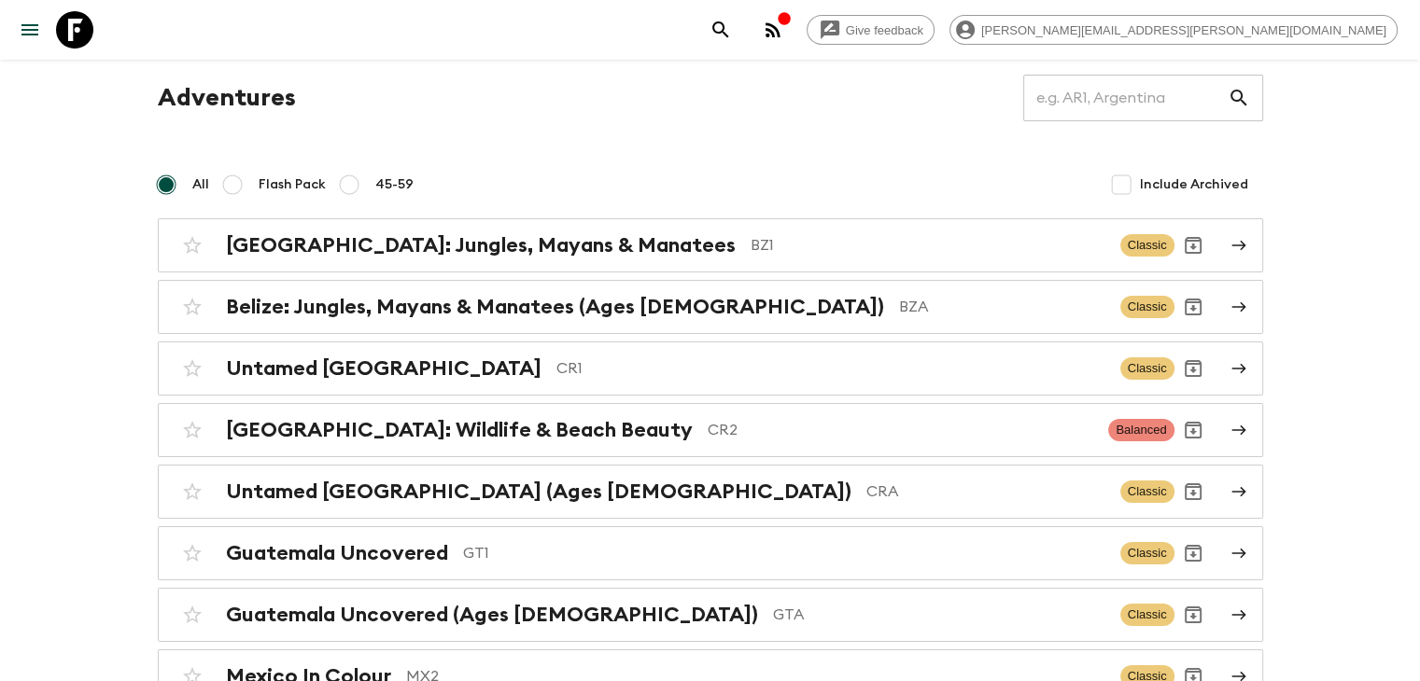
scroll to position [52, 0]
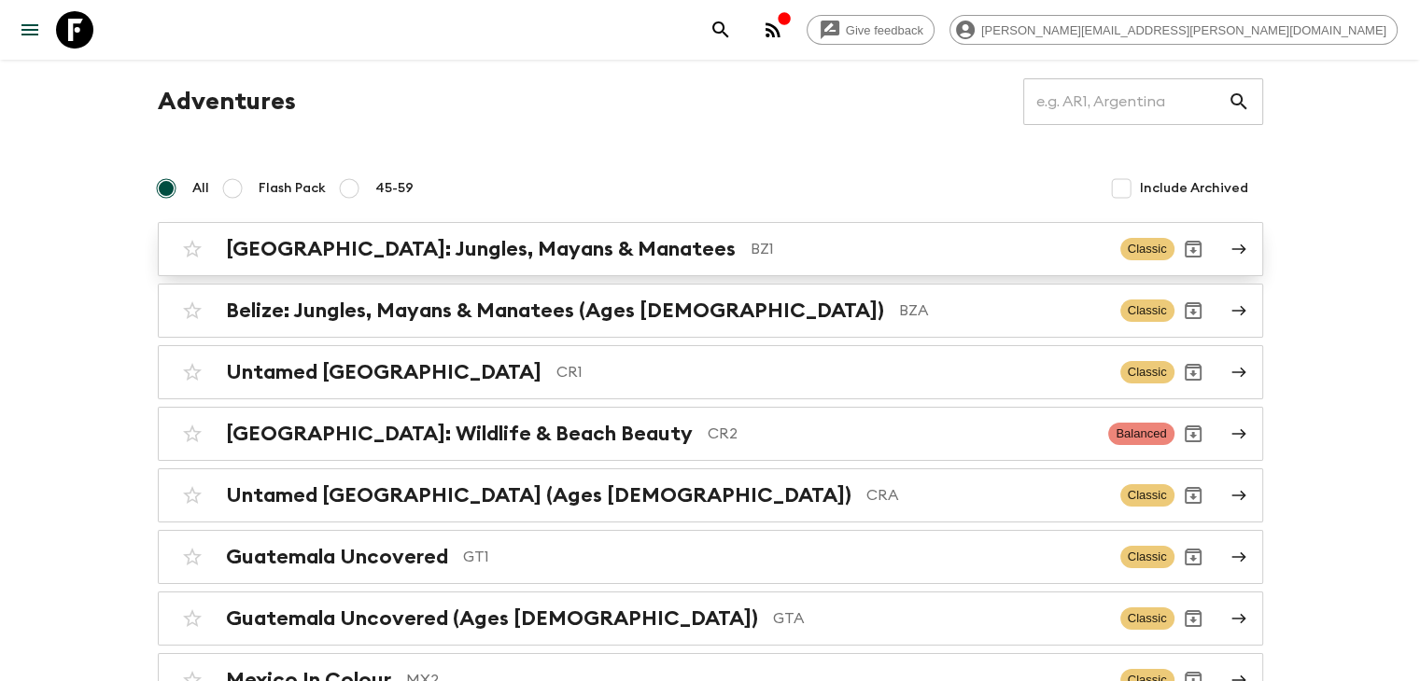
click at [389, 251] on h2 "[GEOGRAPHIC_DATA]: Jungles, Mayans & Manatees" at bounding box center [481, 249] width 510 height 24
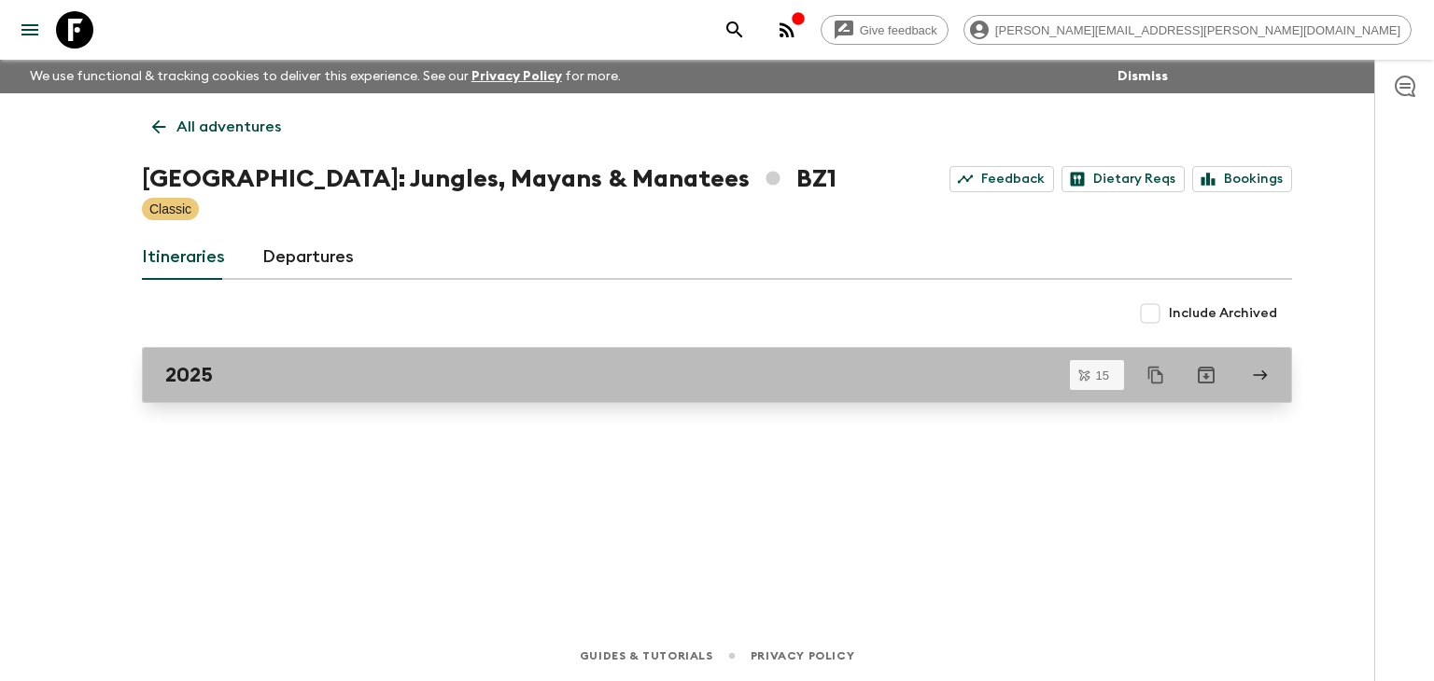
click at [357, 382] on div "2025" at bounding box center [699, 375] width 1068 height 24
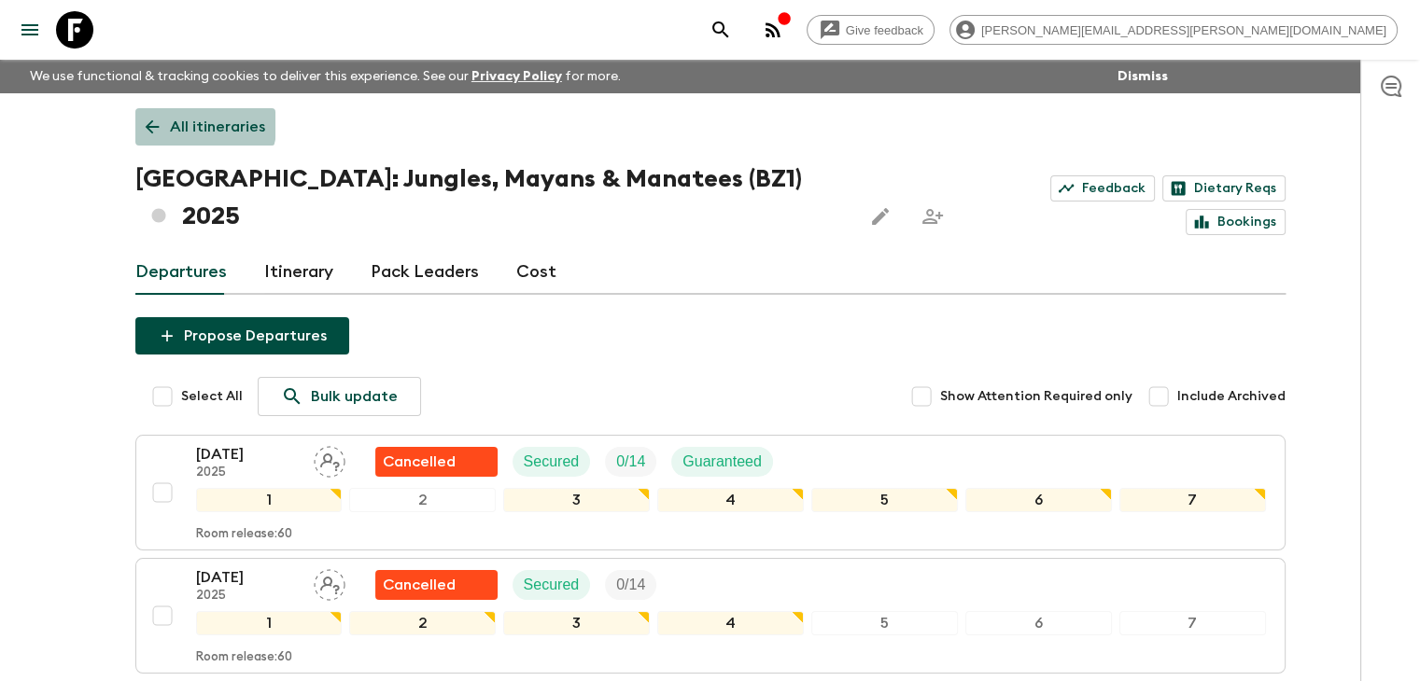
click at [154, 113] on link "All itineraries" at bounding box center [205, 126] width 140 height 37
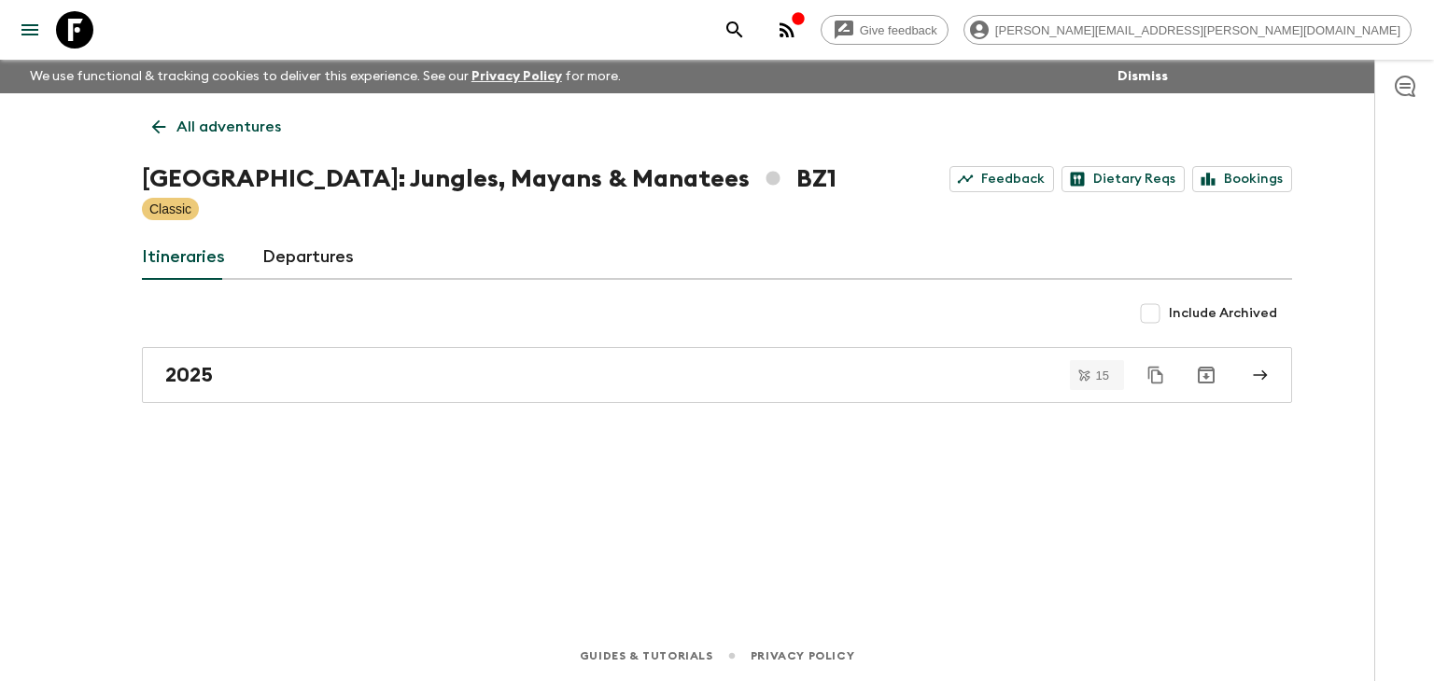
click at [154, 133] on icon at bounding box center [158, 127] width 21 height 21
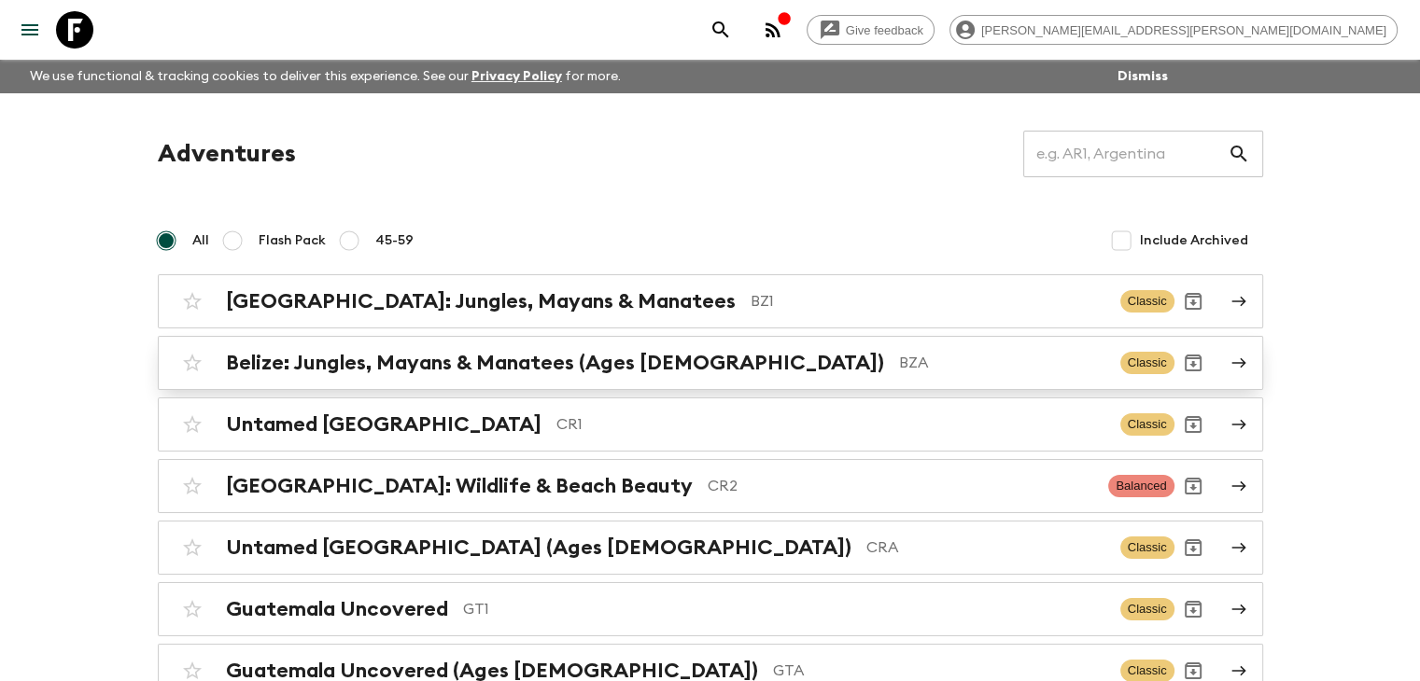
click at [508, 369] on h2 "Belize: Jungles, Mayans & Manatees (Ages [DEMOGRAPHIC_DATA])" at bounding box center [555, 363] width 658 height 24
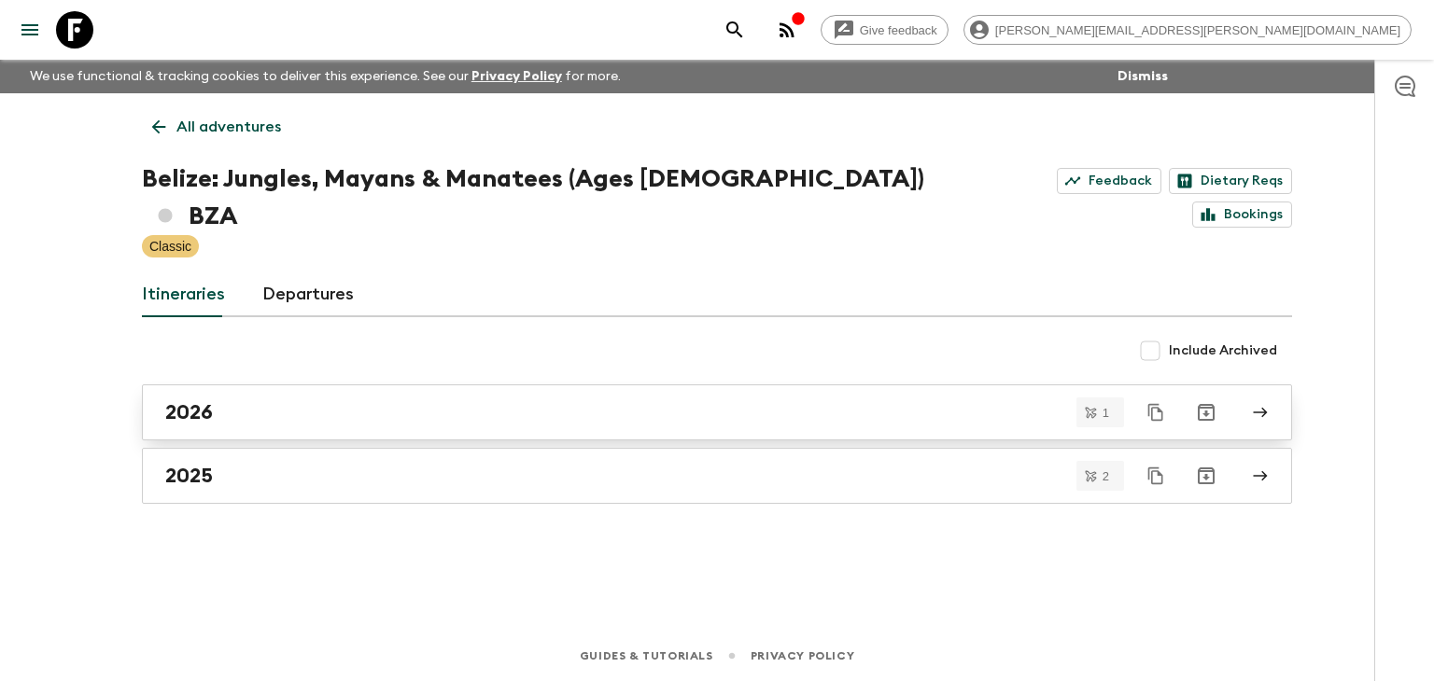
click at [495, 400] on div "2026" at bounding box center [699, 412] width 1068 height 24
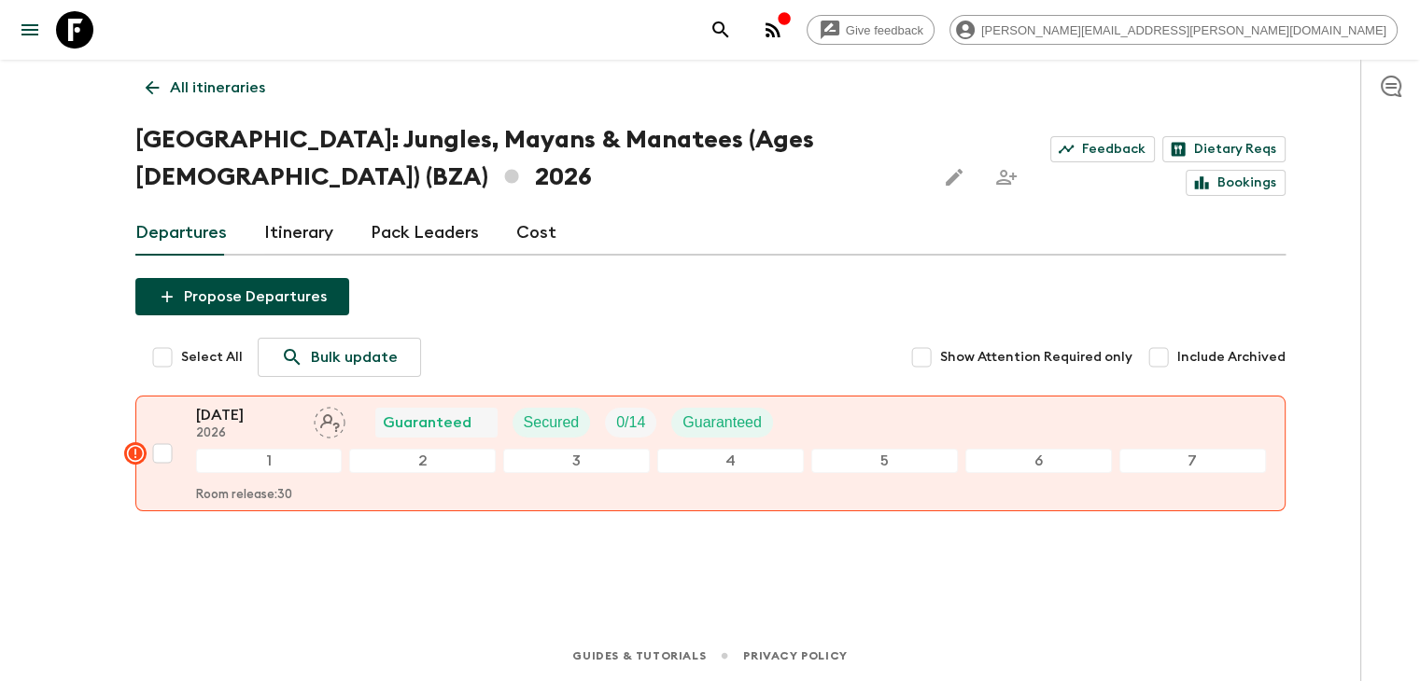
scroll to position [38, 0]
click at [146, 81] on icon at bounding box center [152, 88] width 21 height 21
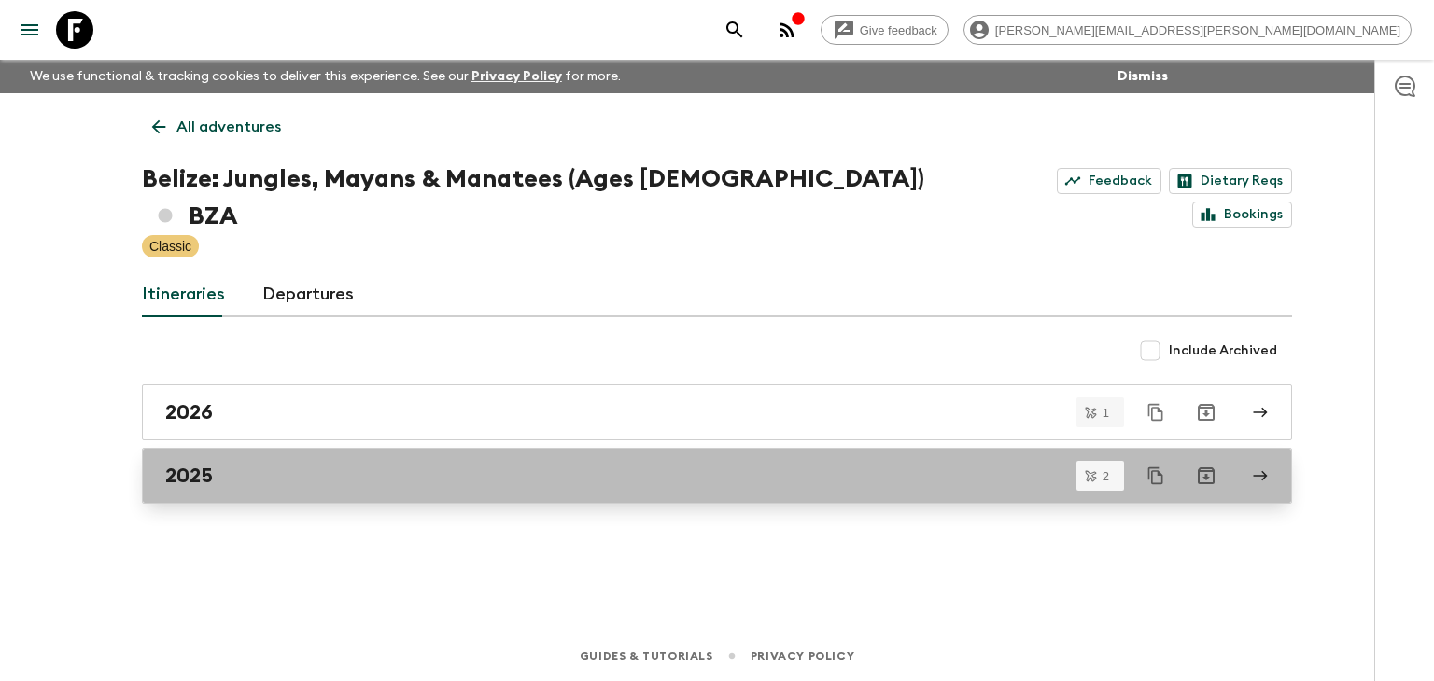
click at [238, 464] on div "2025" at bounding box center [699, 476] width 1068 height 24
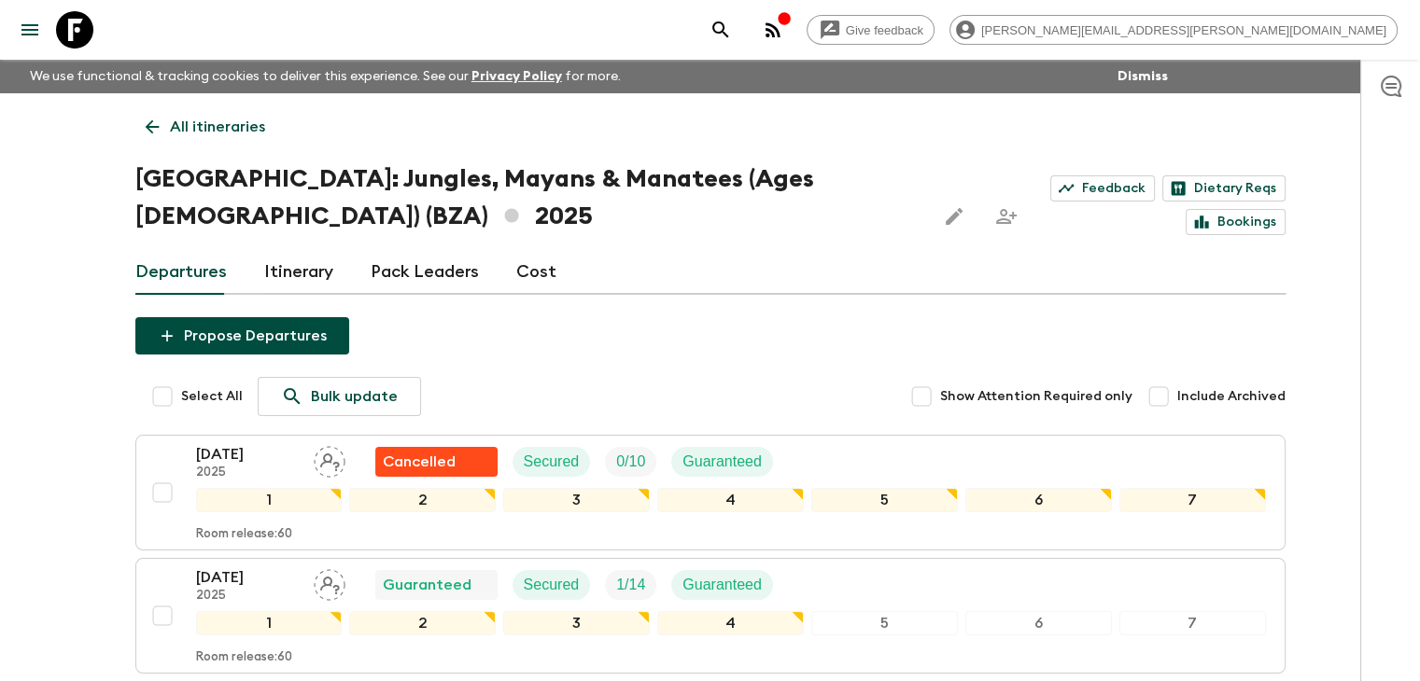
click at [149, 121] on icon at bounding box center [152, 127] width 21 height 21
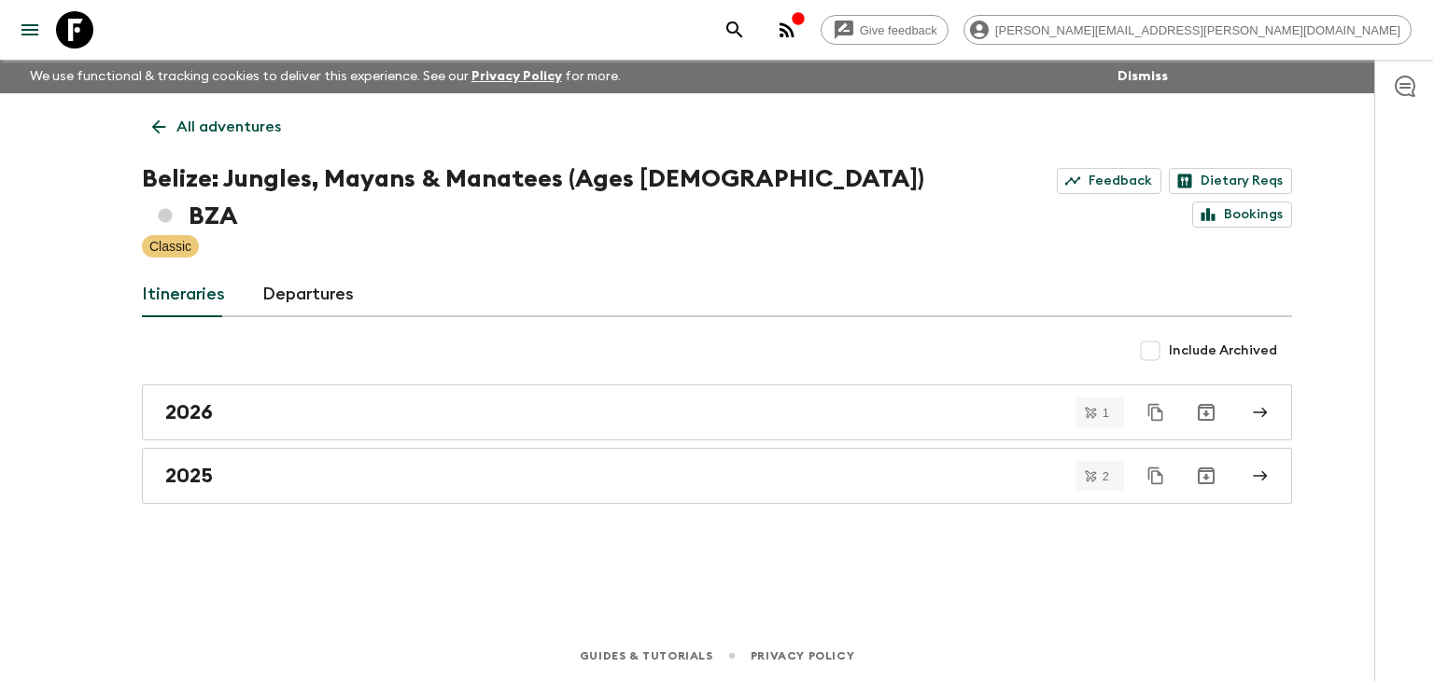
click at [160, 110] on link "All adventures" at bounding box center [216, 126] width 149 height 37
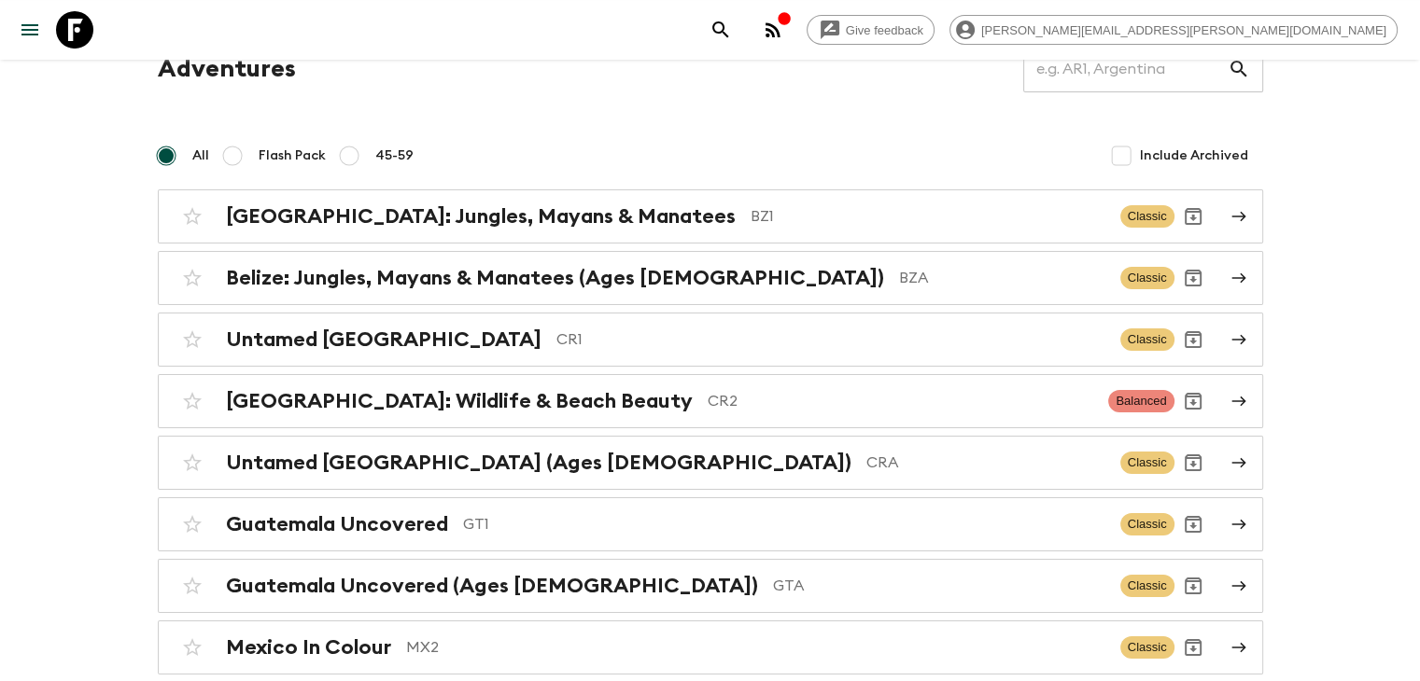
scroll to position [187, 0]
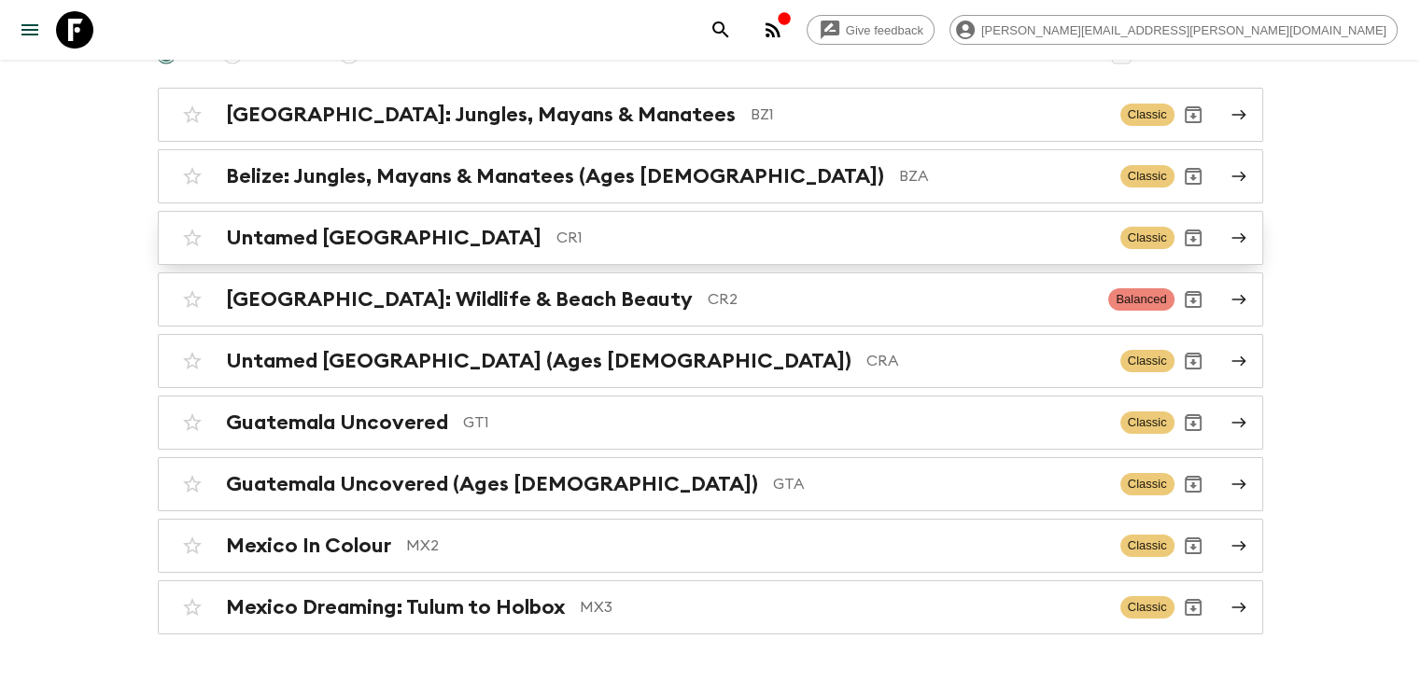
click at [411, 238] on h2 "Untamed [GEOGRAPHIC_DATA]" at bounding box center [383, 238] width 315 height 24
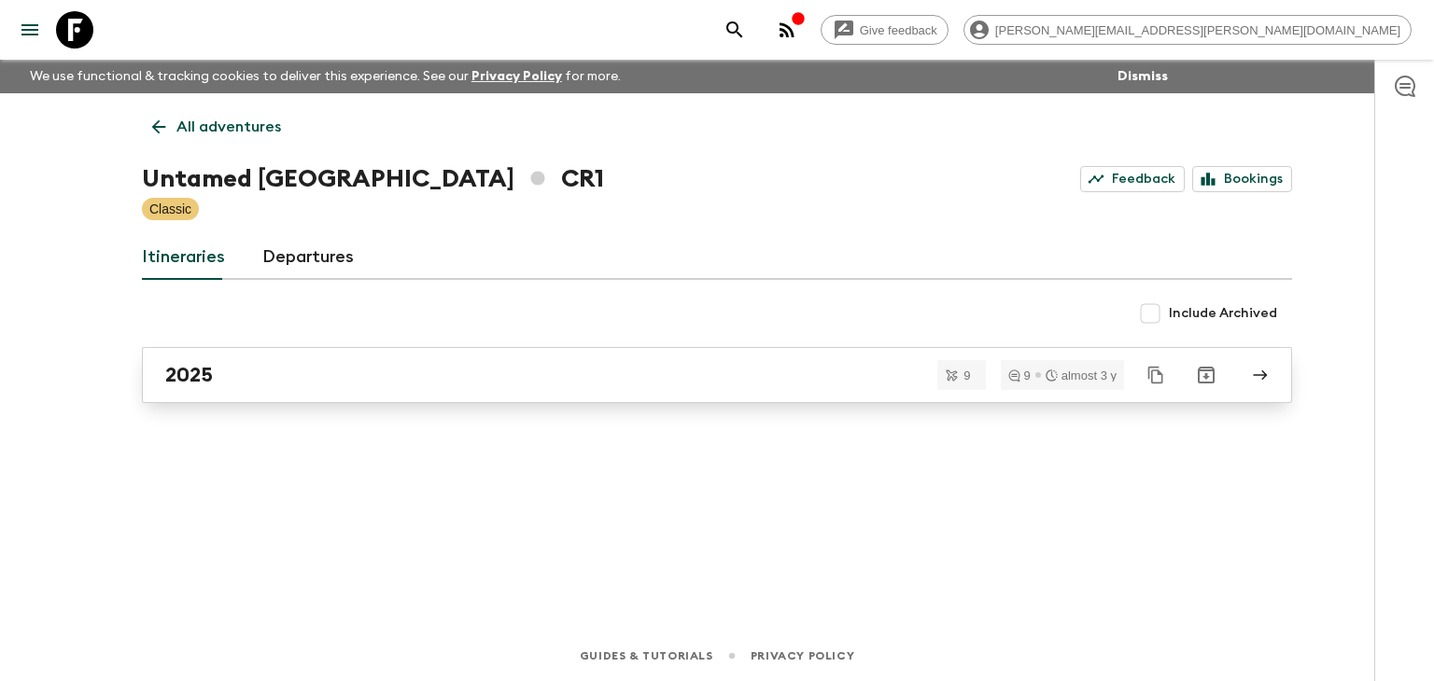
click at [338, 385] on div "2025" at bounding box center [699, 375] width 1068 height 24
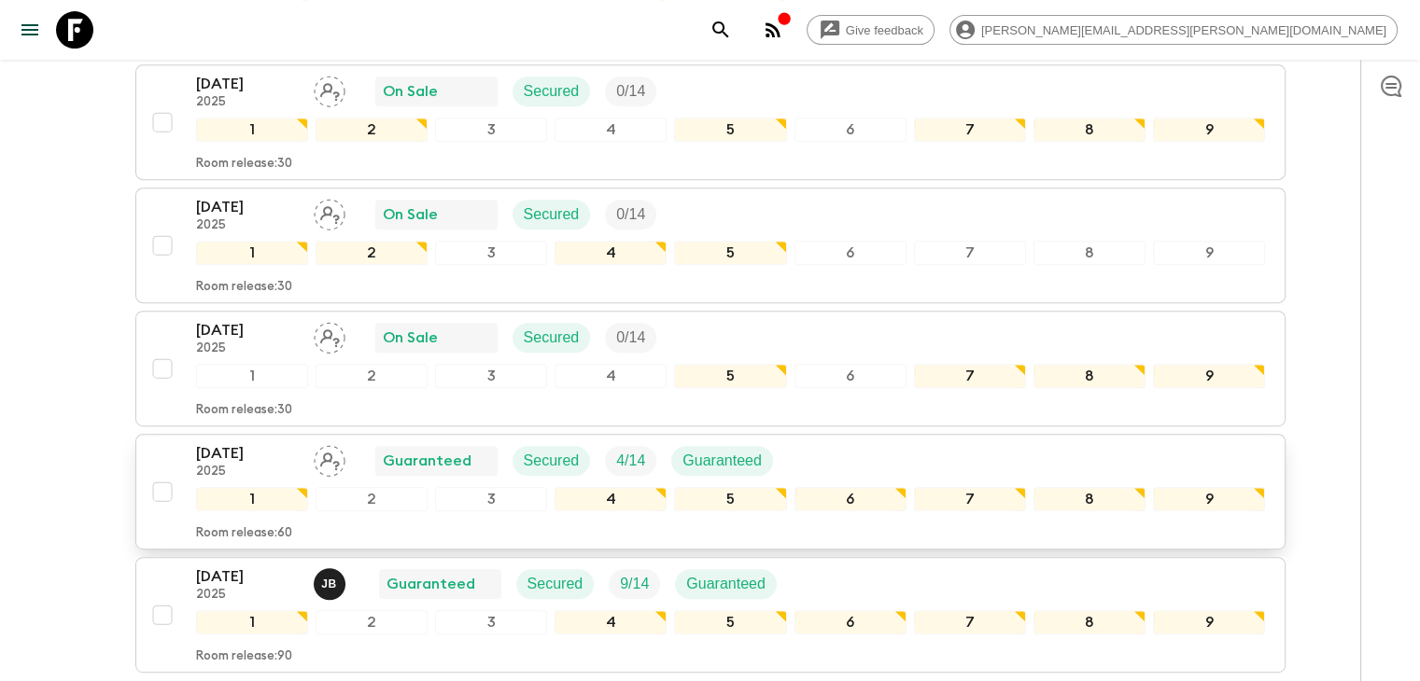
scroll to position [794, 0]
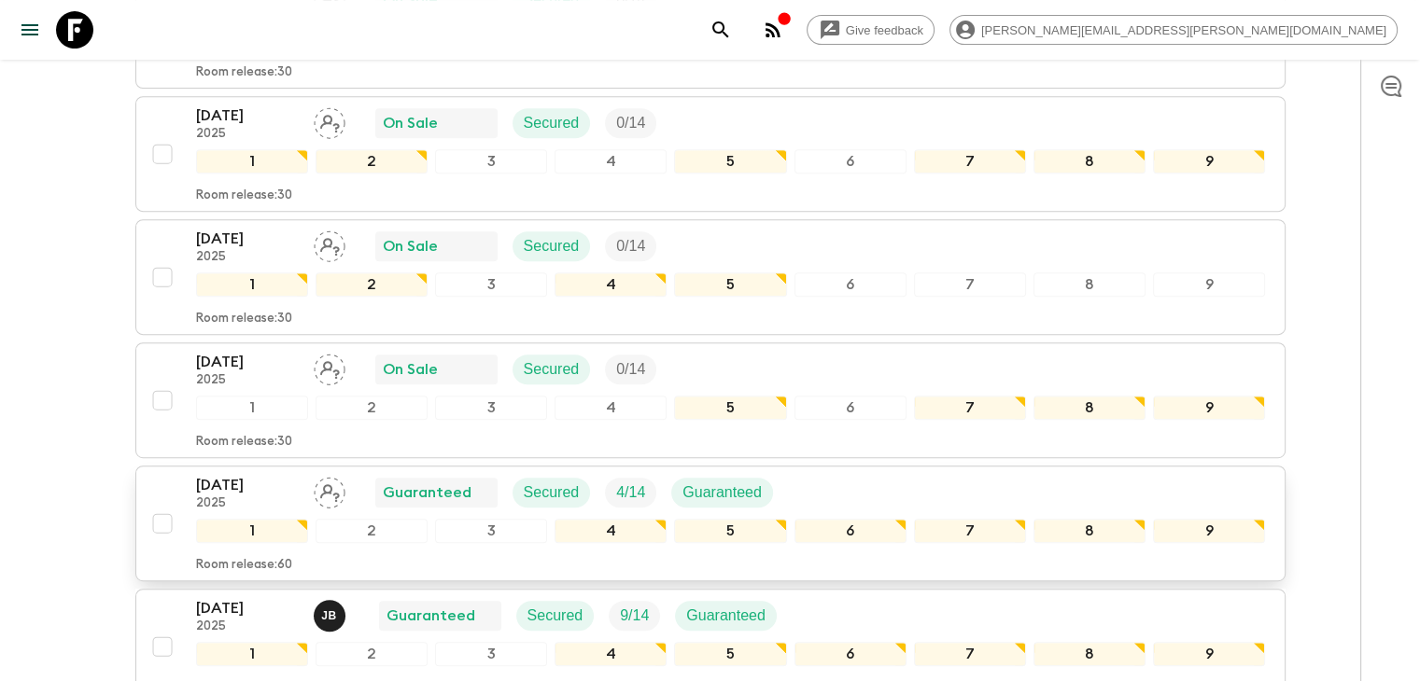
click at [263, 482] on p "[DATE]" at bounding box center [247, 485] width 103 height 22
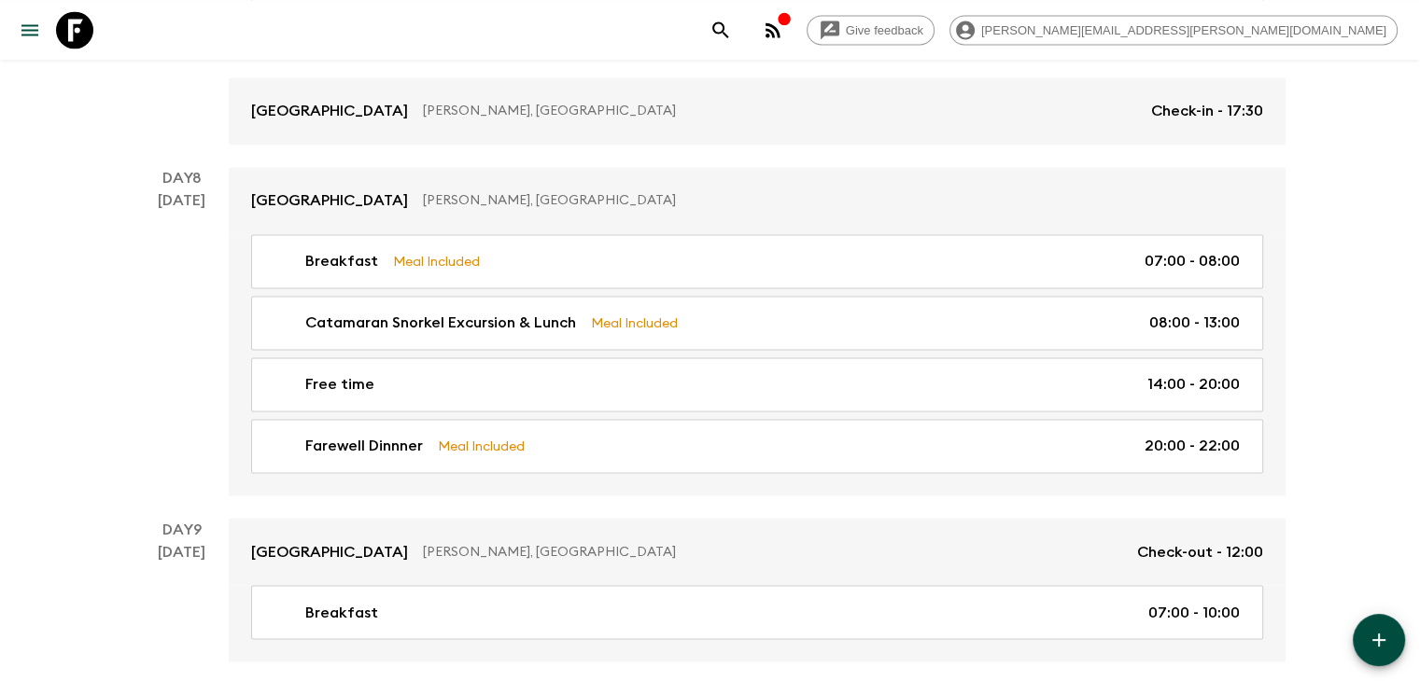
scroll to position [3129, 0]
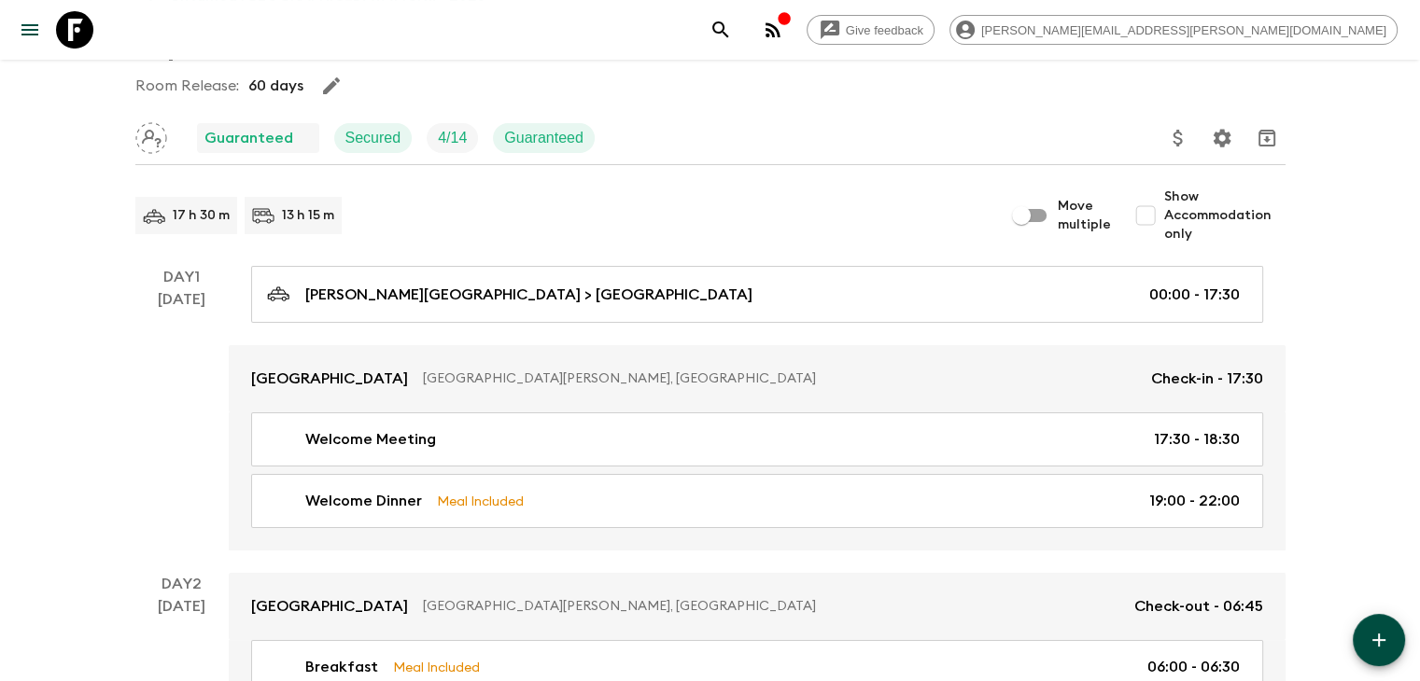
scroll to position [0, 0]
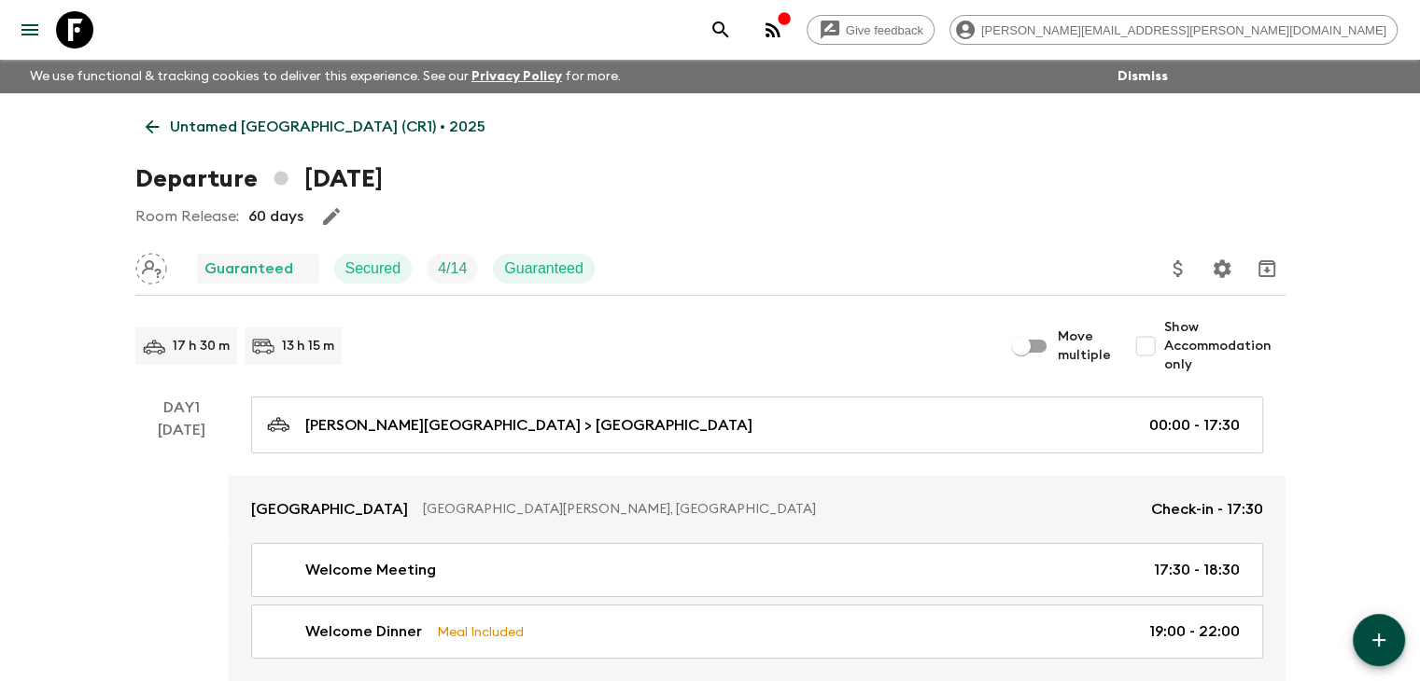
click at [135, 119] on link "Untamed [GEOGRAPHIC_DATA] (CR1) • 2025" at bounding box center [315, 126] width 360 height 37
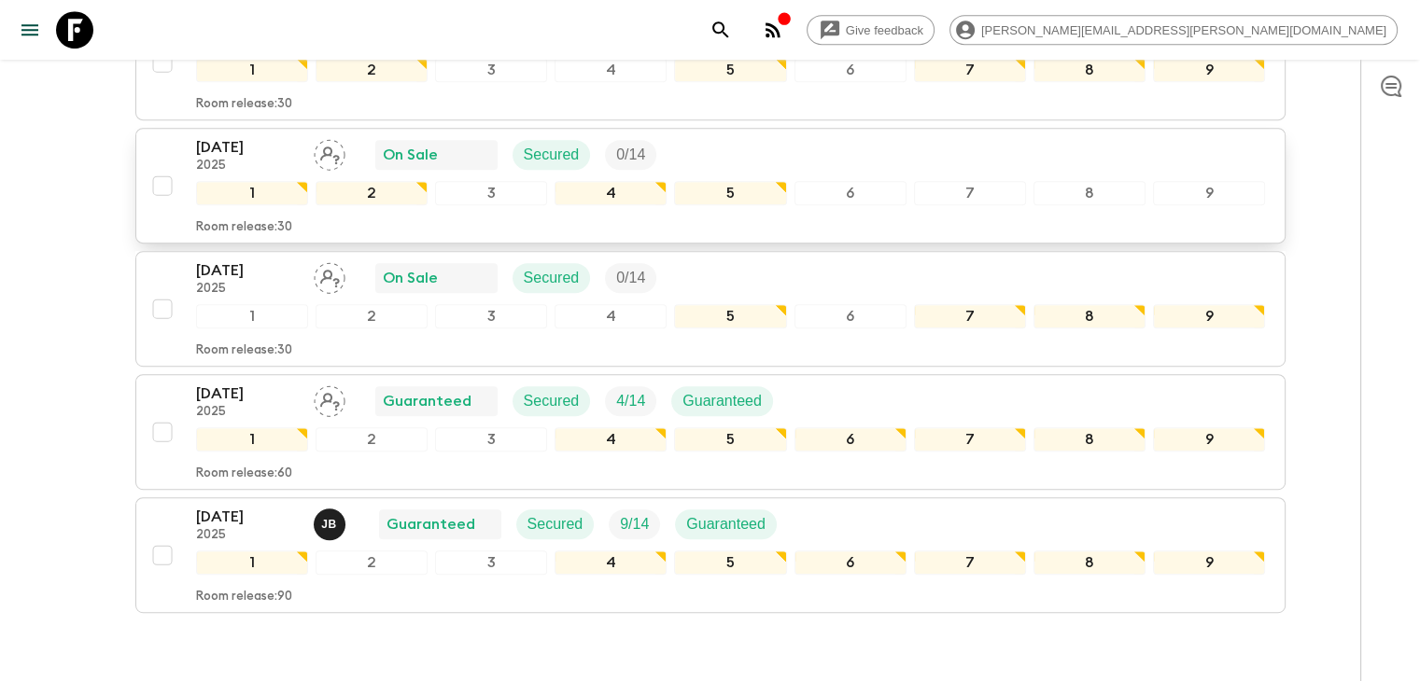
scroll to position [981, 0]
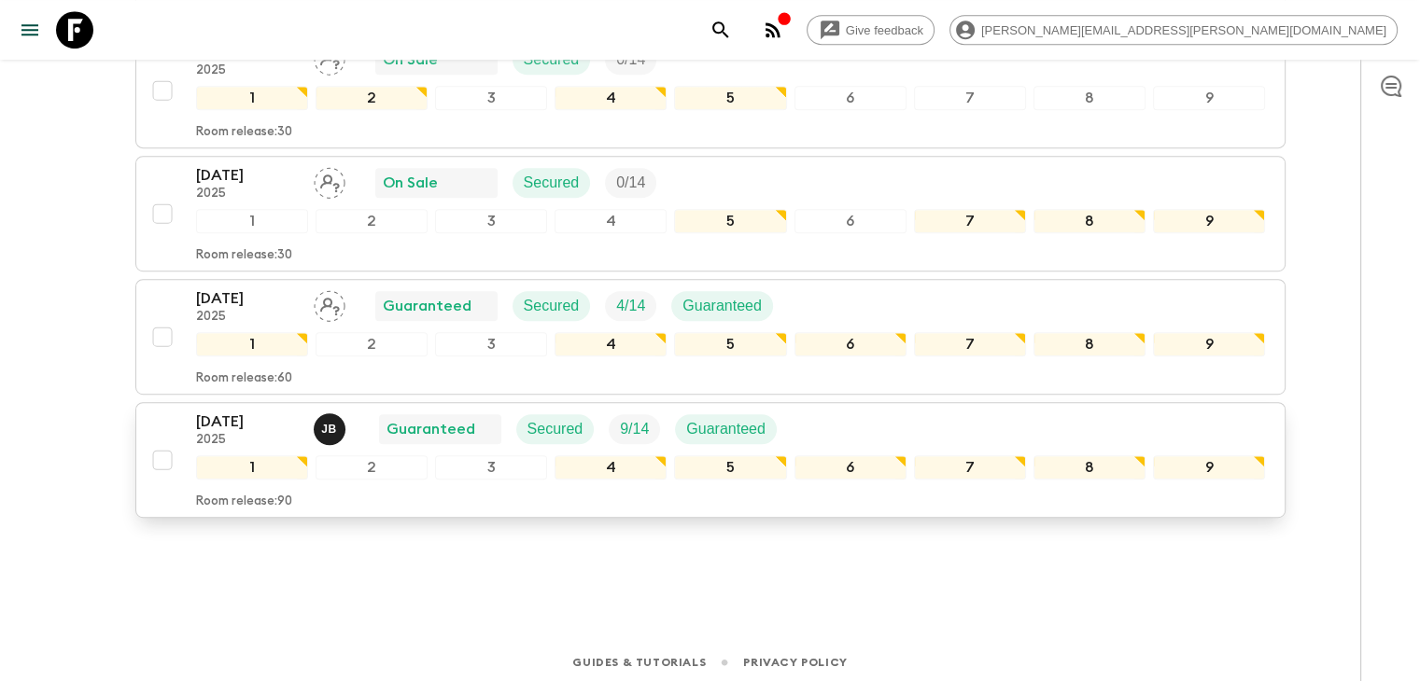
click at [235, 414] on p "[DATE]" at bounding box center [247, 422] width 103 height 22
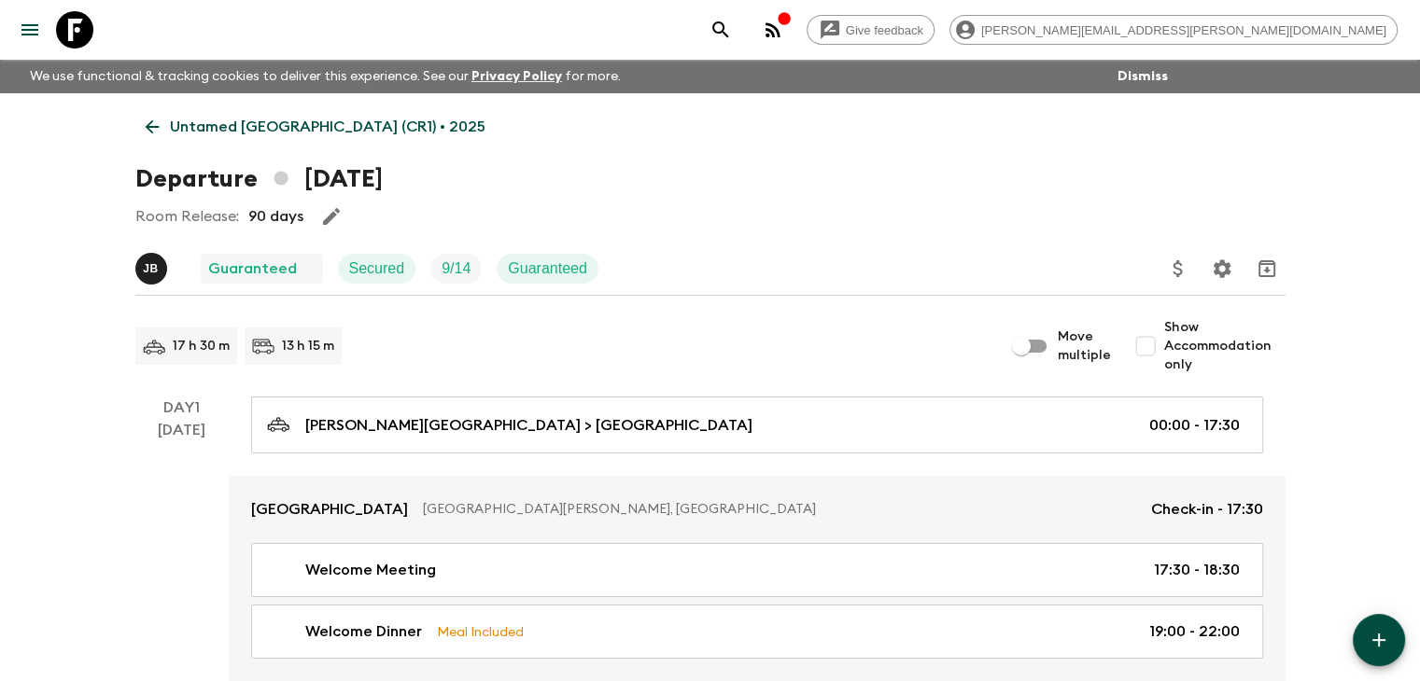
click at [140, 119] on link "Untamed [GEOGRAPHIC_DATA] (CR1) • 2025" at bounding box center [315, 126] width 360 height 37
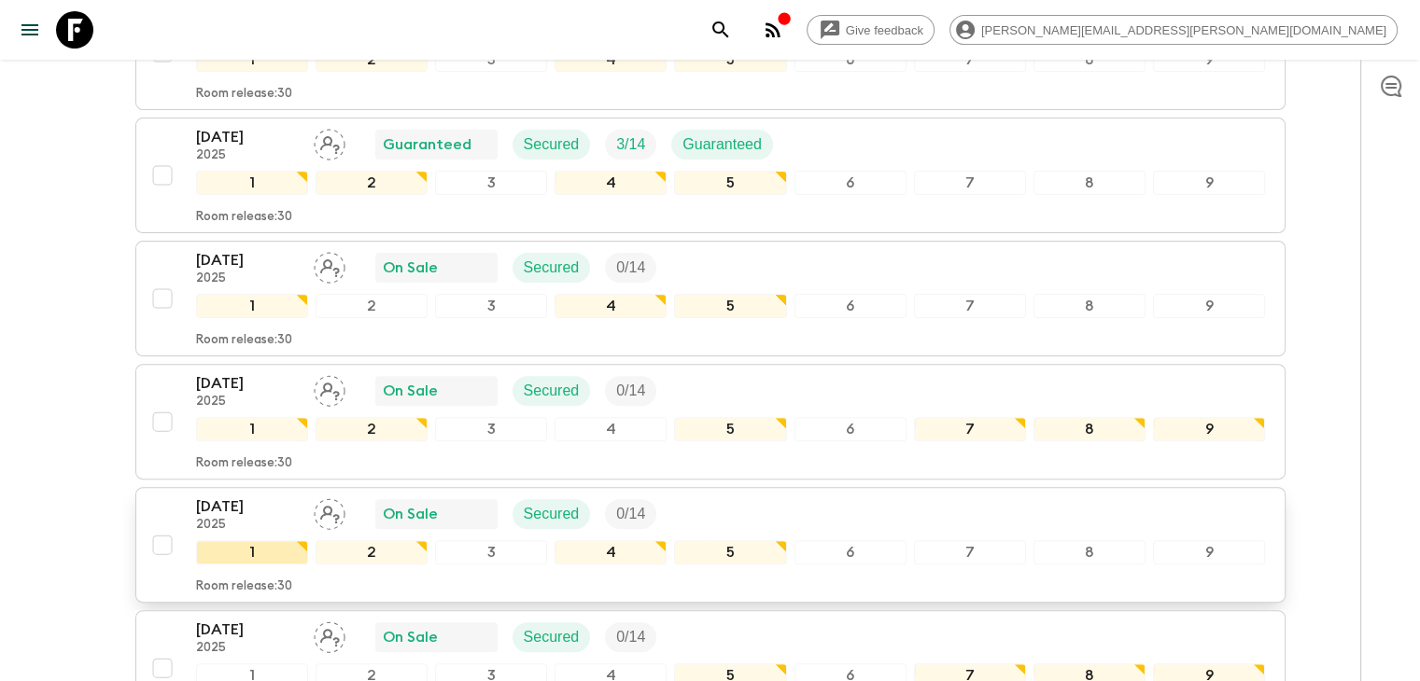
scroll to position [900, 0]
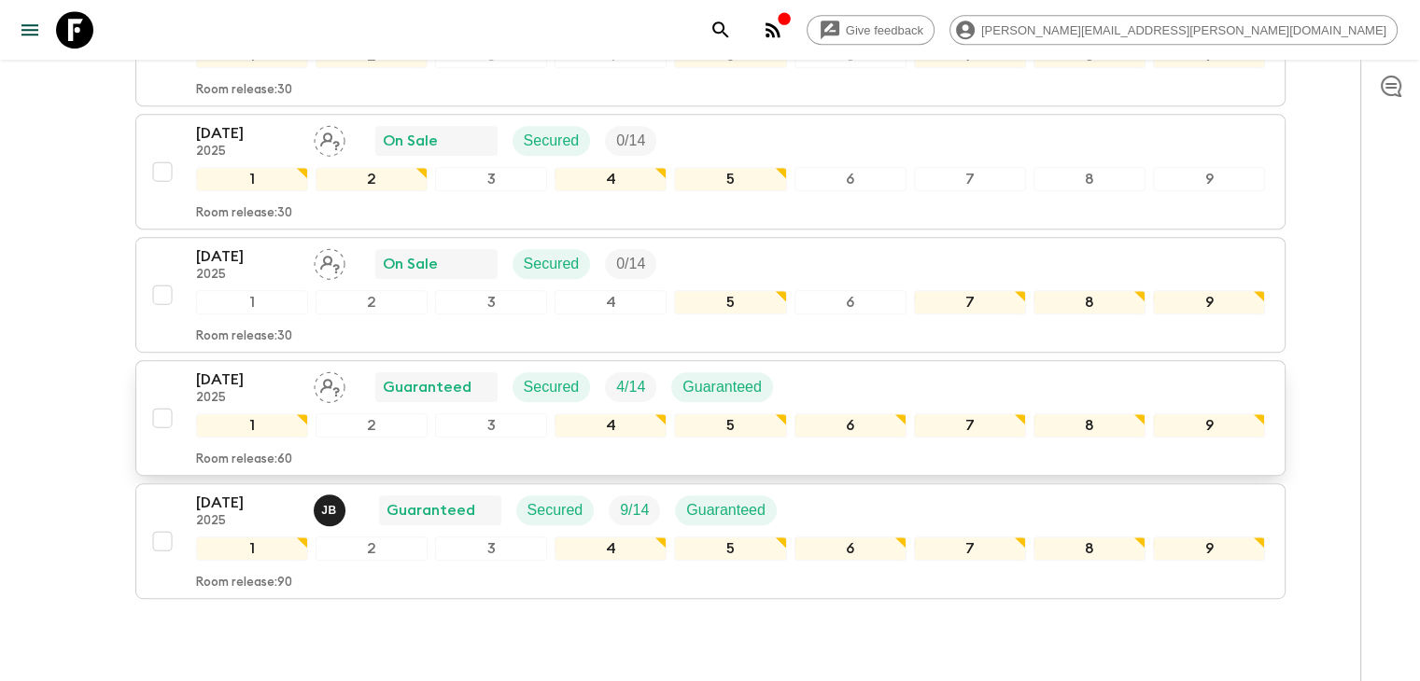
click at [302, 385] on div "[DATE] 2025 Guaranteed Secured 4 / 14 Guaranteed" at bounding box center [492, 387] width 592 height 37
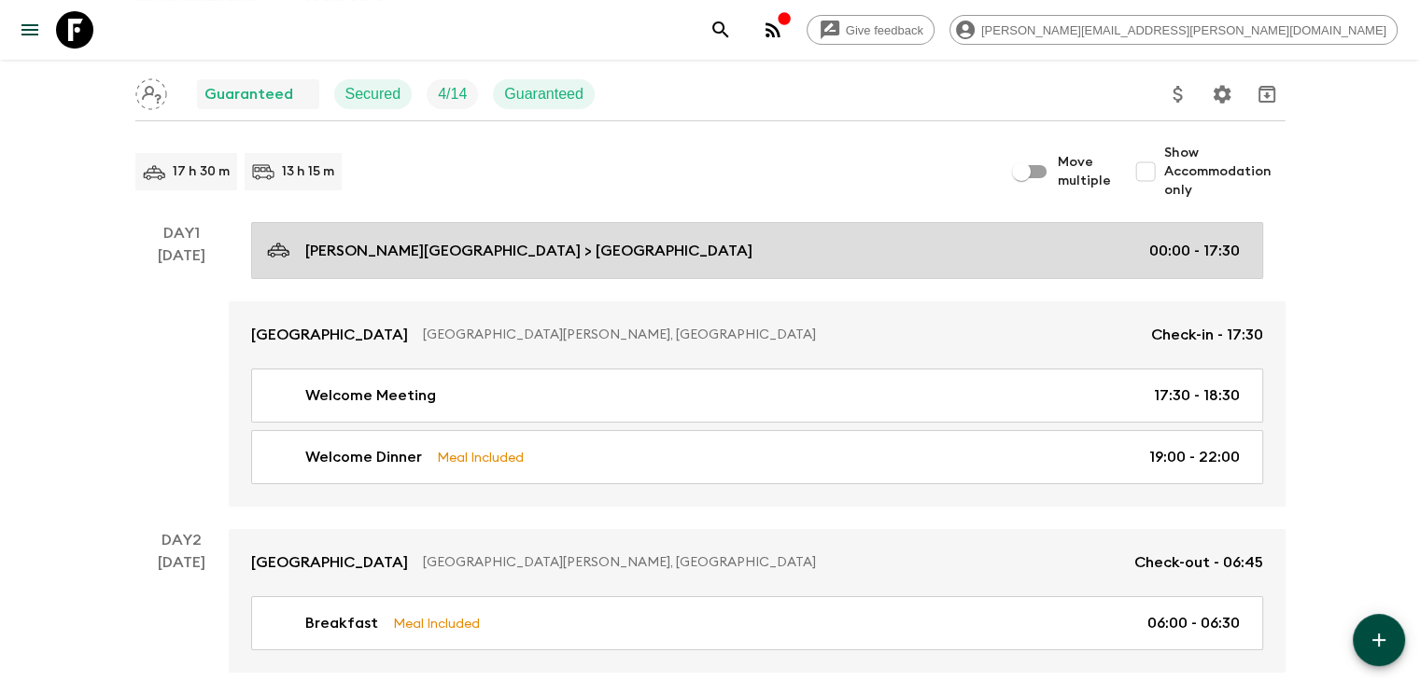
scroll to position [187, 0]
